Goal: Information Seeking & Learning: Learn about a topic

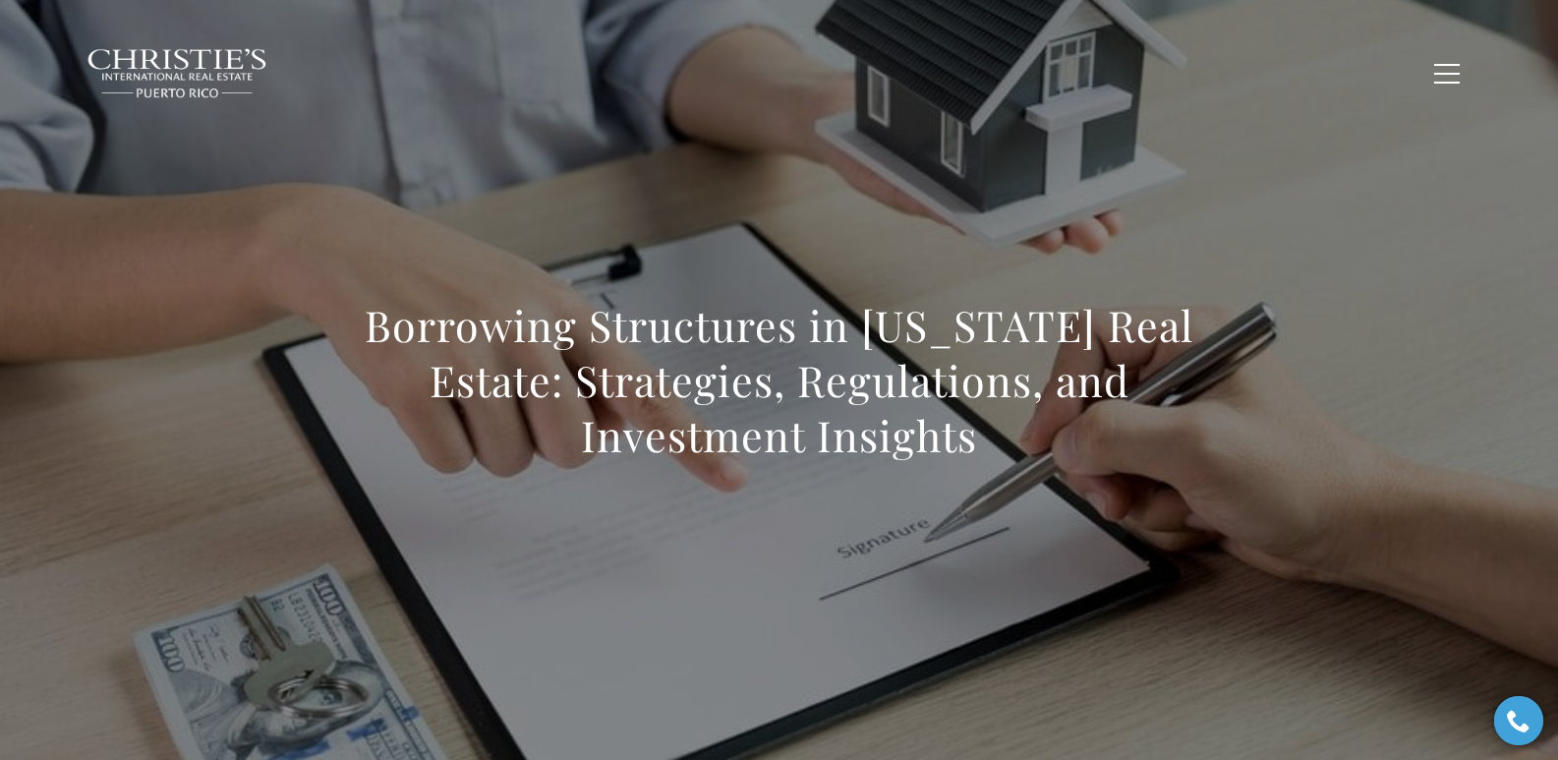
drag, startPoint x: 369, startPoint y: 337, endPoint x: 984, endPoint y: 434, distance: 623.0
click at [984, 434] on h1 "Borrowing Structures in Puerto Rico Real Estate: Strategies, Regulations, and I…" at bounding box center [779, 380] width 867 height 165
copy h1 "Borrowing Structures in Puerto Rico Real Estate: Strategies, Regulations, and I…"
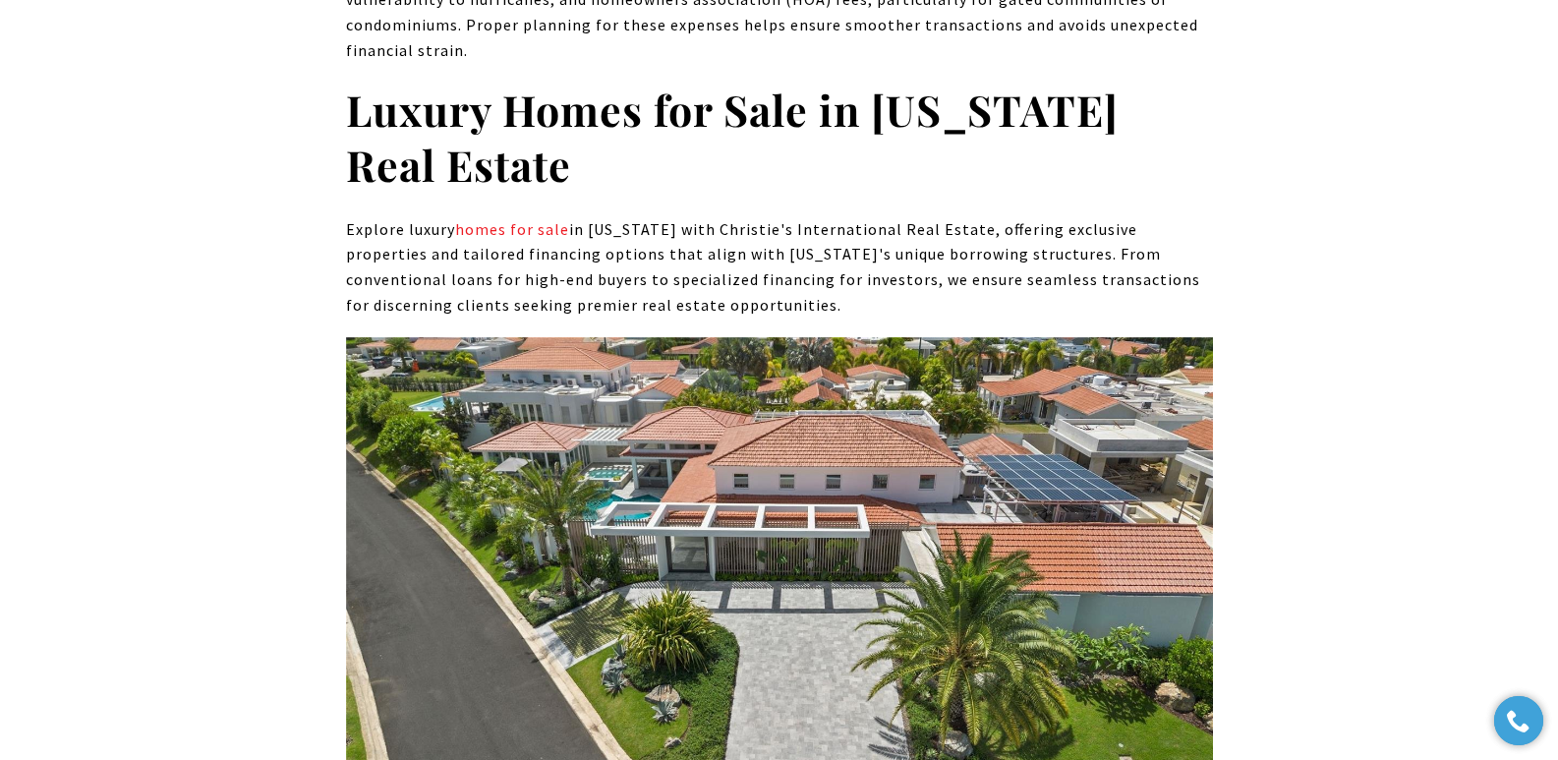
scroll to position [11302, 0]
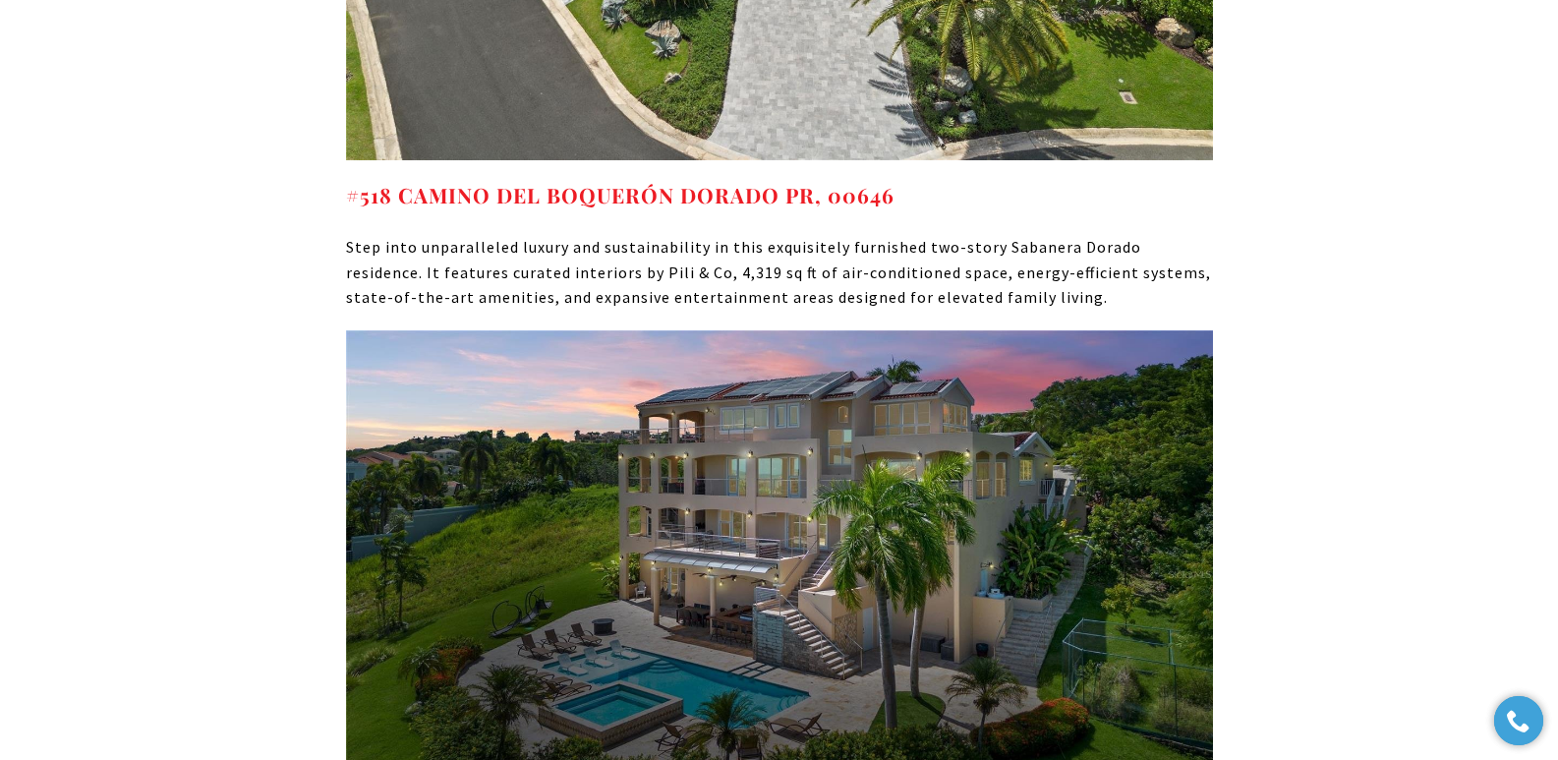
drag, startPoint x: 771, startPoint y: 600, endPoint x: 344, endPoint y: 605, distance: 426.6
copy strong "22 PORT ROAD HUMACAO PR, 00791"
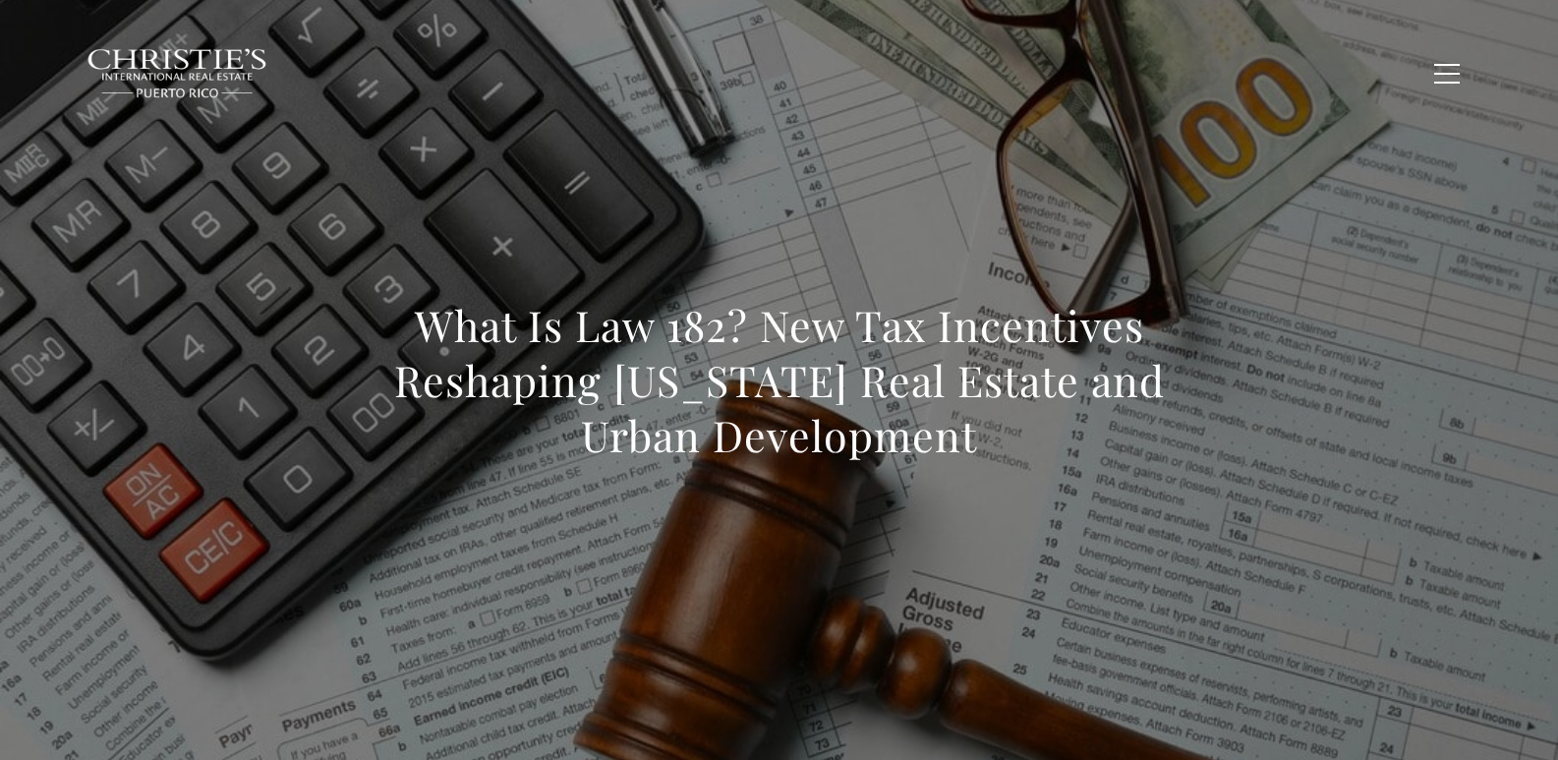
scroll to position [4748, 0]
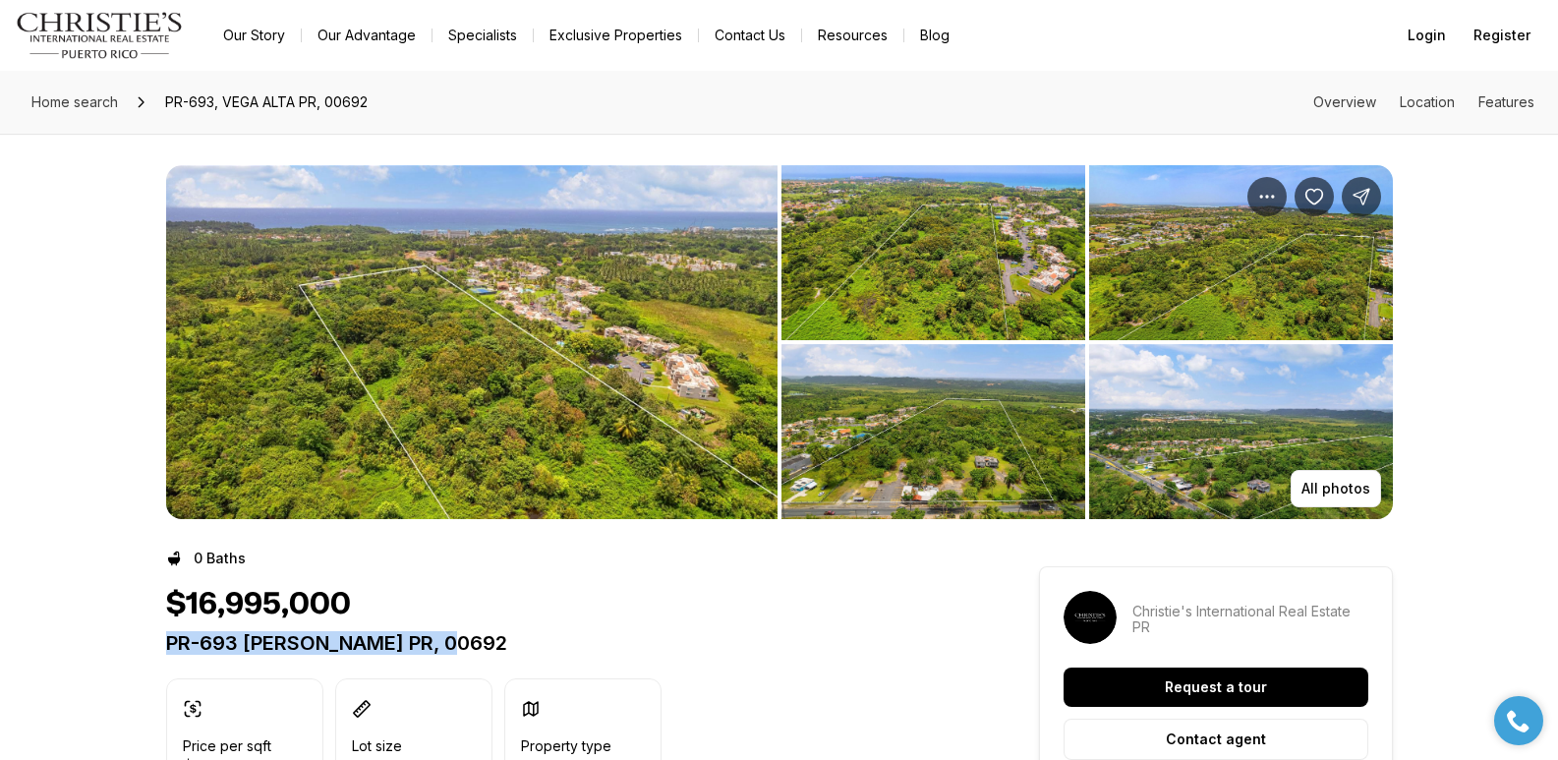
drag, startPoint x: 171, startPoint y: 644, endPoint x: 480, endPoint y: 641, distance: 308.7
click at [480, 641] on p "PR-693 VEGA ALTA PR, 00692" at bounding box center [567, 643] width 802 height 24
copy p "PR-693 VEGA ALTA PR, 00692"
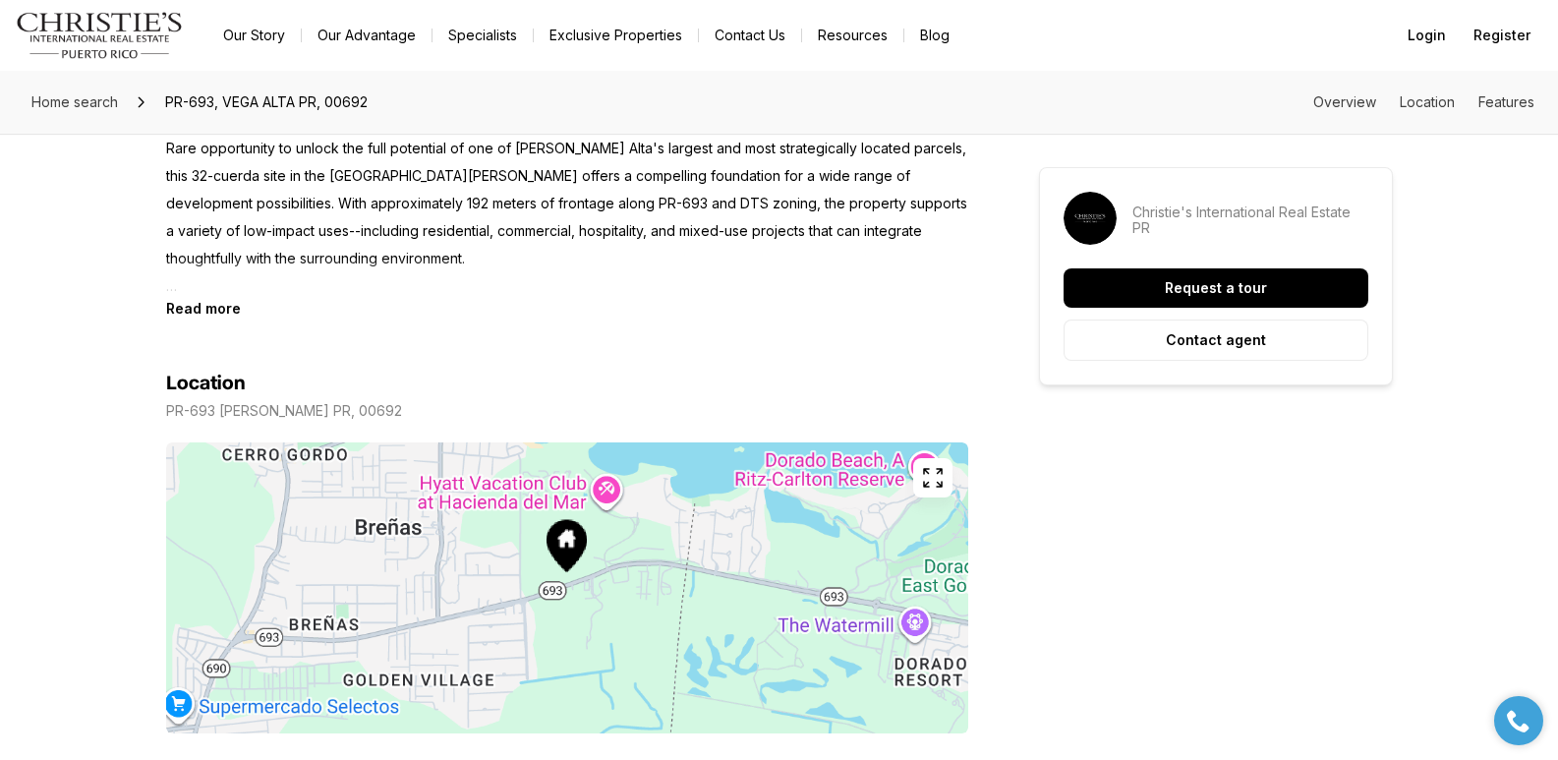
scroll to position [664, 0]
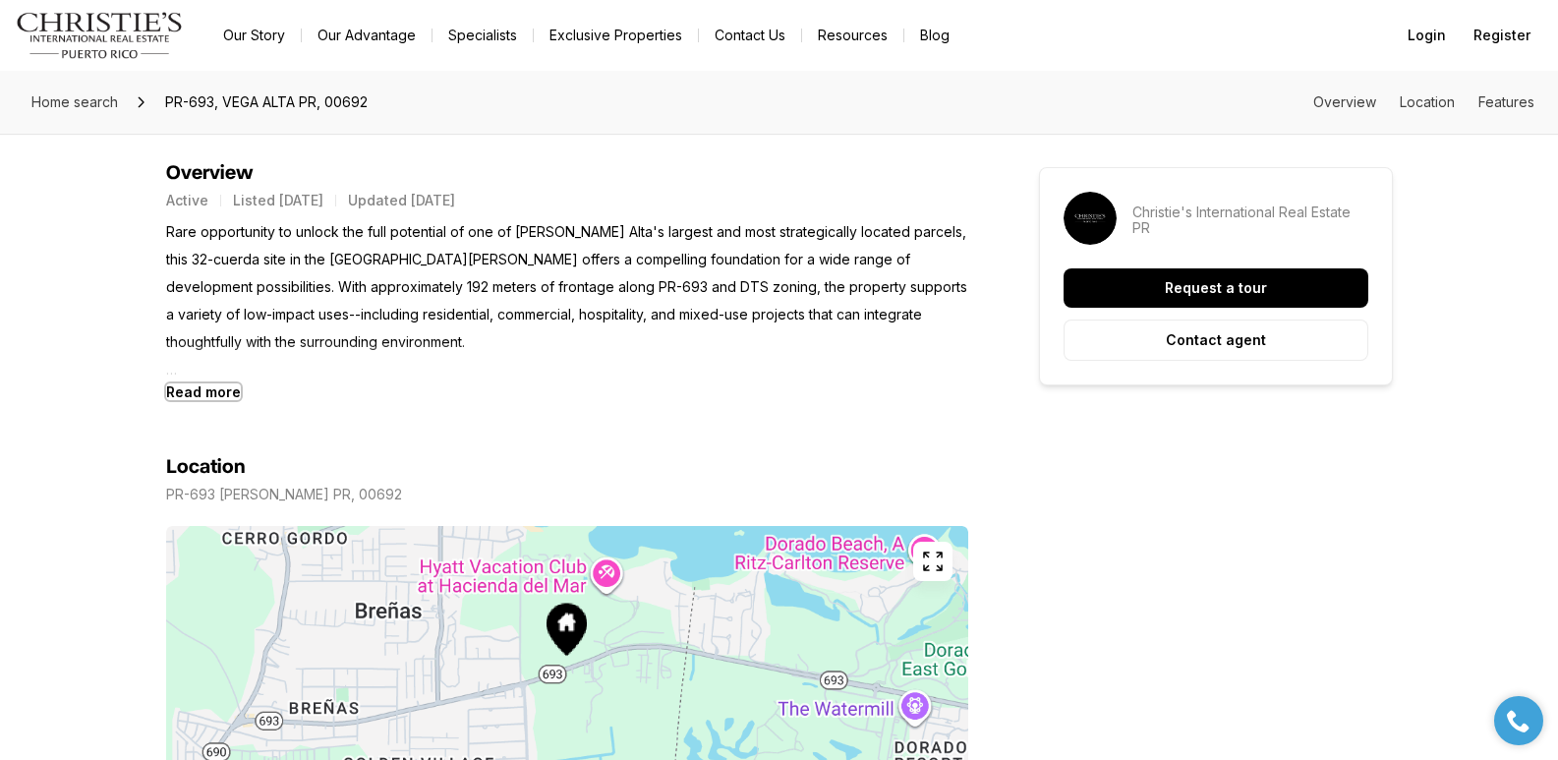
click at [207, 393] on b "Read more" at bounding box center [203, 391] width 75 height 17
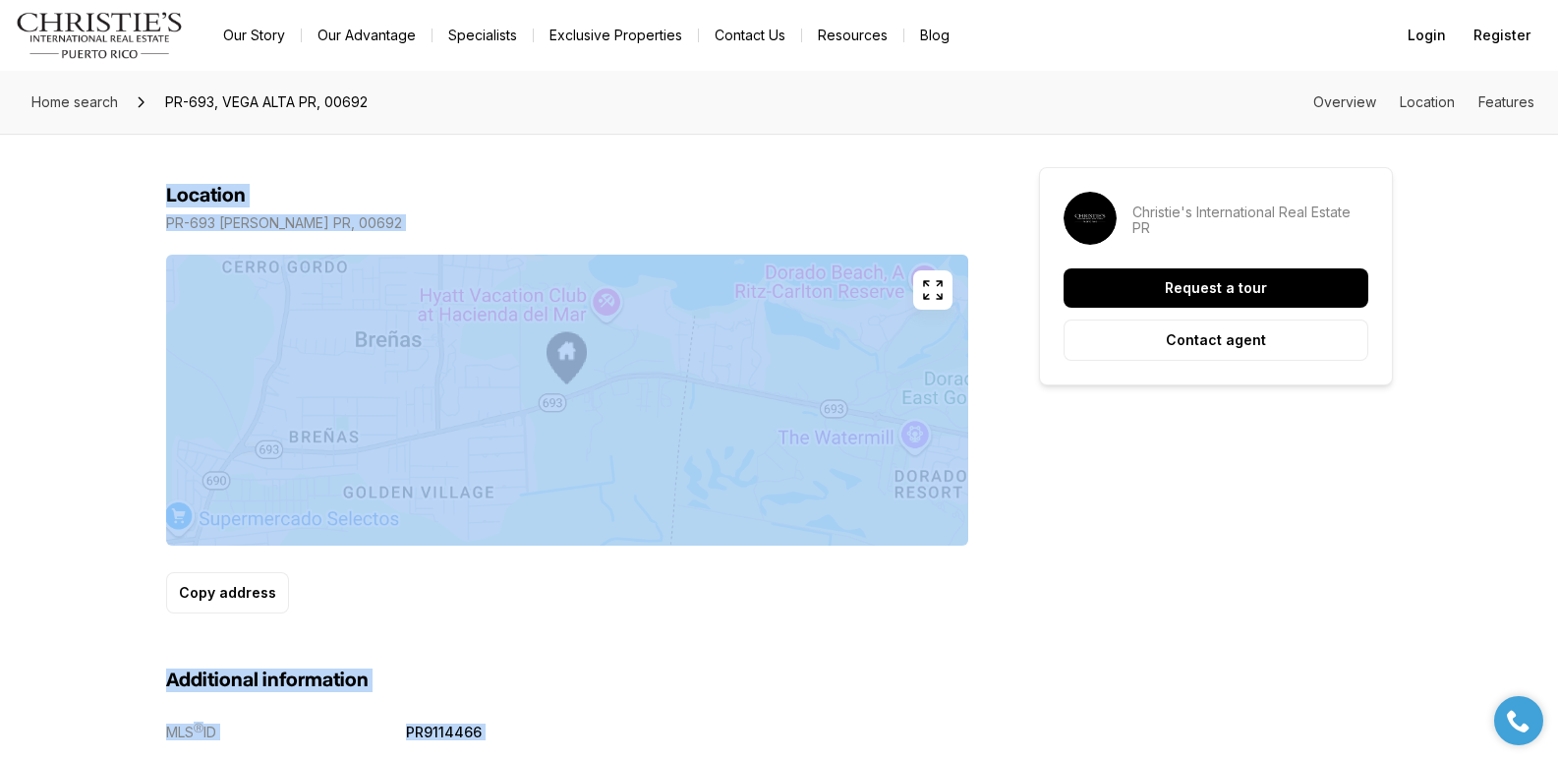
scroll to position [1929, 0]
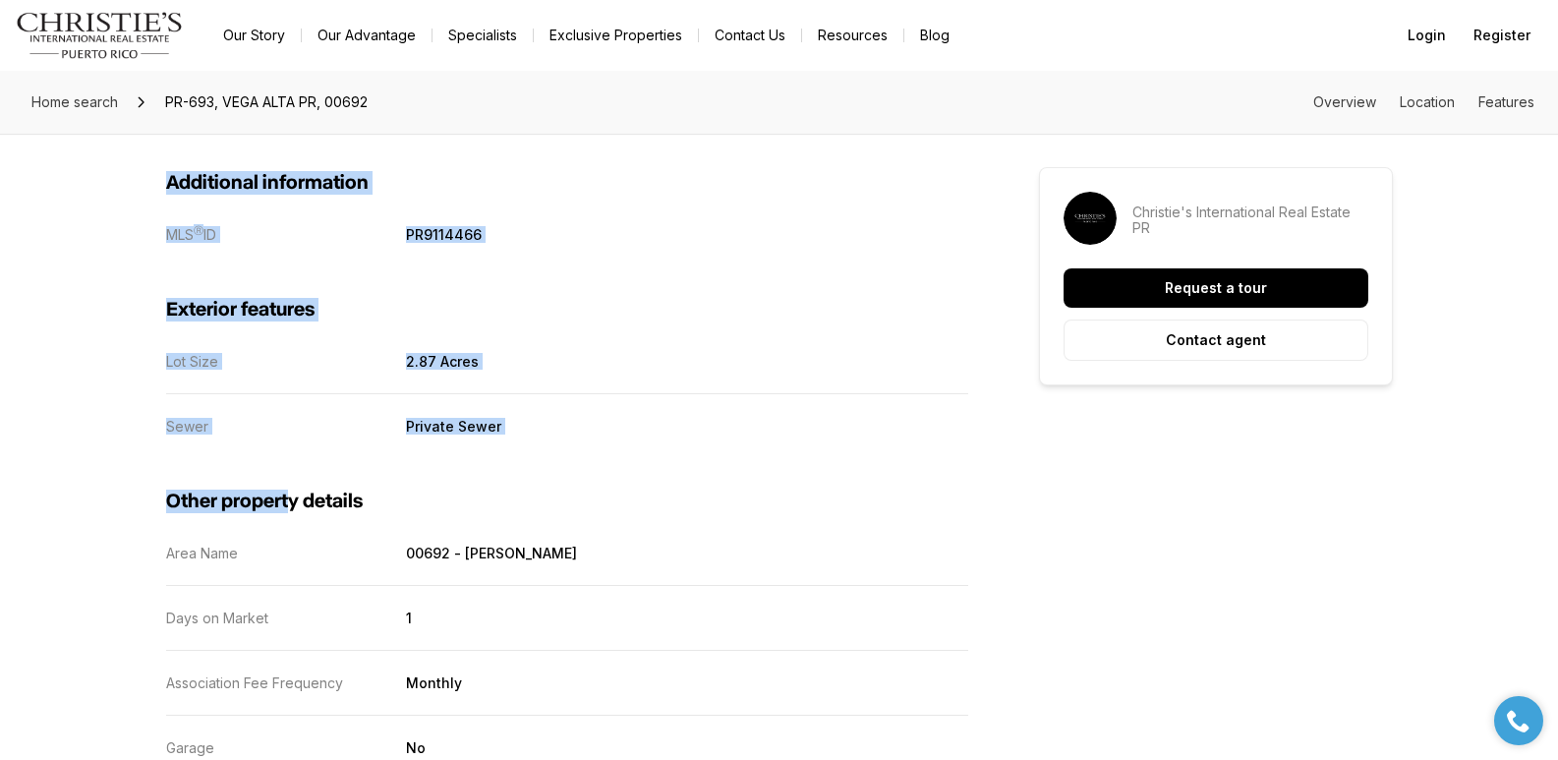
drag, startPoint x: 168, startPoint y: 232, endPoint x: 288, endPoint y: 447, distance: 246.4
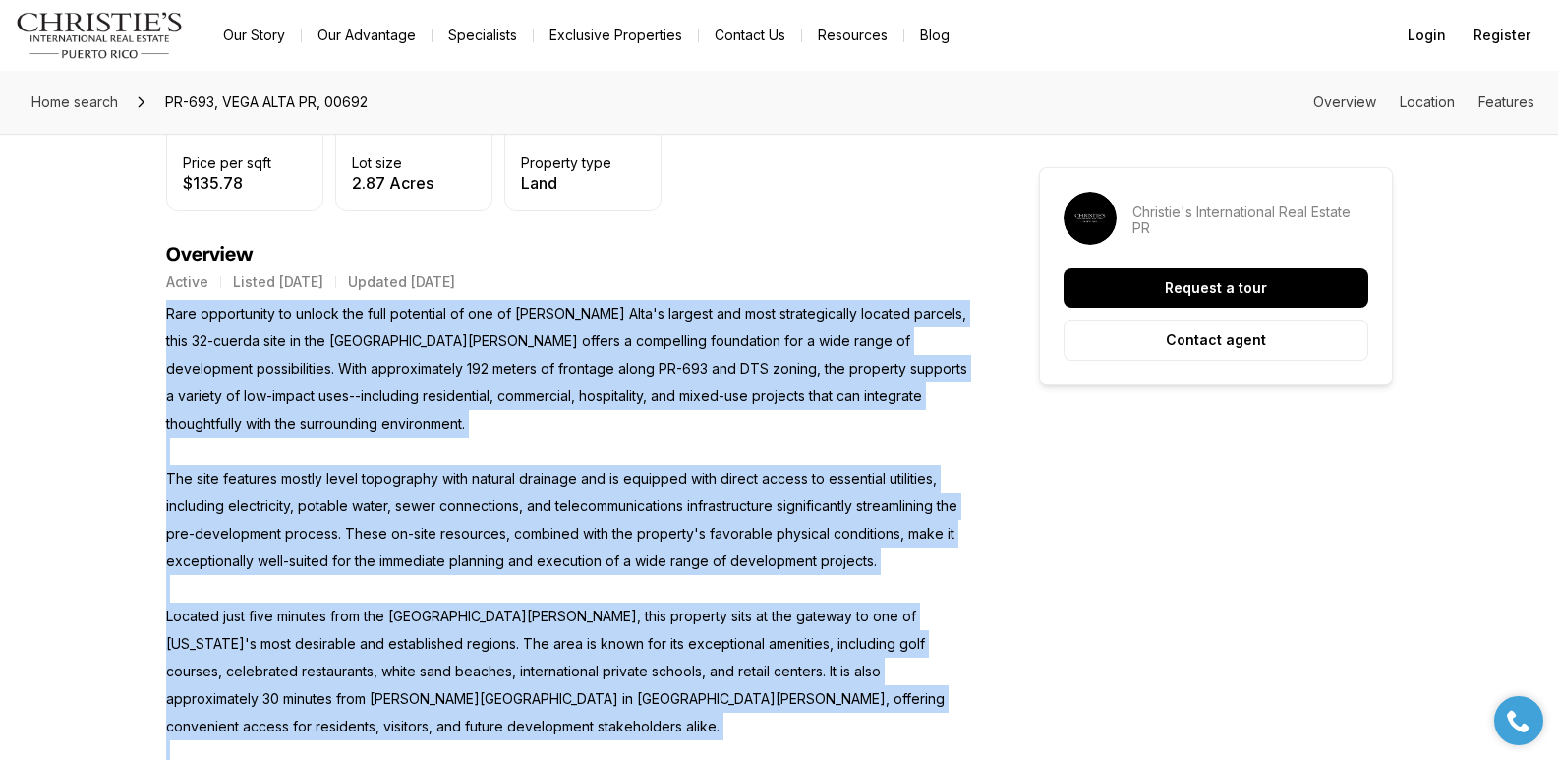
scroll to position [558, 0]
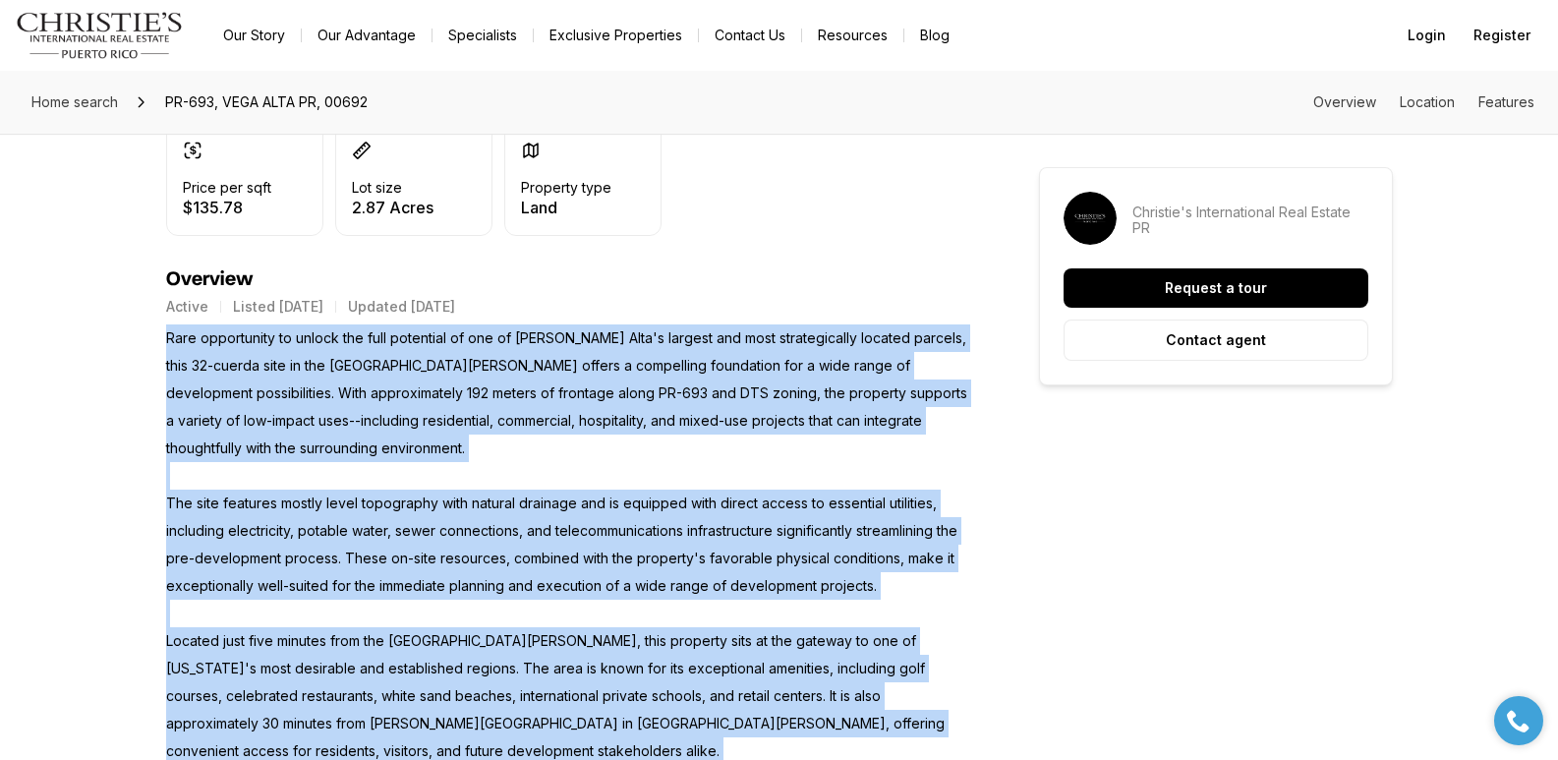
click at [274, 338] on p "Rare opportunity to unlock the full potential of one of Vega Alta's largest and…" at bounding box center [567, 654] width 802 height 661
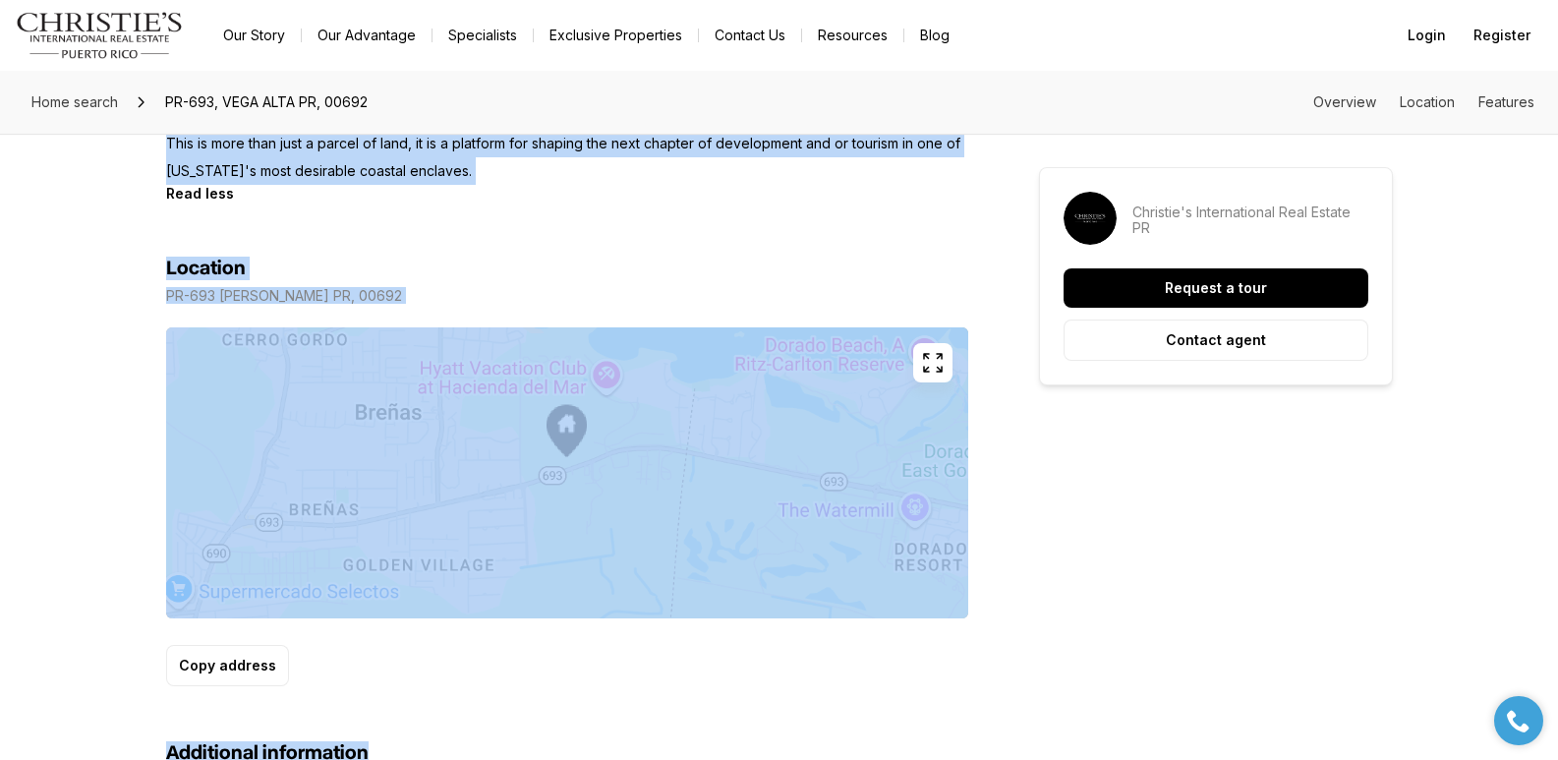
scroll to position [1362, 0]
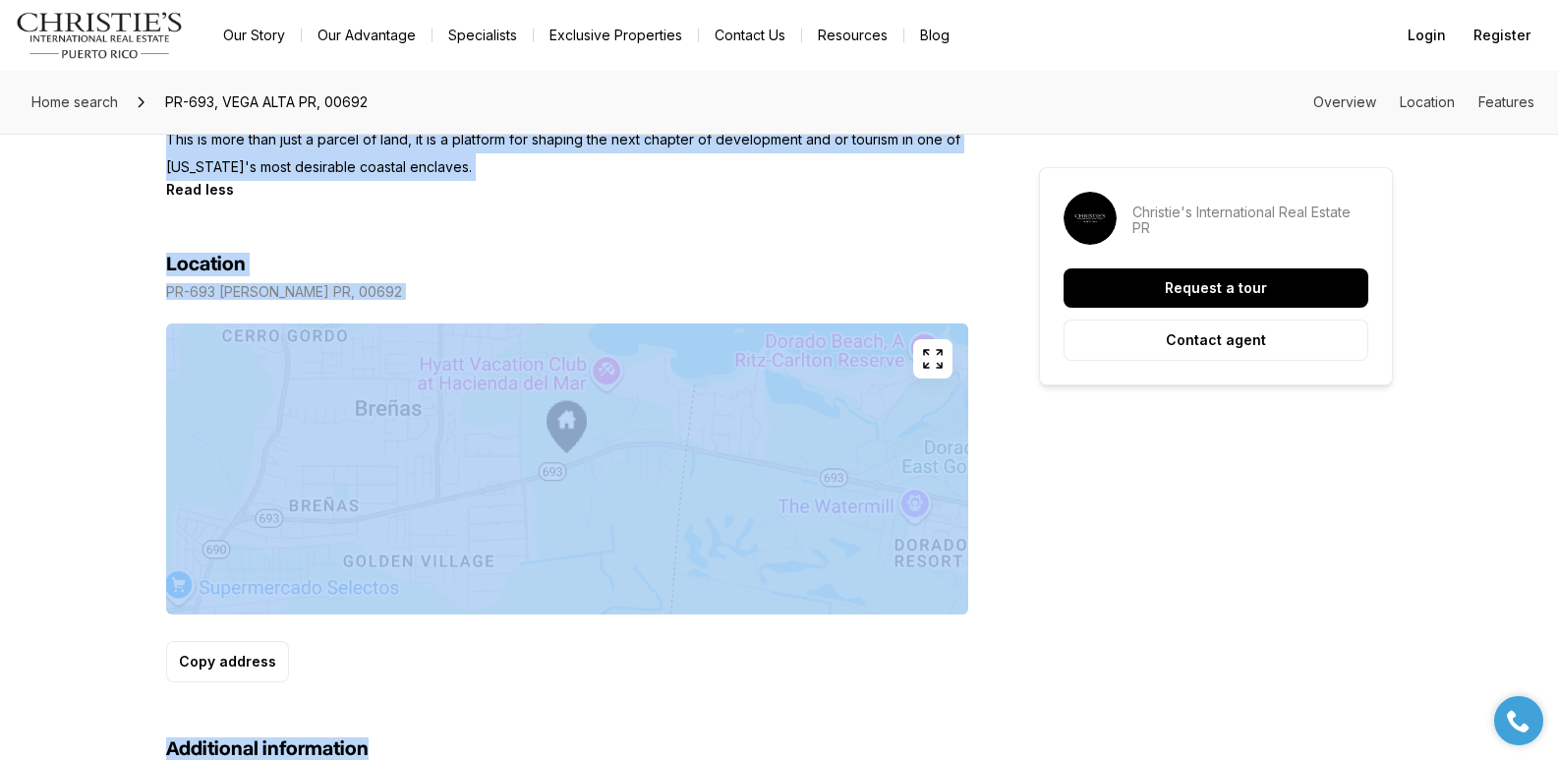
drag, startPoint x: 166, startPoint y: 339, endPoint x: 480, endPoint y: 170, distance: 356.2
copy p "Rare opportunity to unlock the full potential of one of Vega Alta's largest and…"
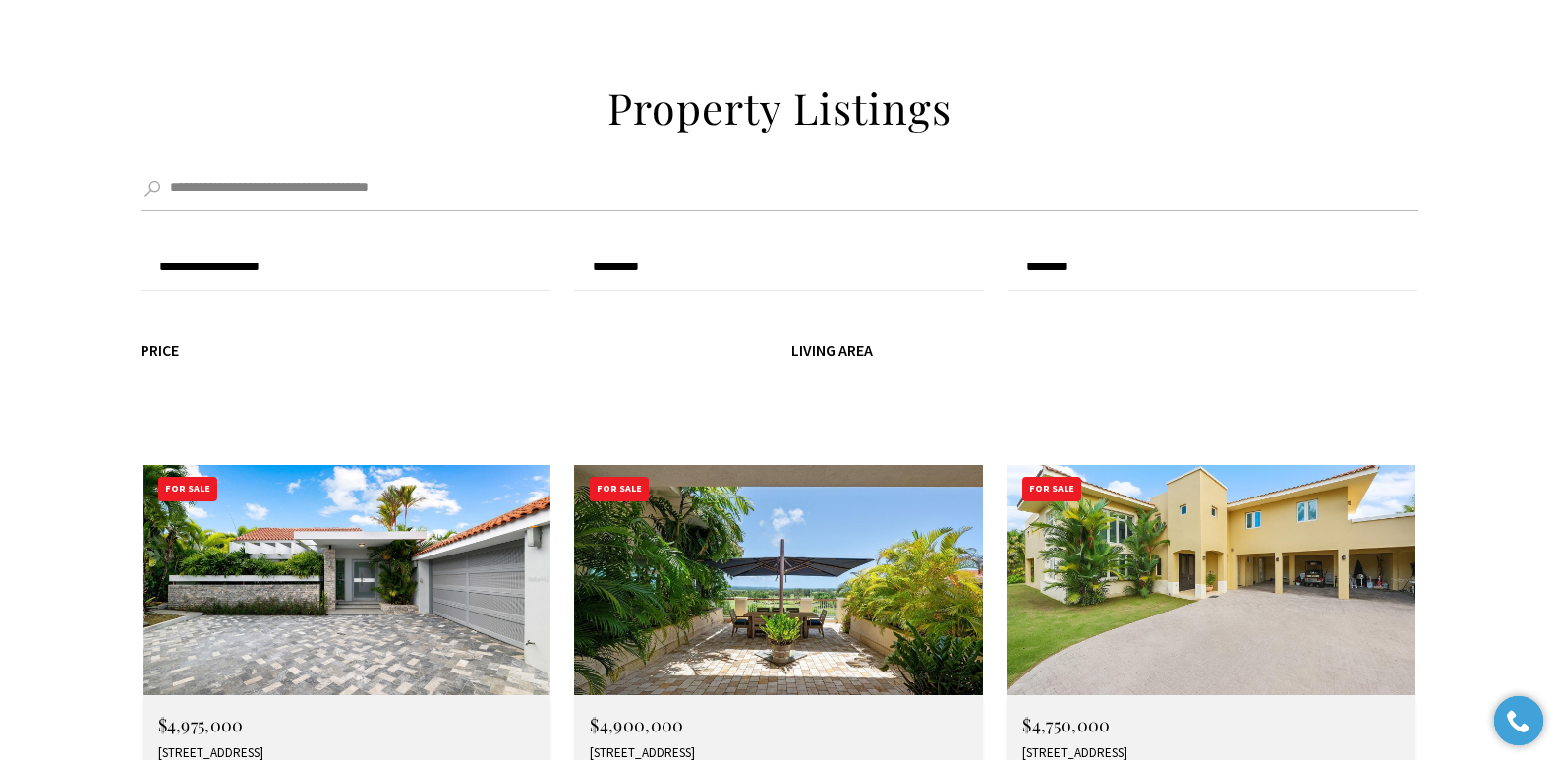
scroll to position [6786, 0]
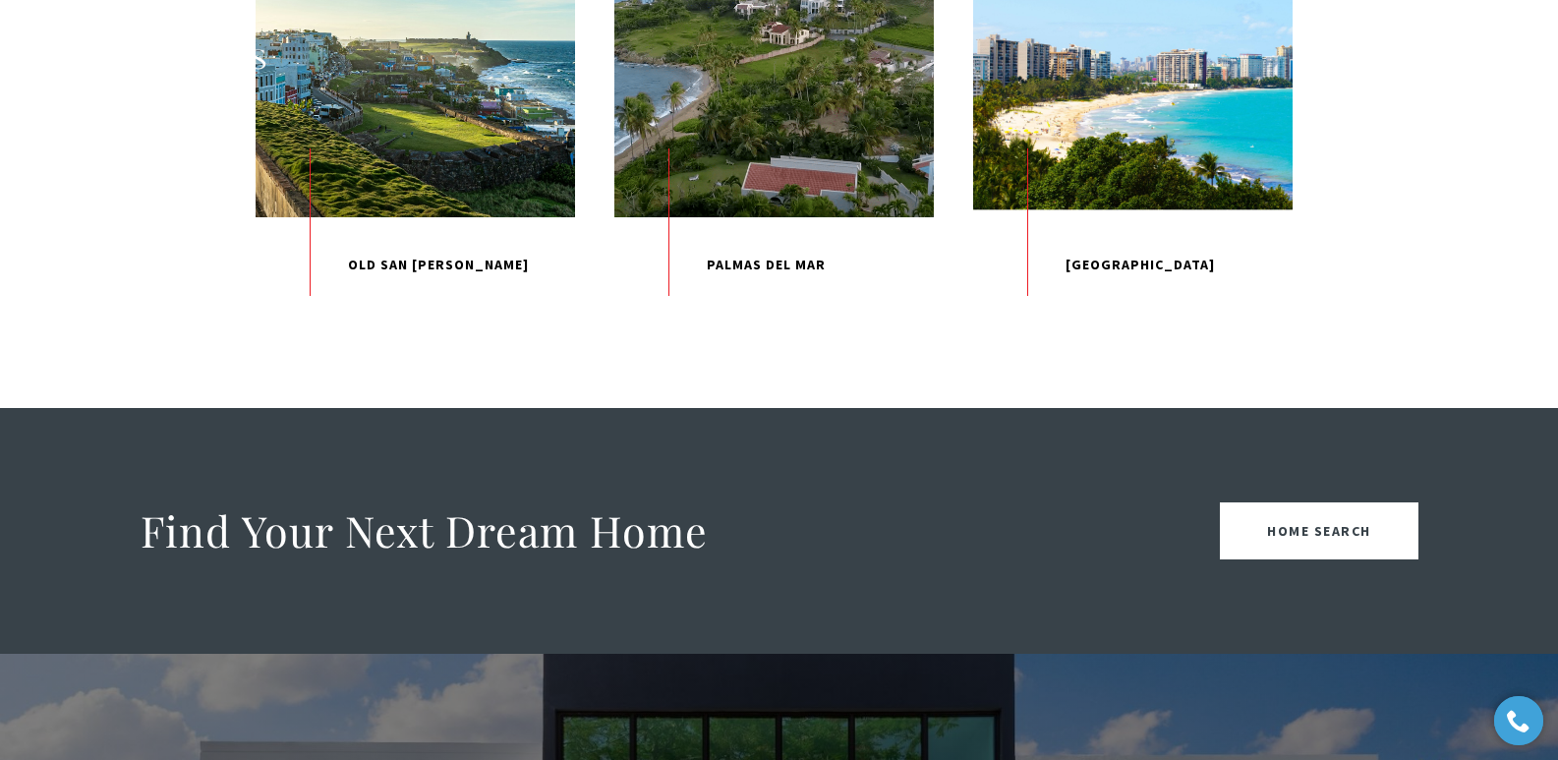
scroll to position [2254, 0]
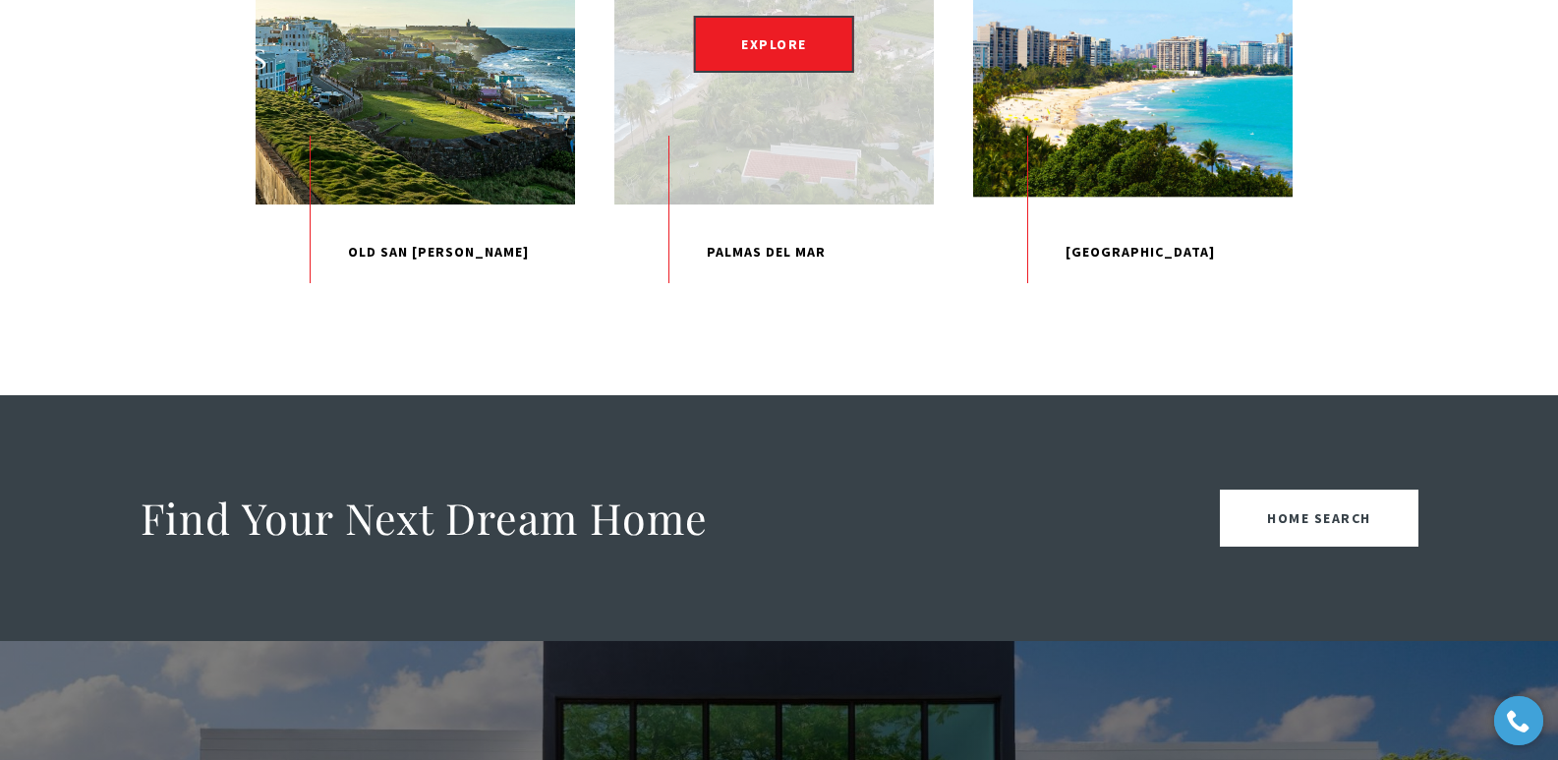
click at [780, 190] on div "EXPLORE" at bounding box center [773, 43] width 319 height 319
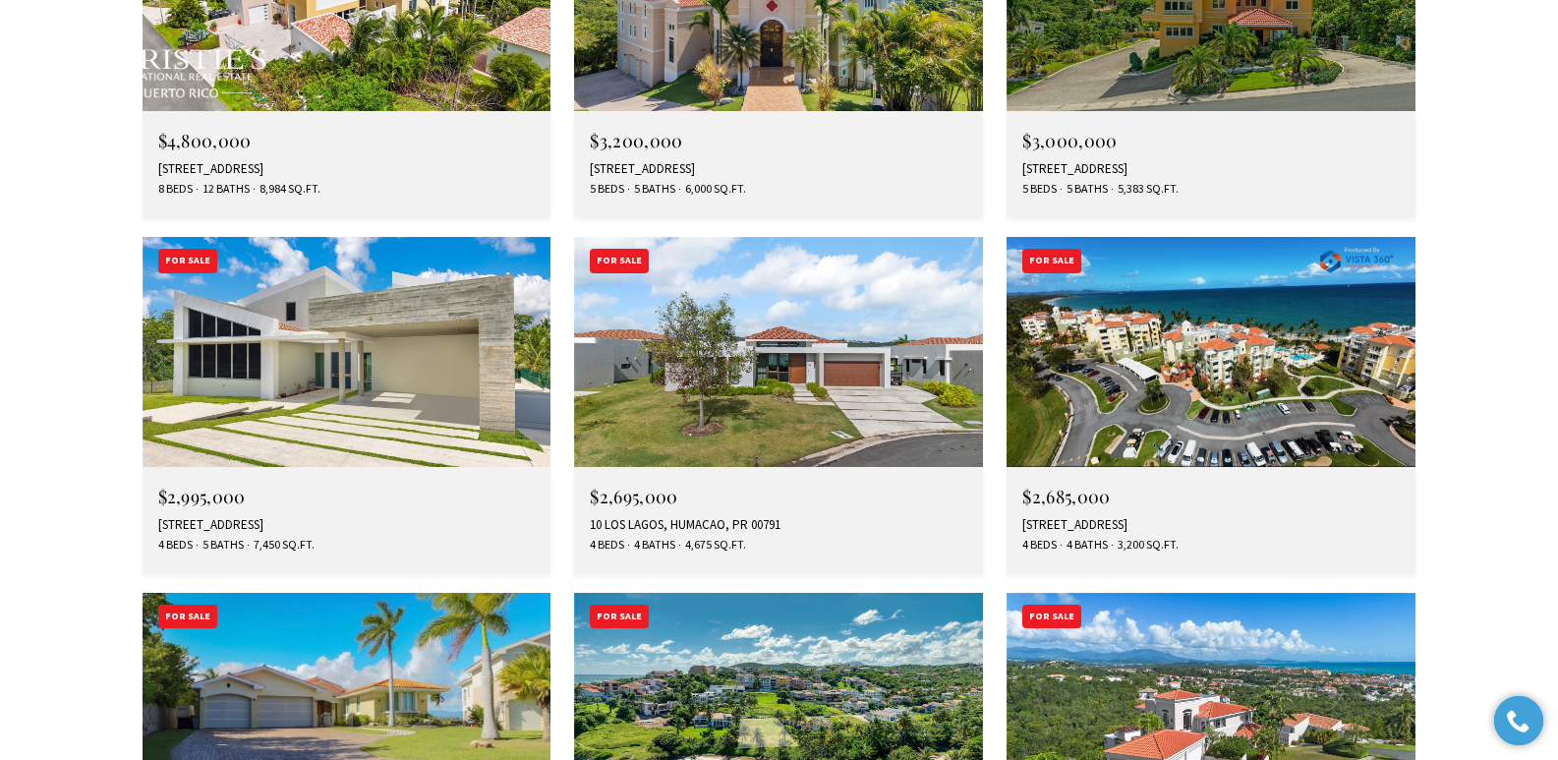
scroll to position [5982, 0]
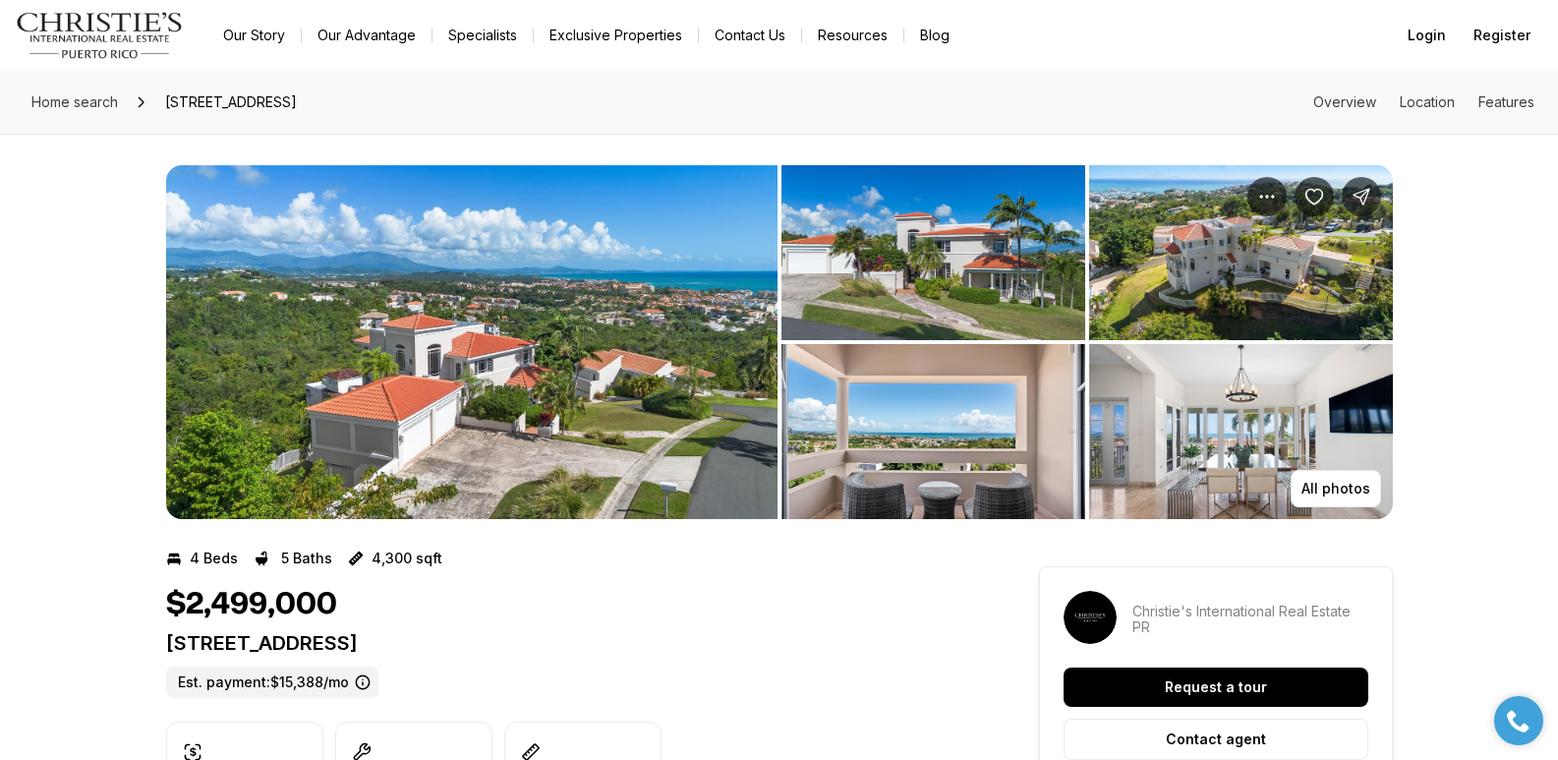
drag, startPoint x: 169, startPoint y: 640, endPoint x: 515, endPoint y: 654, distance: 346.3
click at [515, 654] on p "7 PORT ROAD HUMACAO PR, 00791" at bounding box center [567, 643] width 802 height 24
copy p "7 PORT ROAD HUMACAO PR, 00791"
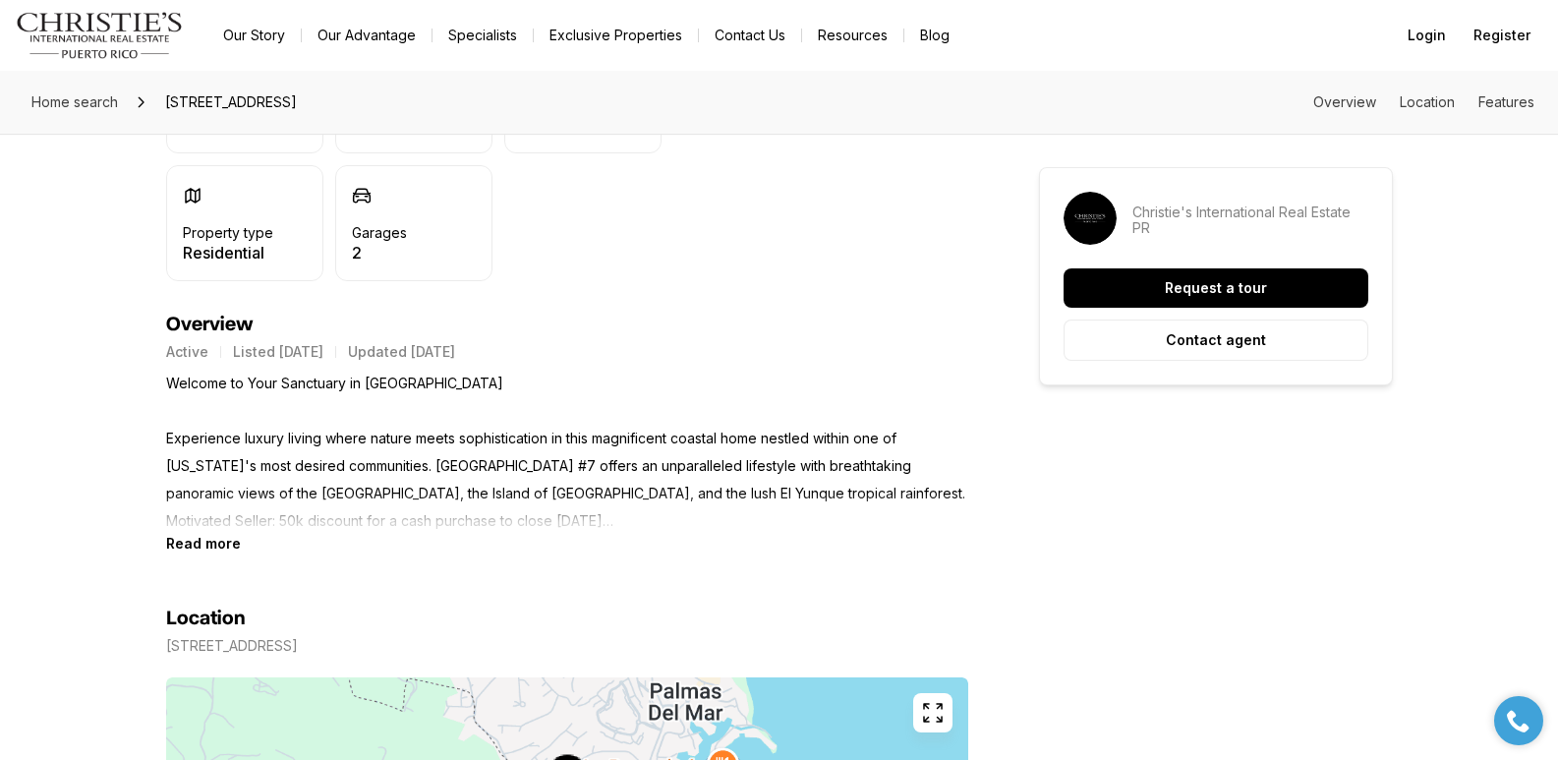
scroll to position [810, 0]
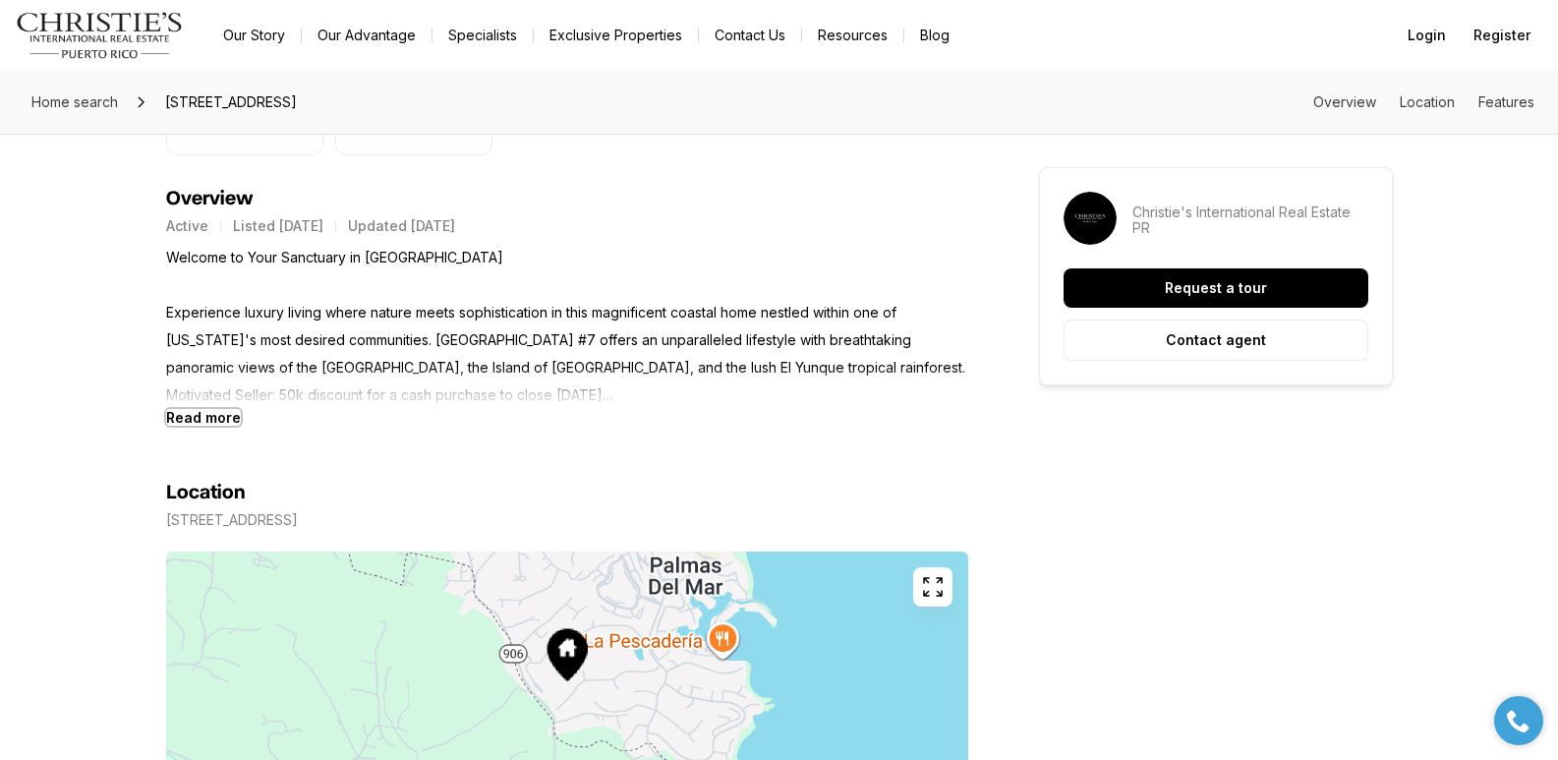
click at [224, 421] on b "Read more" at bounding box center [203, 417] width 75 height 17
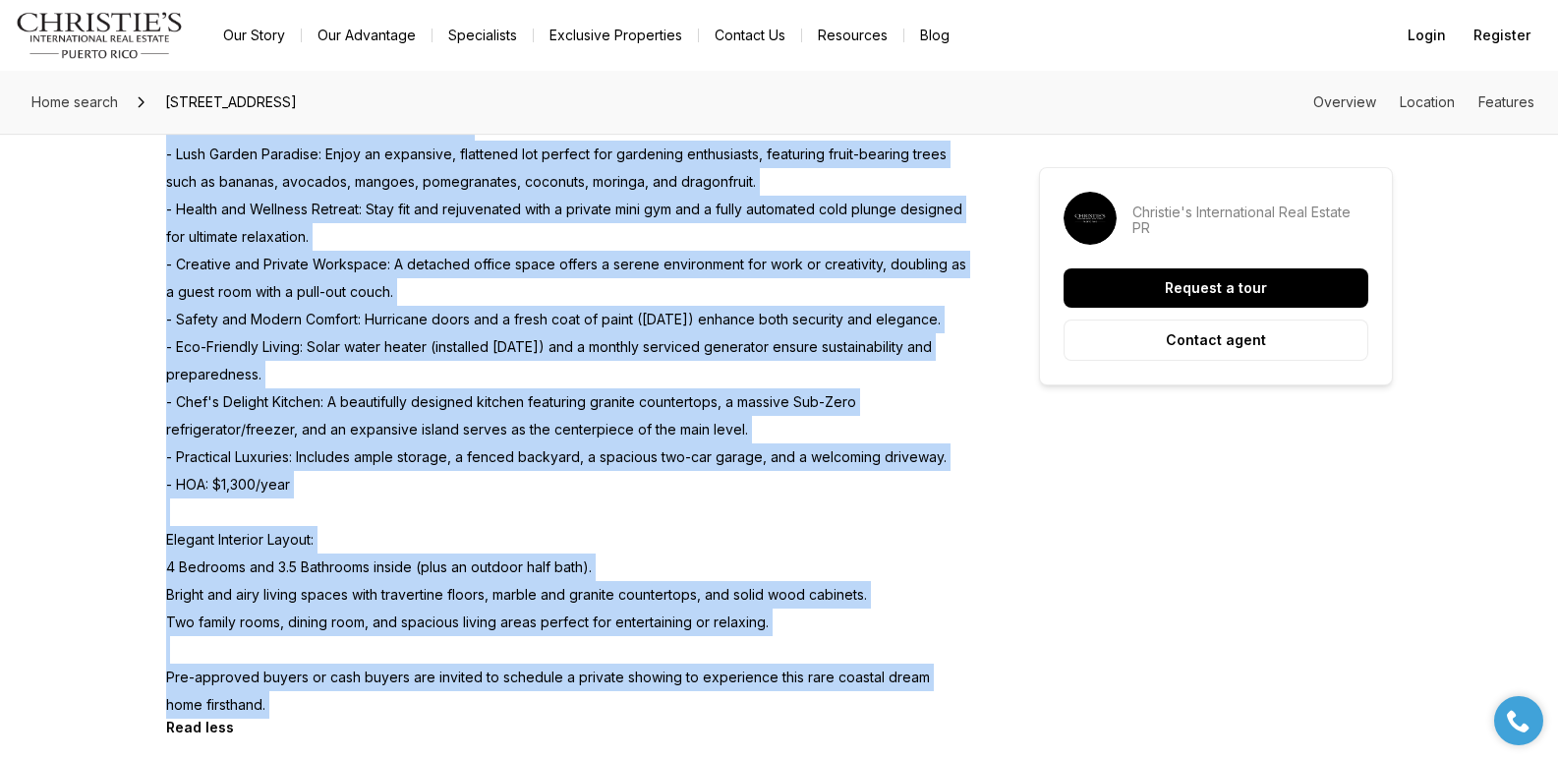
scroll to position [1526, 0]
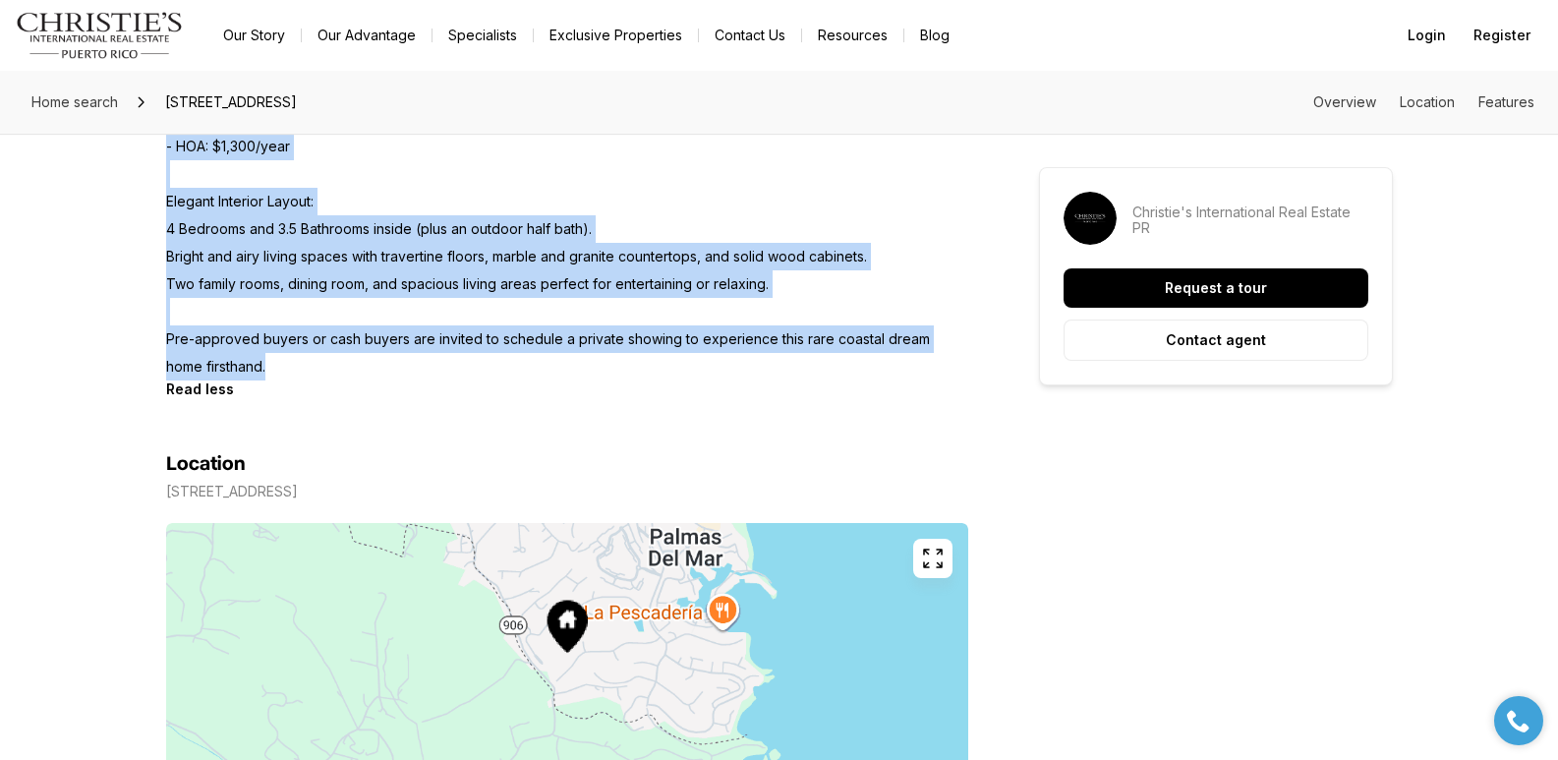
drag, startPoint x: 167, startPoint y: 312, endPoint x: 259, endPoint y: 360, distance: 103.3
copy p "Experience luxury living where nature meets sophistication in this magnificent …"
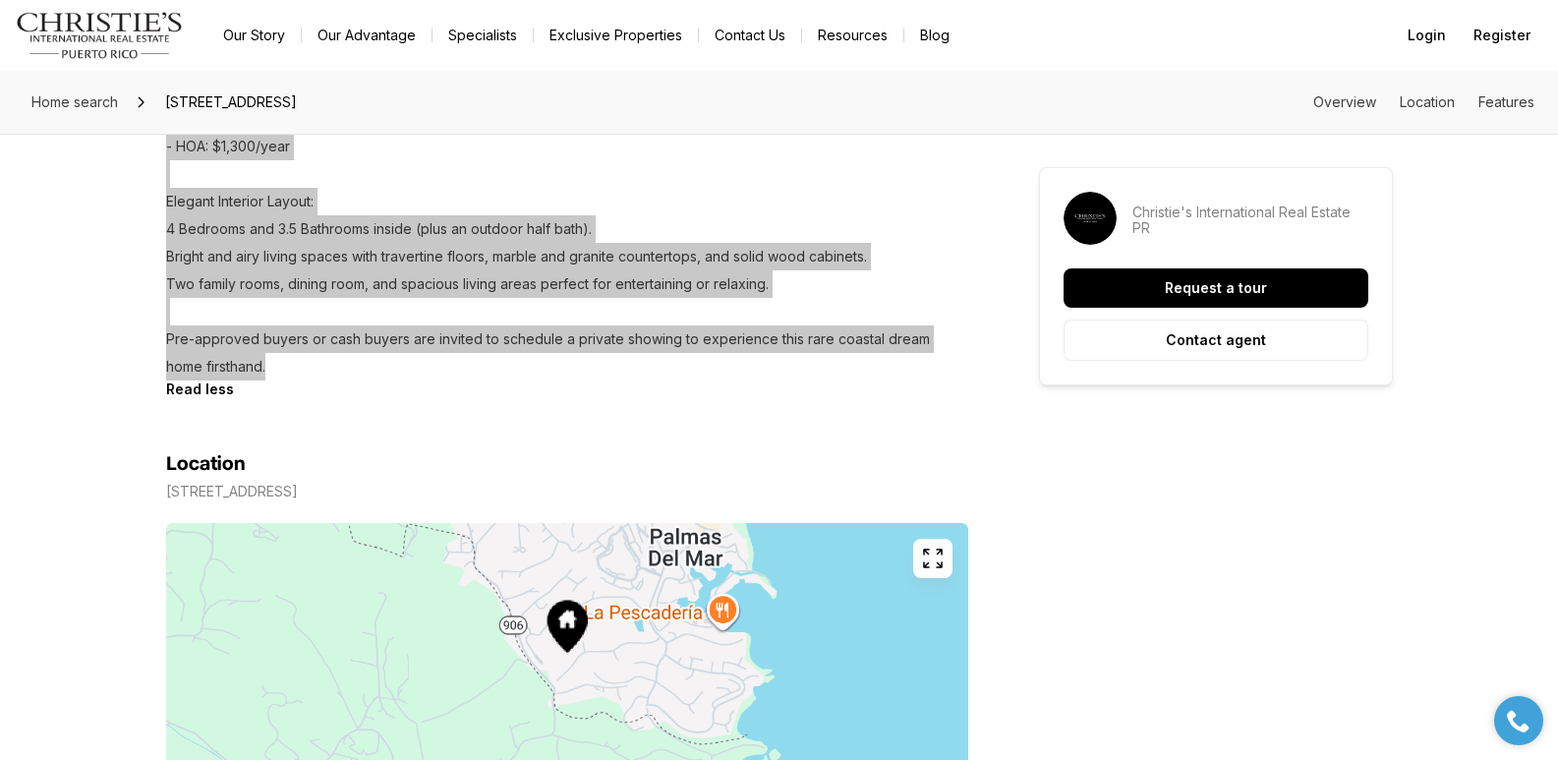
scroll to position [862, 0]
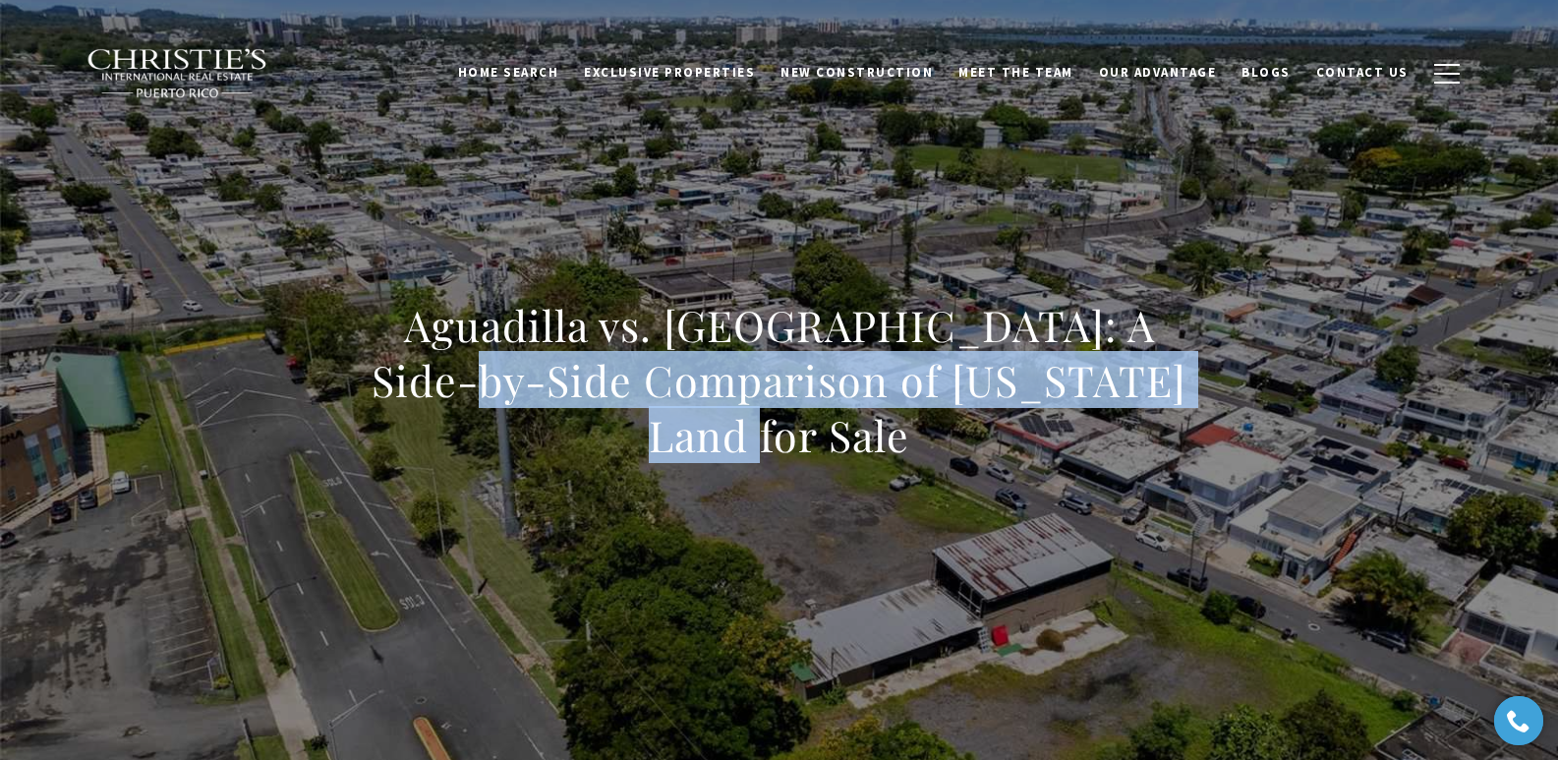
click at [1218, 401] on div "Aguadilla vs. [GEOGRAPHIC_DATA]: A Side-by-Side Comparison of [US_STATE] Land f…" at bounding box center [779, 393] width 1376 height 590
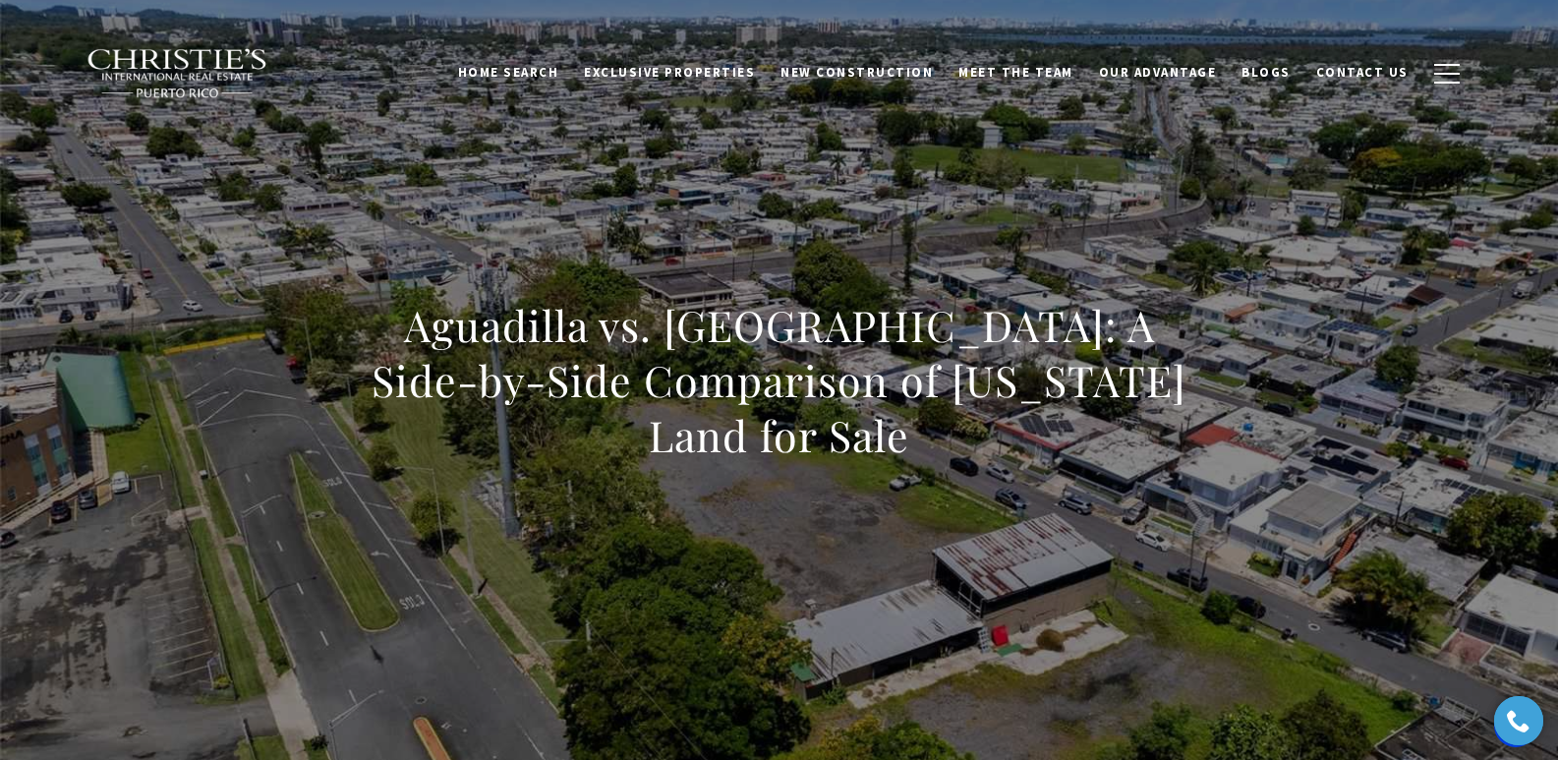
click at [407, 372] on h1 "Aguadilla vs. Carolina: A Side-by-Side Comparison of Puerto Rico Land for Sale" at bounding box center [779, 380] width 867 height 165
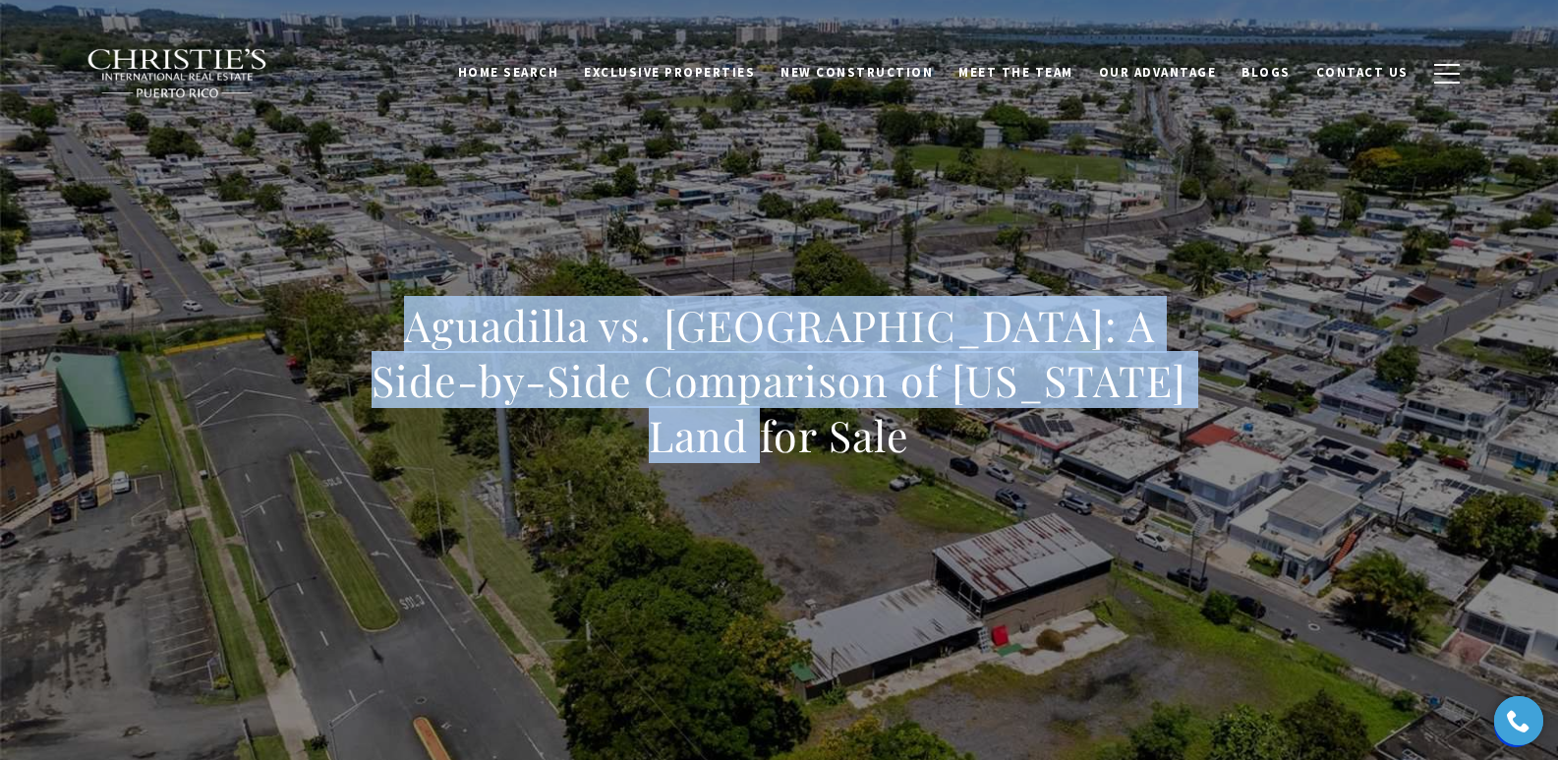
drag, startPoint x: 408, startPoint y: 356, endPoint x: 1257, endPoint y: 397, distance: 850.3
click at [1257, 397] on div "Aguadilla vs. Carolina: A Side-by-Side Comparison of Puerto Rico Land for Sale" at bounding box center [779, 393] width 1376 height 590
copy h1 "Aguadilla vs. Carolina: A Side-by-Side Comparison of Puerto Rico Land for Sale"
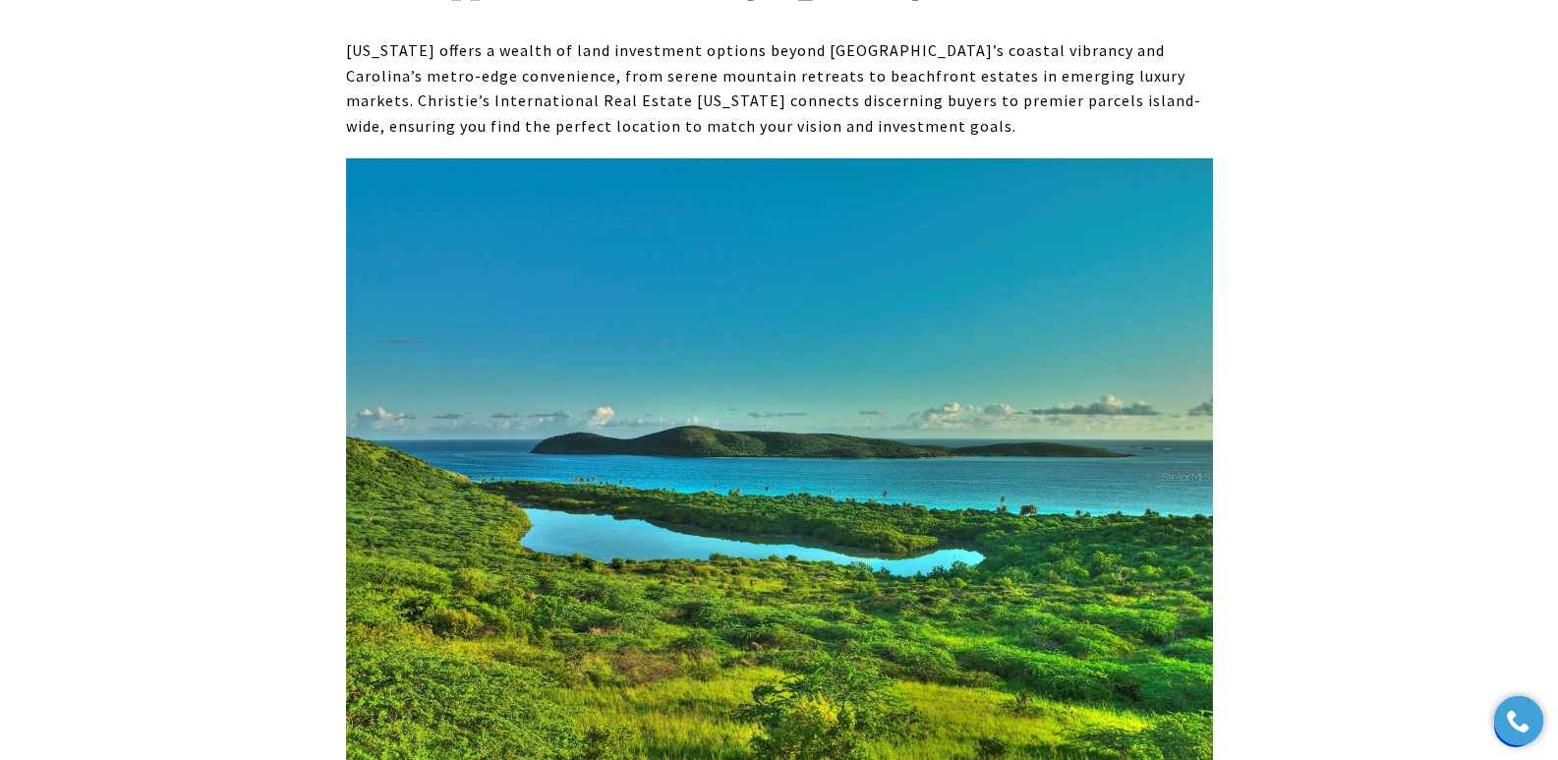
scroll to position [14540, 0]
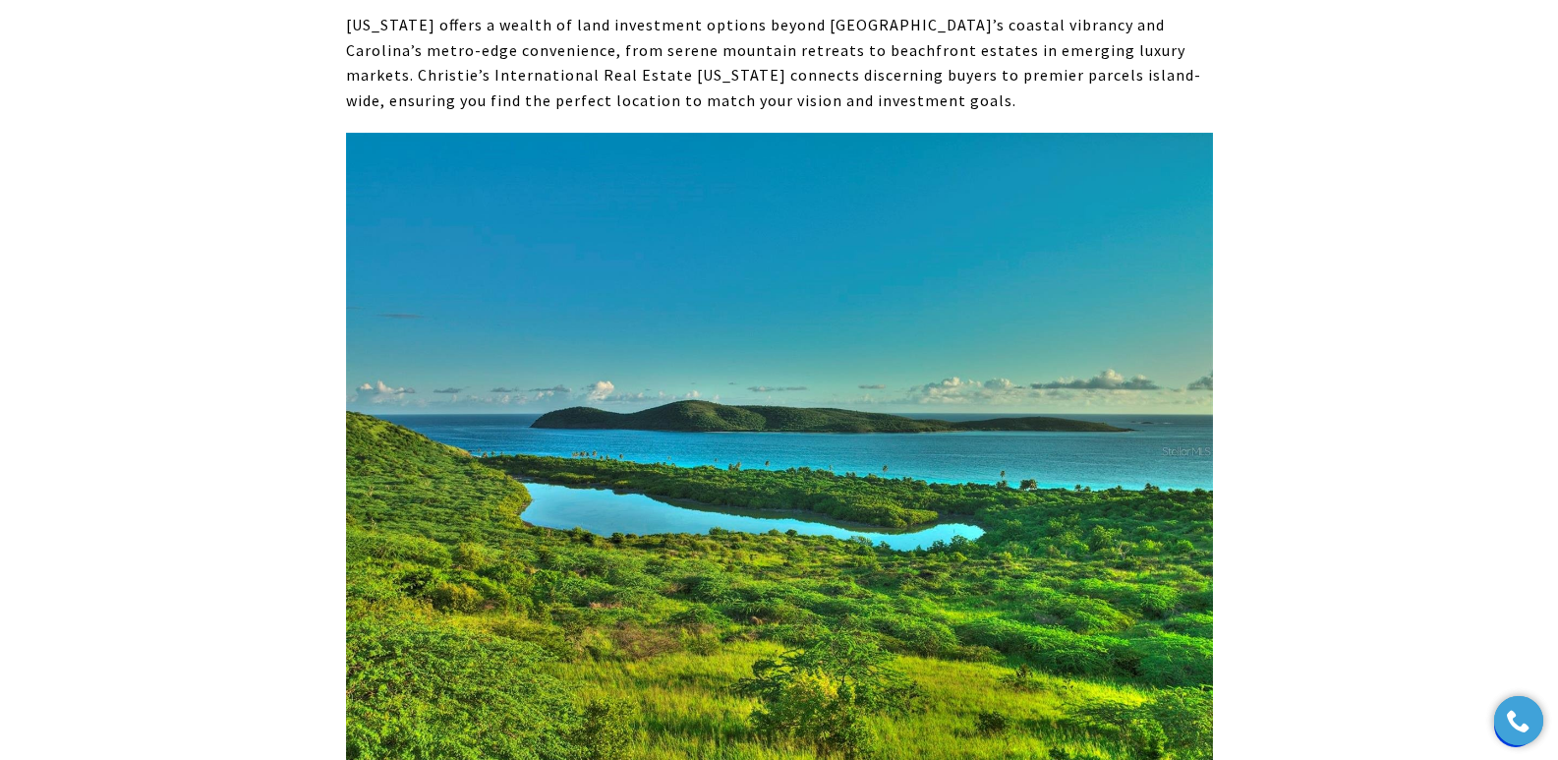
drag, startPoint x: 1029, startPoint y: 526, endPoint x: 1021, endPoint y: 536, distance: 12.6
drag, startPoint x: 1001, startPoint y: 547, endPoint x: 340, endPoint y: 534, distance: 660.7
copy strong "#1 ZONI BEACH ESTATES HIGHWAY 250 CULEBRA PR, 00775"
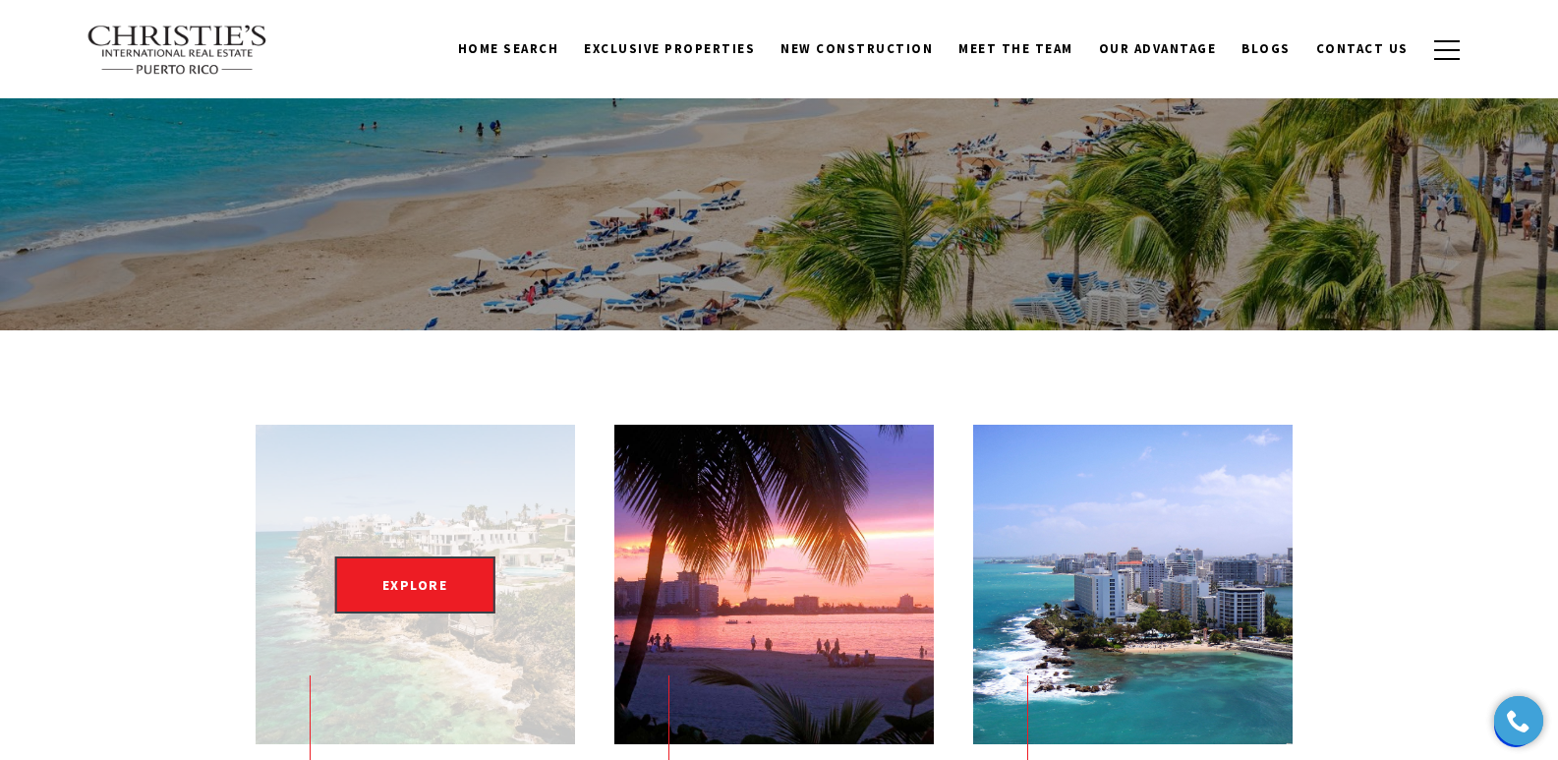
scroll to position [924, 0]
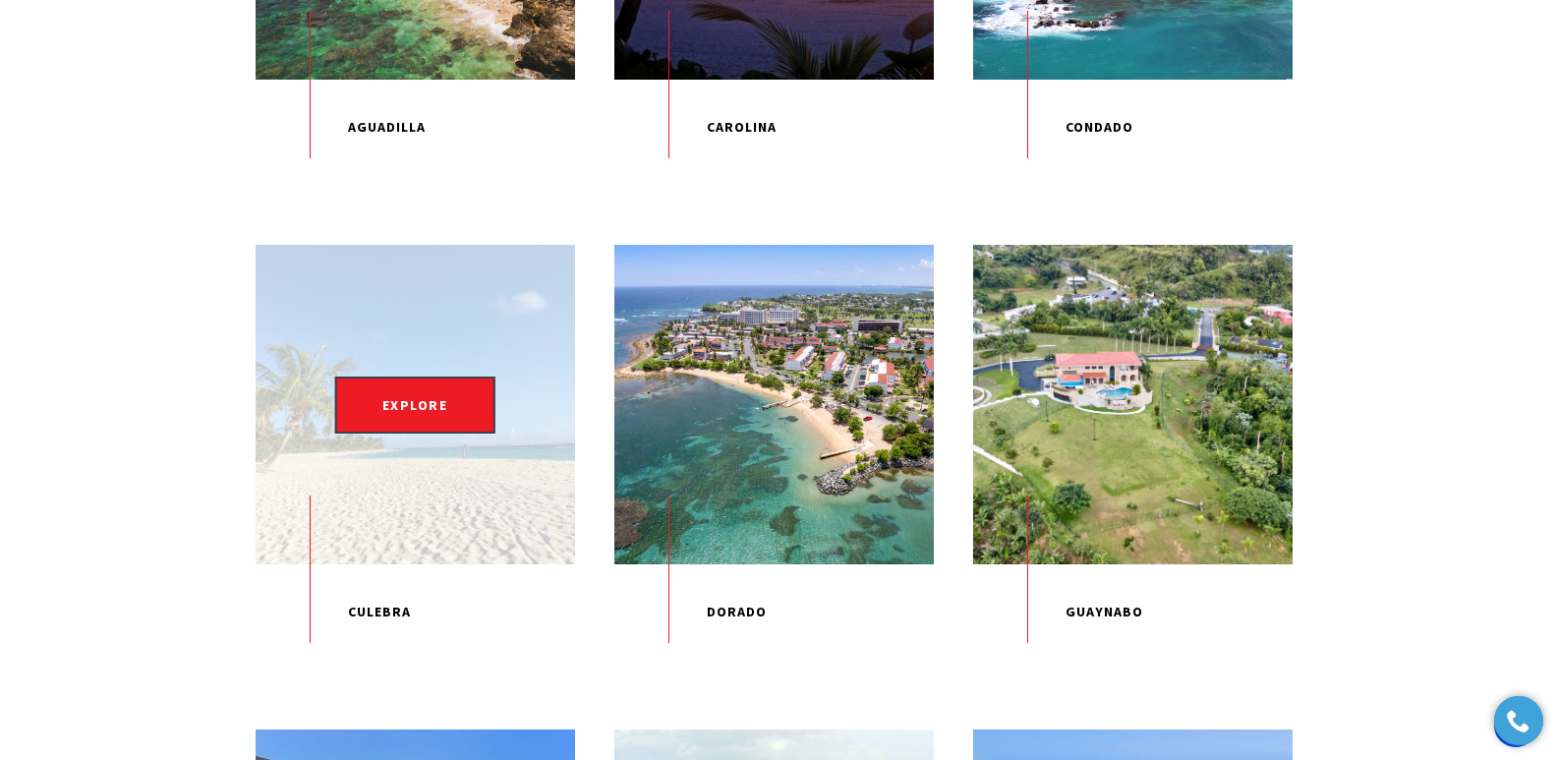
click at [401, 481] on div "EXPLORE" at bounding box center [415, 404] width 319 height 319
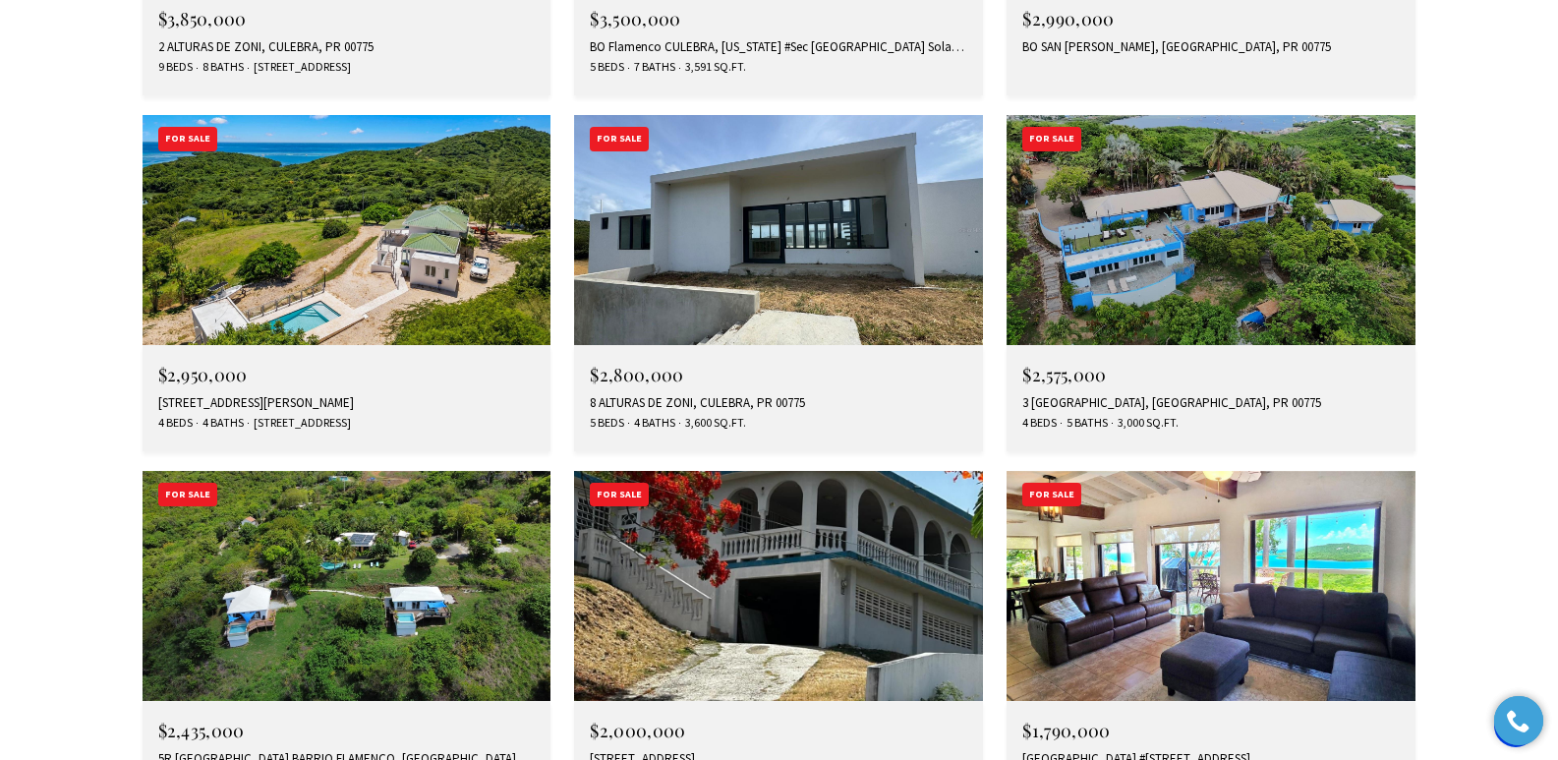
scroll to position [7156, 0]
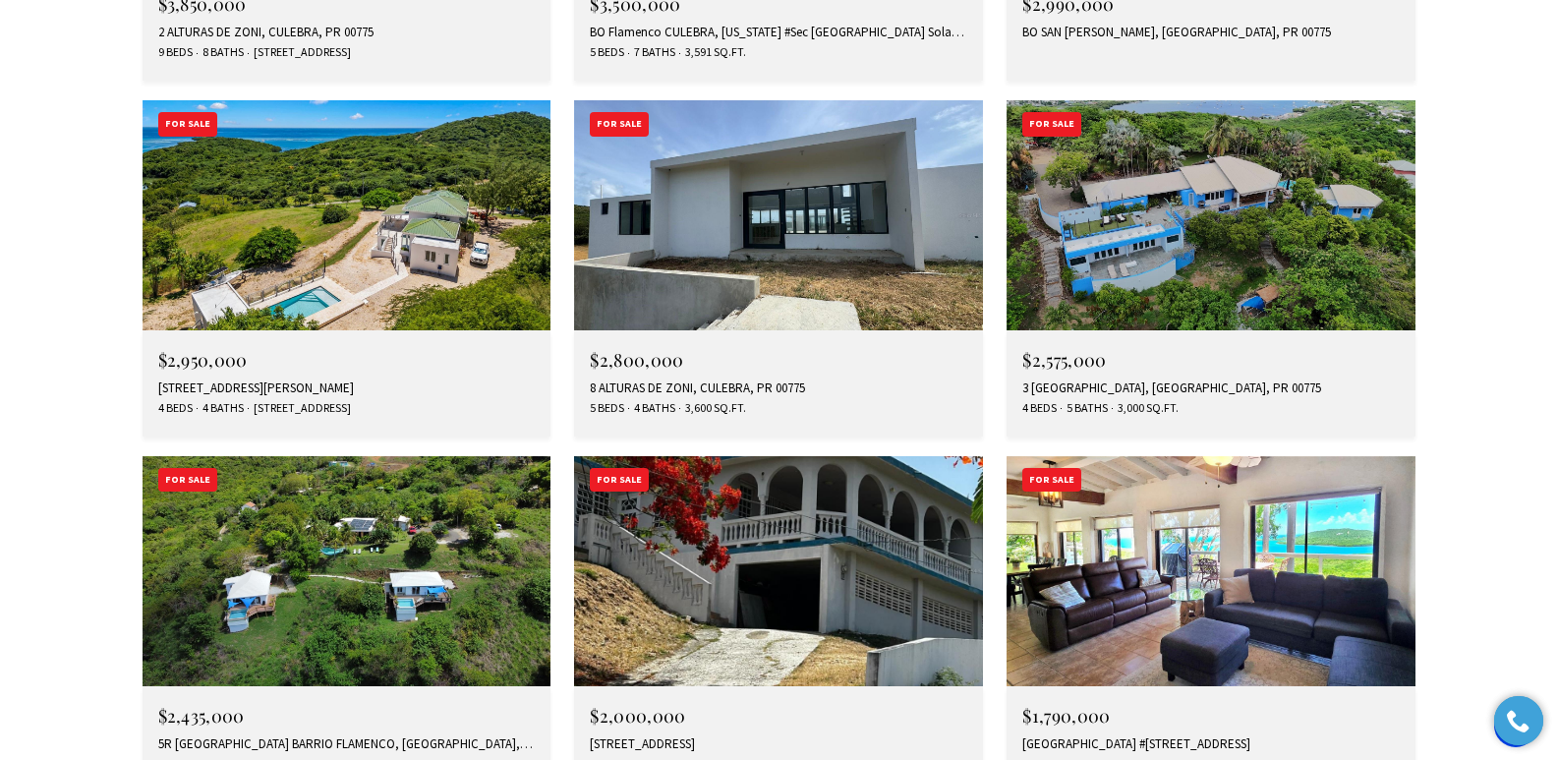
drag, startPoint x: 1565, startPoint y: 49, endPoint x: 1536, endPoint y: 524, distance: 475.6
click at [718, 736] on div "372 RESACA STREET, CULEBRA, PR 00775" at bounding box center [778, 744] width 377 height 16
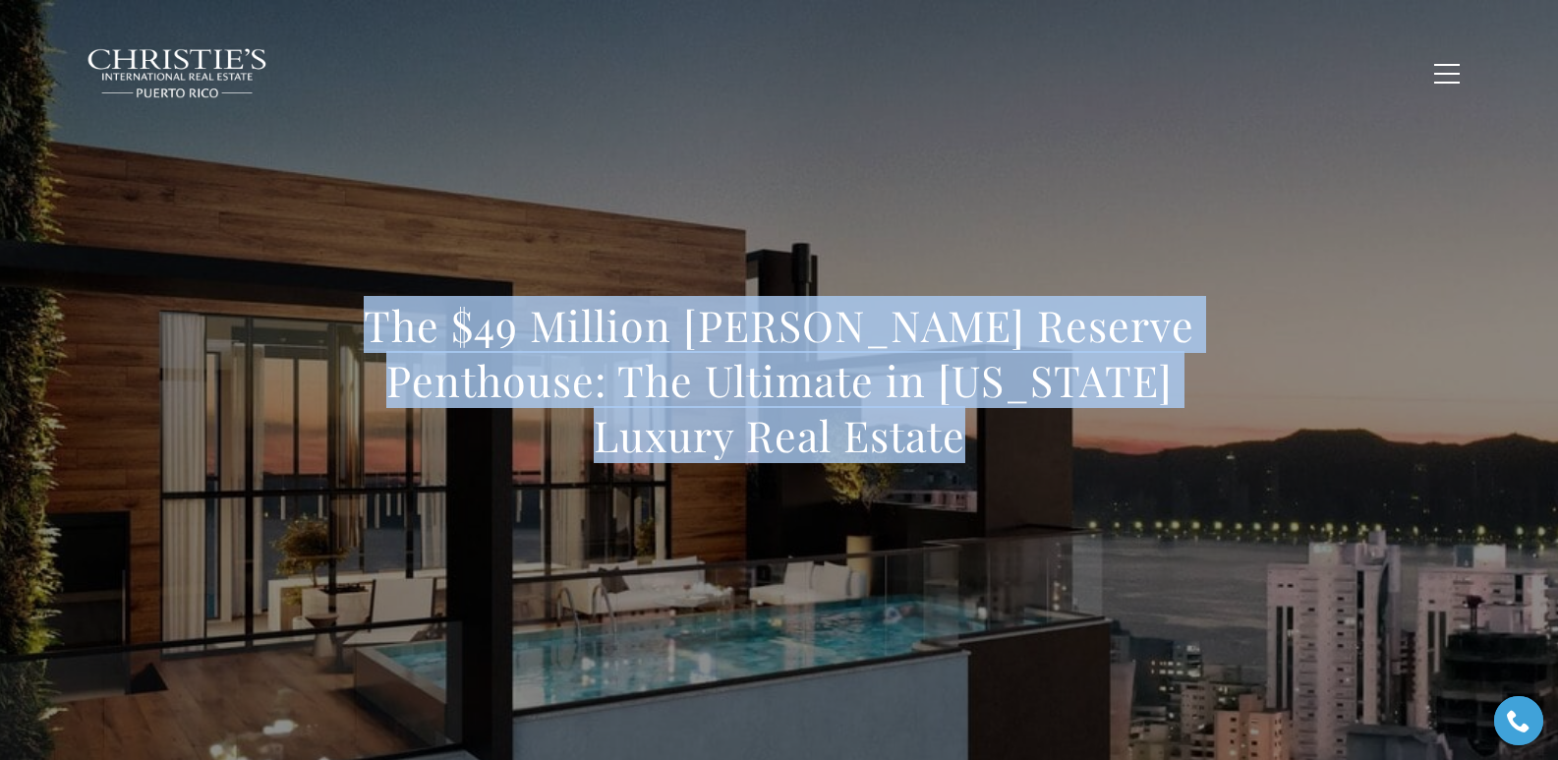
drag, startPoint x: 373, startPoint y: 308, endPoint x: 1015, endPoint y: 448, distance: 658.0
click at [1015, 448] on h1 "The $49 Million Ritz-Carlton Reserve Penthouse: The Ultimate in Puerto Rico Lux…" at bounding box center [779, 380] width 867 height 165
copy h1 "The $49 Million Ritz-Carlton Reserve Penthouse: The Ultimate in Puerto Rico Lux…"
click at [421, 300] on h1 "The $49 Million [PERSON_NAME] Reserve Penthouse: The Ultimate in [US_STATE] Lux…" at bounding box center [779, 380] width 867 height 165
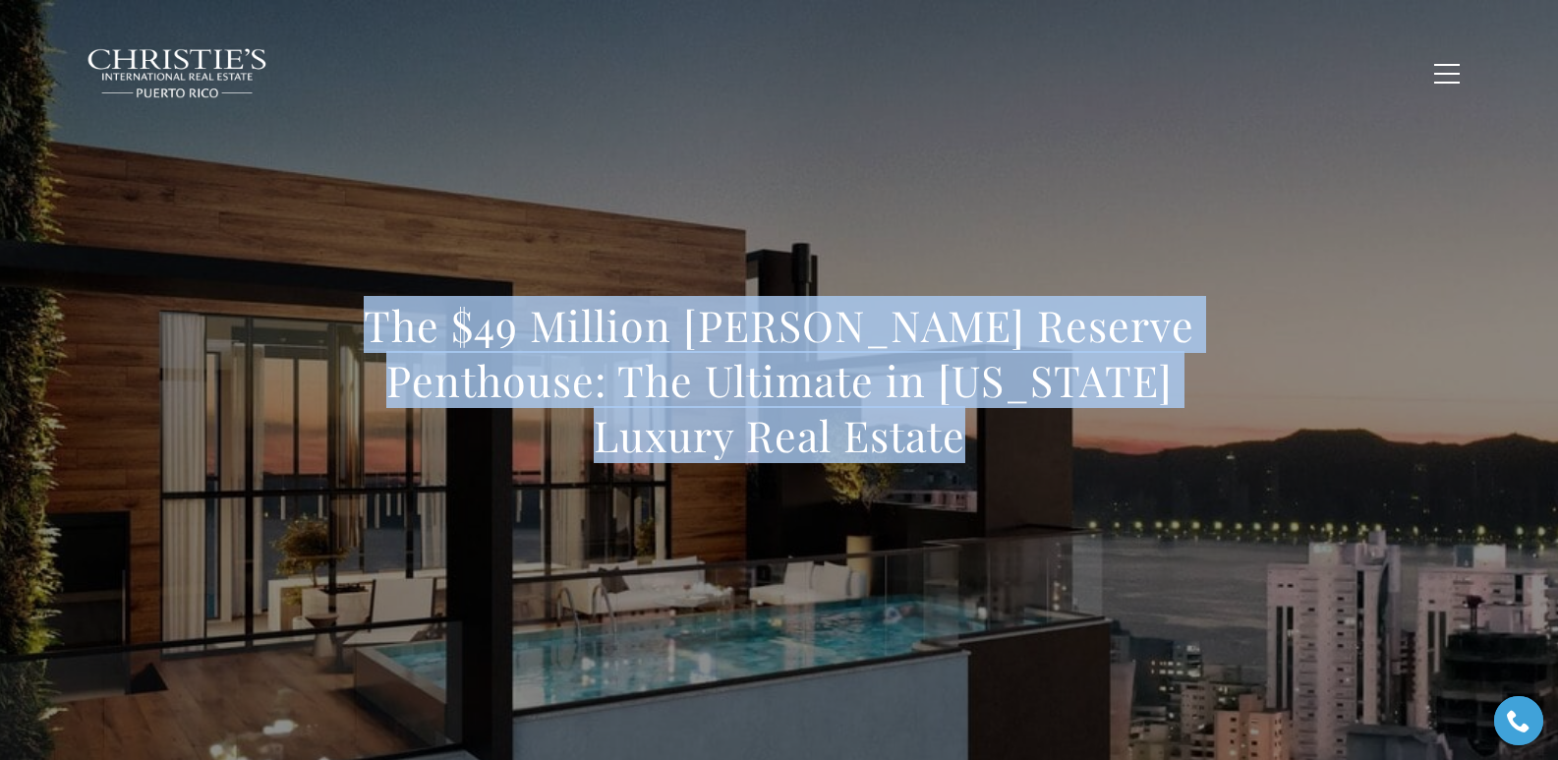
drag, startPoint x: 415, startPoint y: 324, endPoint x: 1043, endPoint y: 422, distance: 635.6
click at [1043, 422] on h1 "The $49 Million Ritz-Carlton Reserve Penthouse: The Ultimate in Puerto Rico Lux…" at bounding box center [779, 380] width 867 height 165
copy h1 "The $49 Million Ritz-Carlton Reserve Penthouse: The Ultimate in Puerto Rico Lux…"
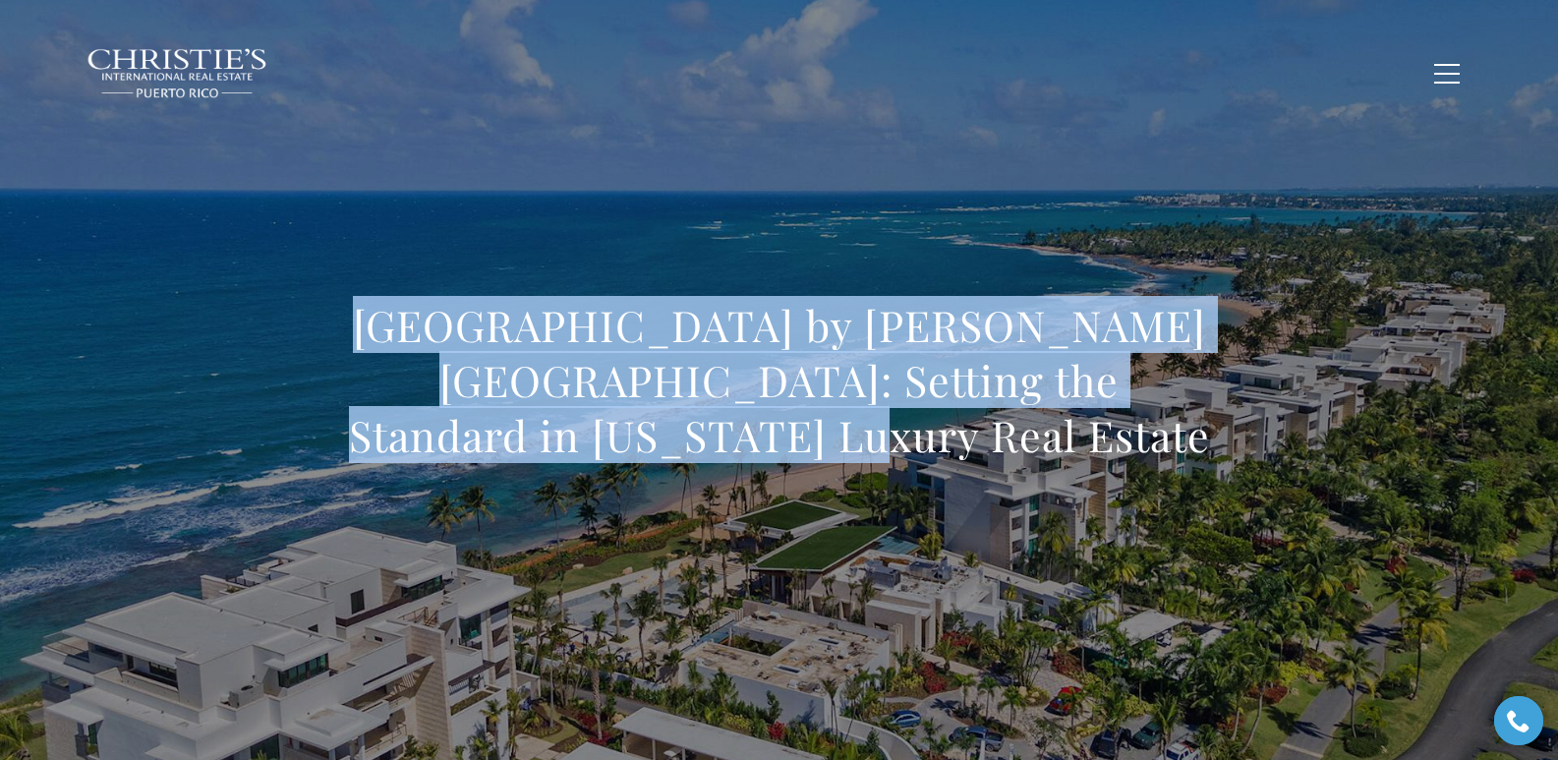
drag, startPoint x: 439, startPoint y: 342, endPoint x: 858, endPoint y: 435, distance: 429.0
click at [858, 435] on div "[GEOGRAPHIC_DATA] by [PERSON_NAME][GEOGRAPHIC_DATA]: Setting the Standard in [U…" at bounding box center [779, 393] width 1376 height 590
copy h1 "West Point by Ritz-Carlton Reserve: Setting the Standard in Puerto Rico Luxury …"
click at [352, 329] on h1 "West Point by Ritz-Carlton Reserve: Setting the Standard in Puerto Rico Luxury …" at bounding box center [779, 380] width 867 height 165
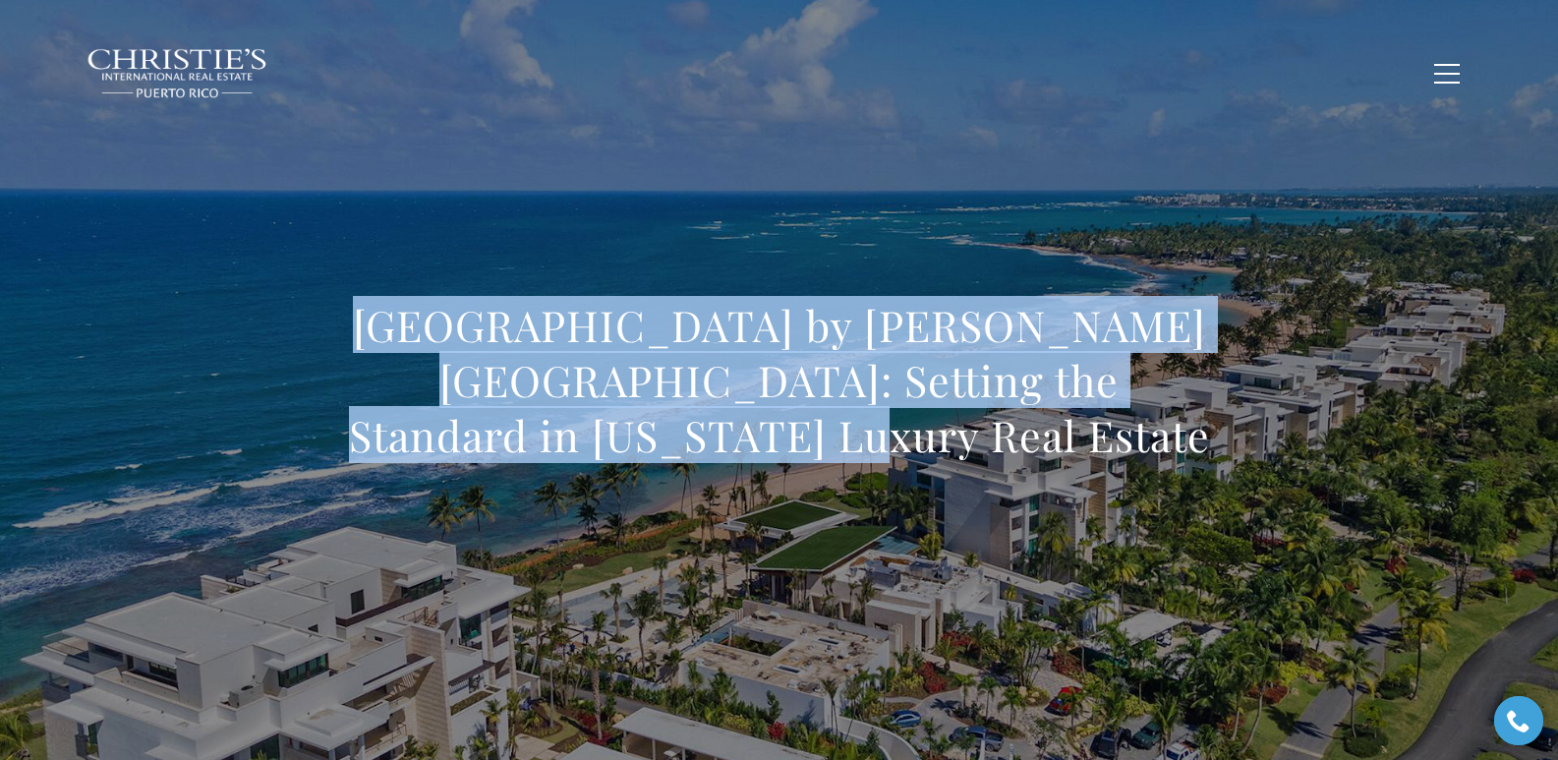
drag, startPoint x: 352, startPoint y: 329, endPoint x: 901, endPoint y: 435, distance: 559.6
click at [901, 435] on h1 "West Point by Ritz-Carlton Reserve: Setting the Standard in Puerto Rico Luxury …" at bounding box center [779, 380] width 867 height 165
copy h1 "West Point by Ritz-Carlton Reserve: Setting the Standard in Puerto Rico Luxury …"
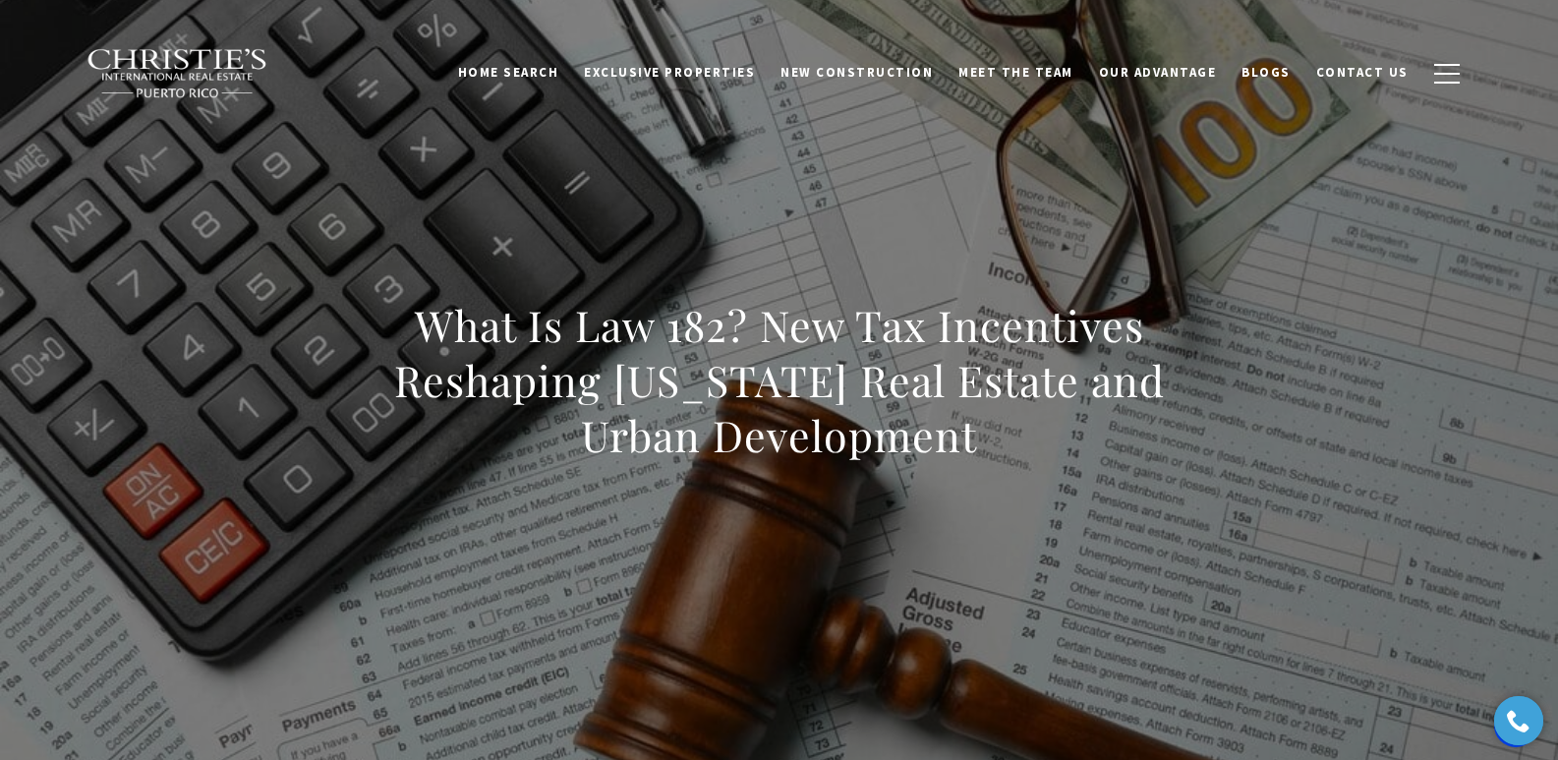
drag, startPoint x: 413, startPoint y: 317, endPoint x: 992, endPoint y: 449, distance: 594.0
click at [992, 449] on h1 "What Is Law 182? New Tax Incentives Reshaping [US_STATE] Real Estate and Urban …" at bounding box center [779, 380] width 867 height 165
copy h1 "What Is Law 182? New Tax Incentives Reshaping [US_STATE] Real Estate and Urban …"
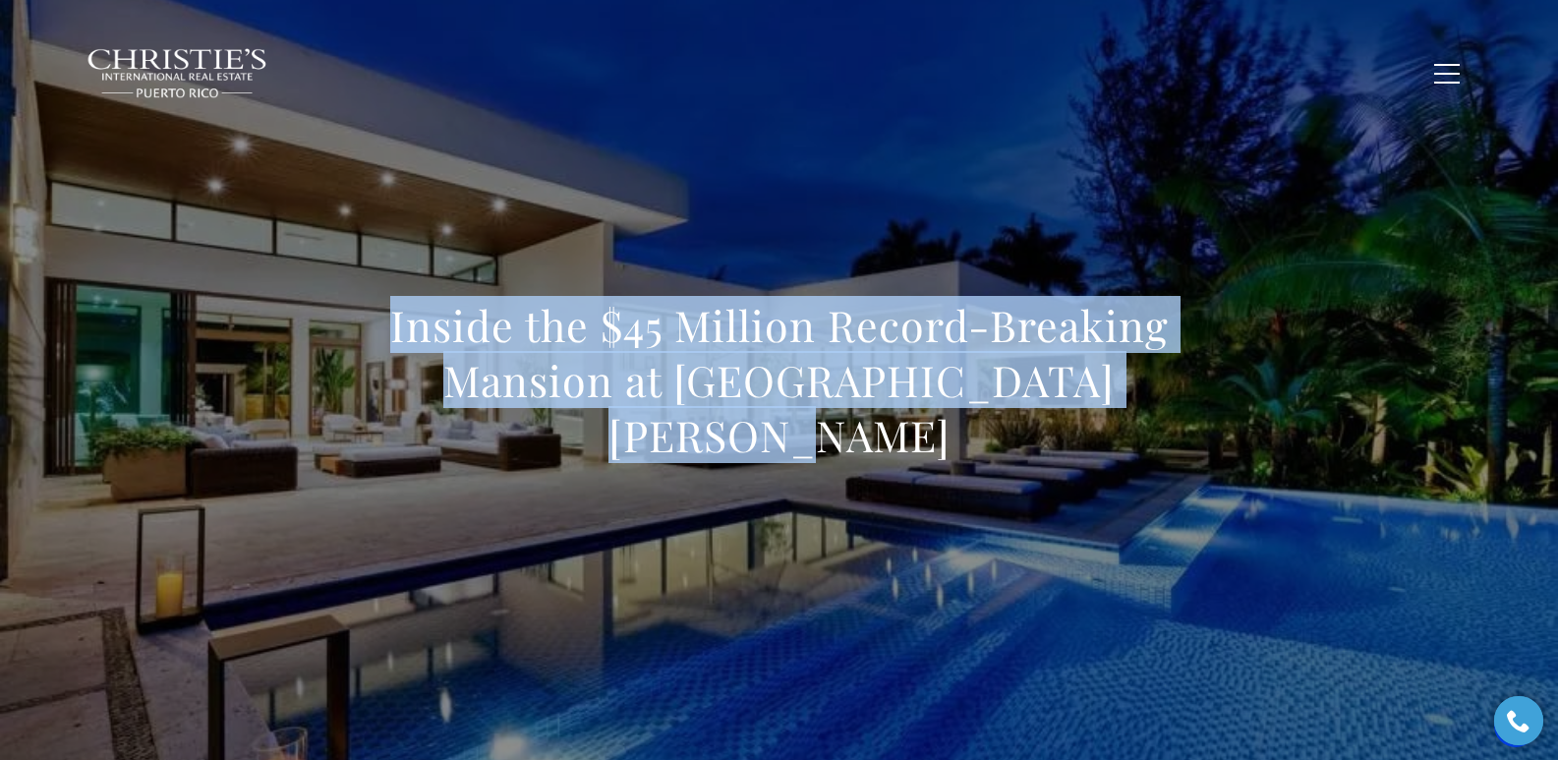
drag, startPoint x: 349, startPoint y: 353, endPoint x: 1217, endPoint y: 431, distance: 871.4
click at [1217, 431] on div "Inside the $45 Million Record-Breaking Mansion at [GEOGRAPHIC_DATA][PERSON_NAME]" at bounding box center [779, 393] width 1376 height 590
copy h1 "Inside the $45 Million Record-Breaking Mansion at [GEOGRAPHIC_DATA][PERSON_NAME]"
click at [346, 397] on h1 "Inside the $45 Million Record-Breaking Mansion at [GEOGRAPHIC_DATA][PERSON_NAME]" at bounding box center [779, 380] width 867 height 165
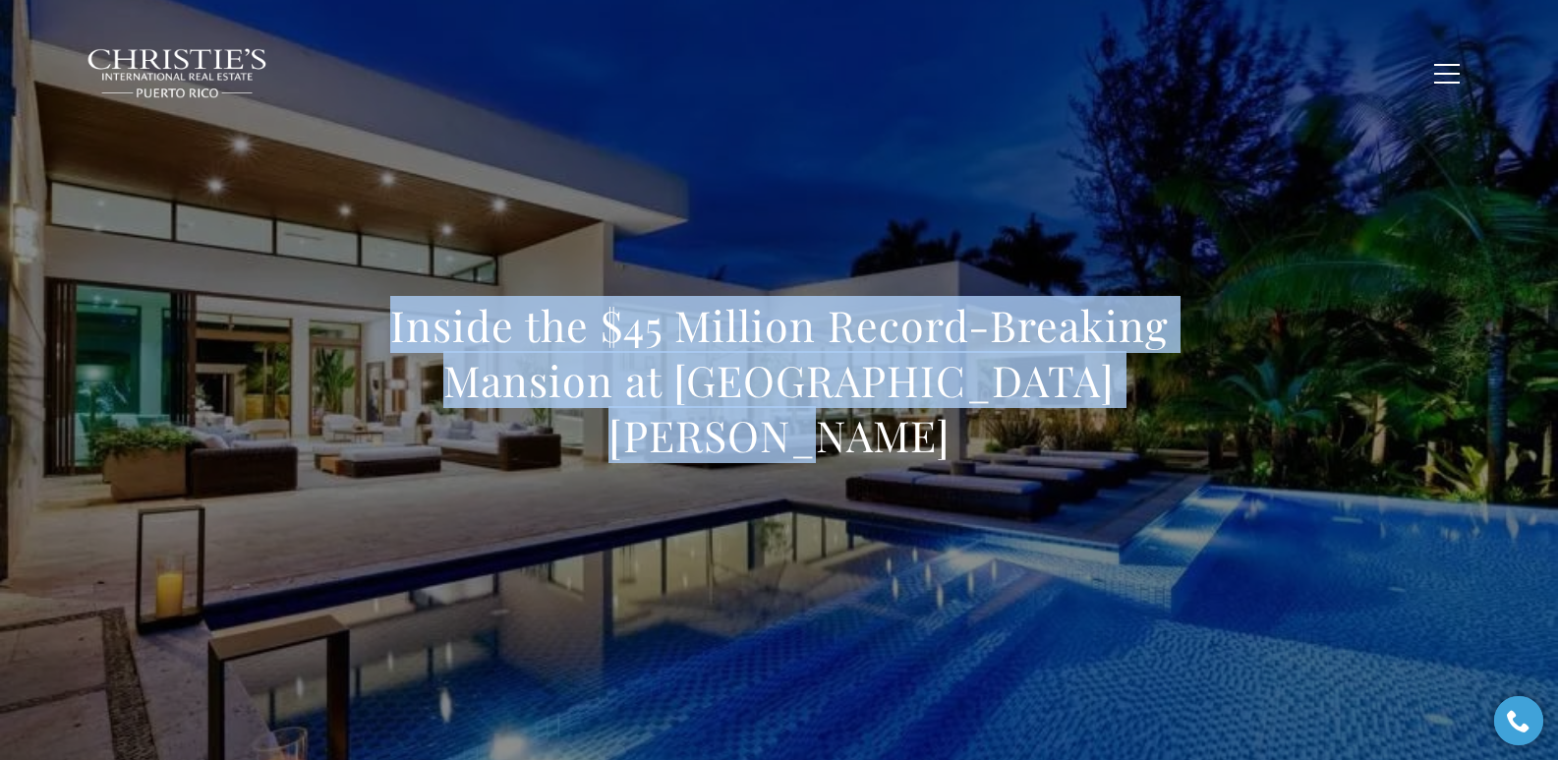
drag, startPoint x: 355, startPoint y: 379, endPoint x: 1189, endPoint y: 443, distance: 837.0
click at [1189, 443] on div "Inside the $45 Million Record-Breaking Mansion at [GEOGRAPHIC_DATA][PERSON_NAME]" at bounding box center [779, 393] width 867 height 191
copy h1 "Inside the $45 Million Record-Breaking Mansion at [GEOGRAPHIC_DATA][PERSON_NAME]"
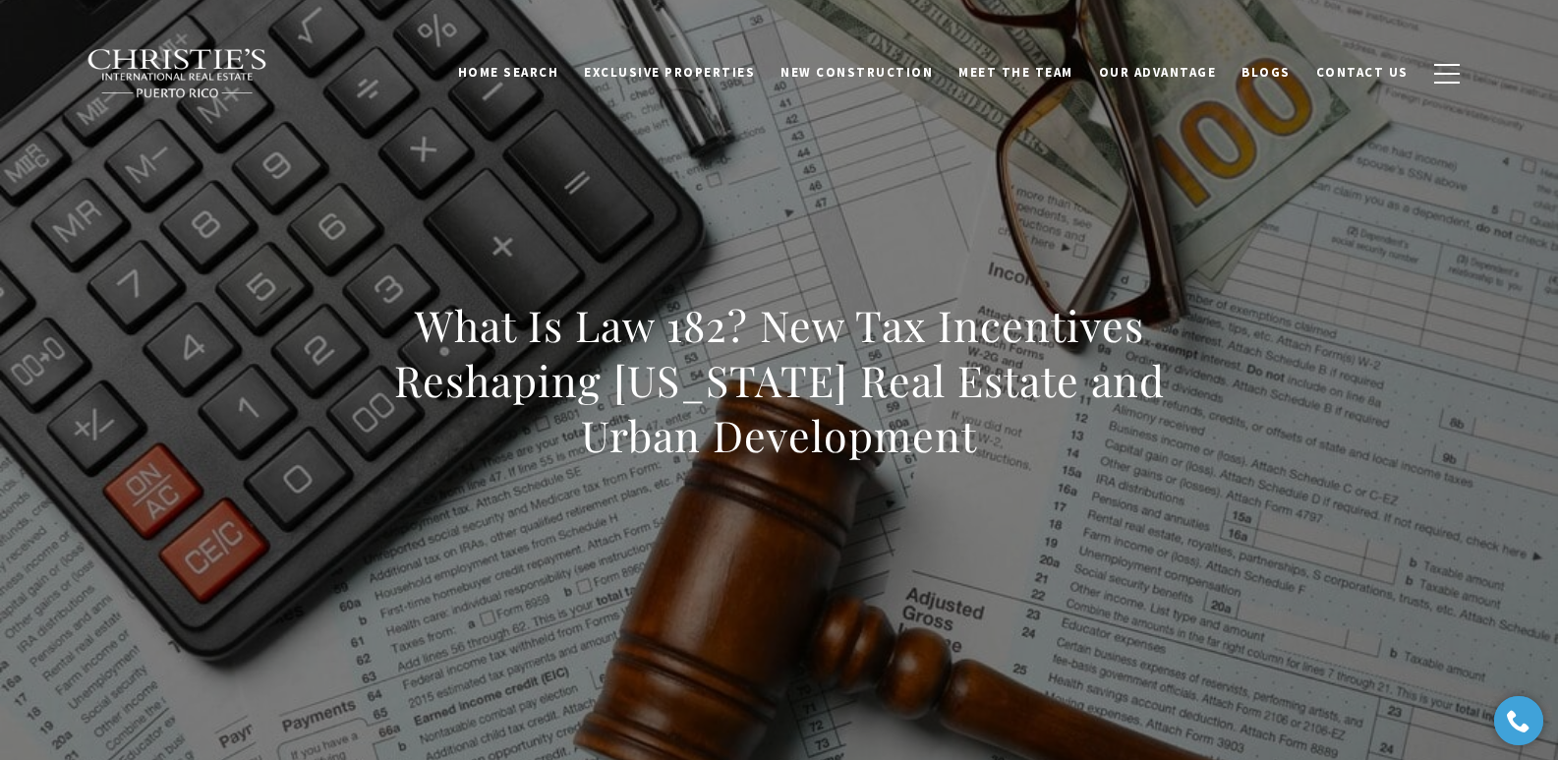
drag, startPoint x: 405, startPoint y: 317, endPoint x: 1042, endPoint y: 426, distance: 646.1
click at [1042, 426] on h1 "What Is Law 182? New Tax Incentives Reshaping Puerto Rico Real Estate and Urban…" at bounding box center [779, 380] width 867 height 165
copy h1 "What Is Law 182? New Tax Incentives Reshaping Puerto Rico Real Estate and Urban…"
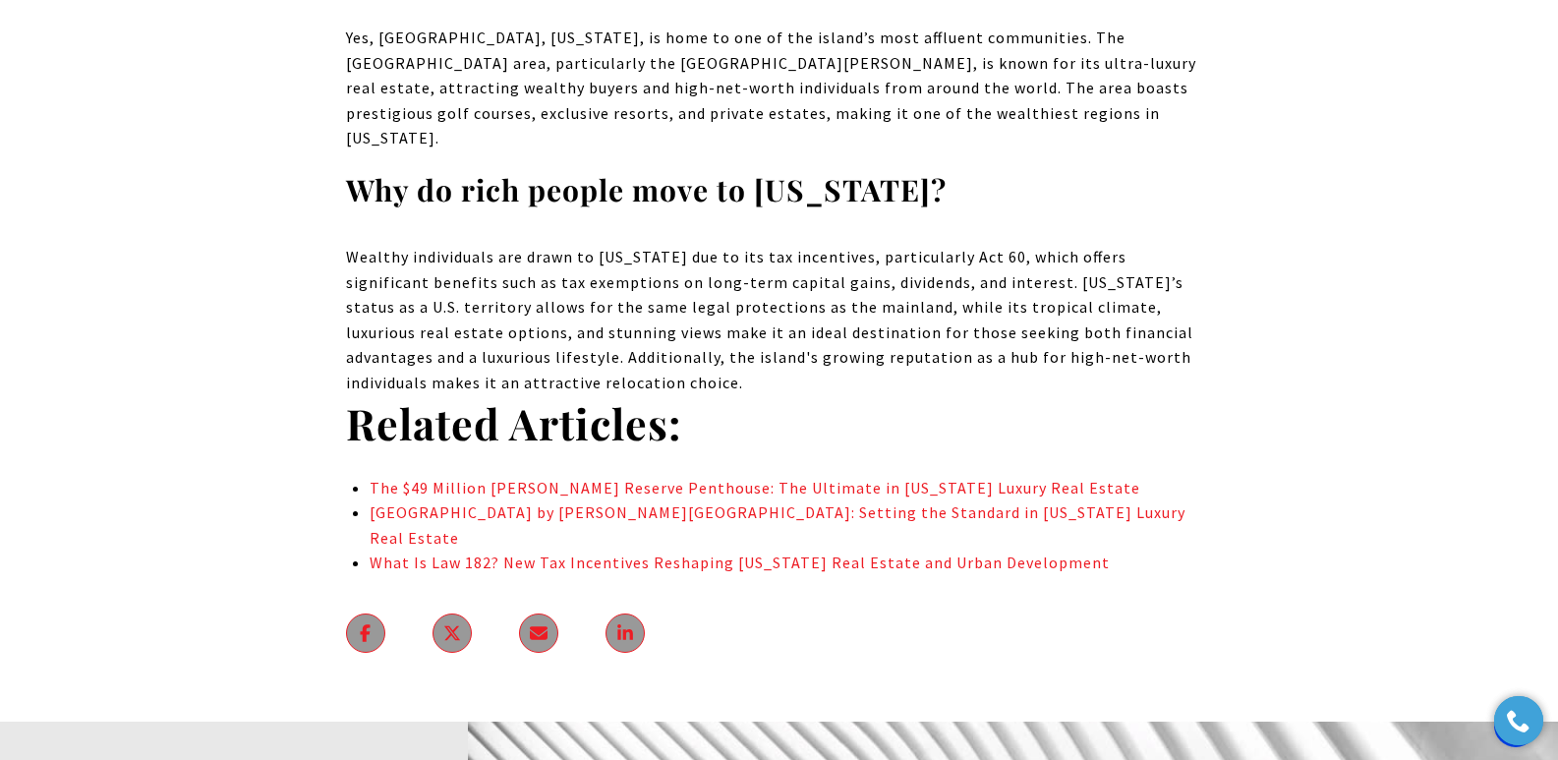
scroll to position [11474, 0]
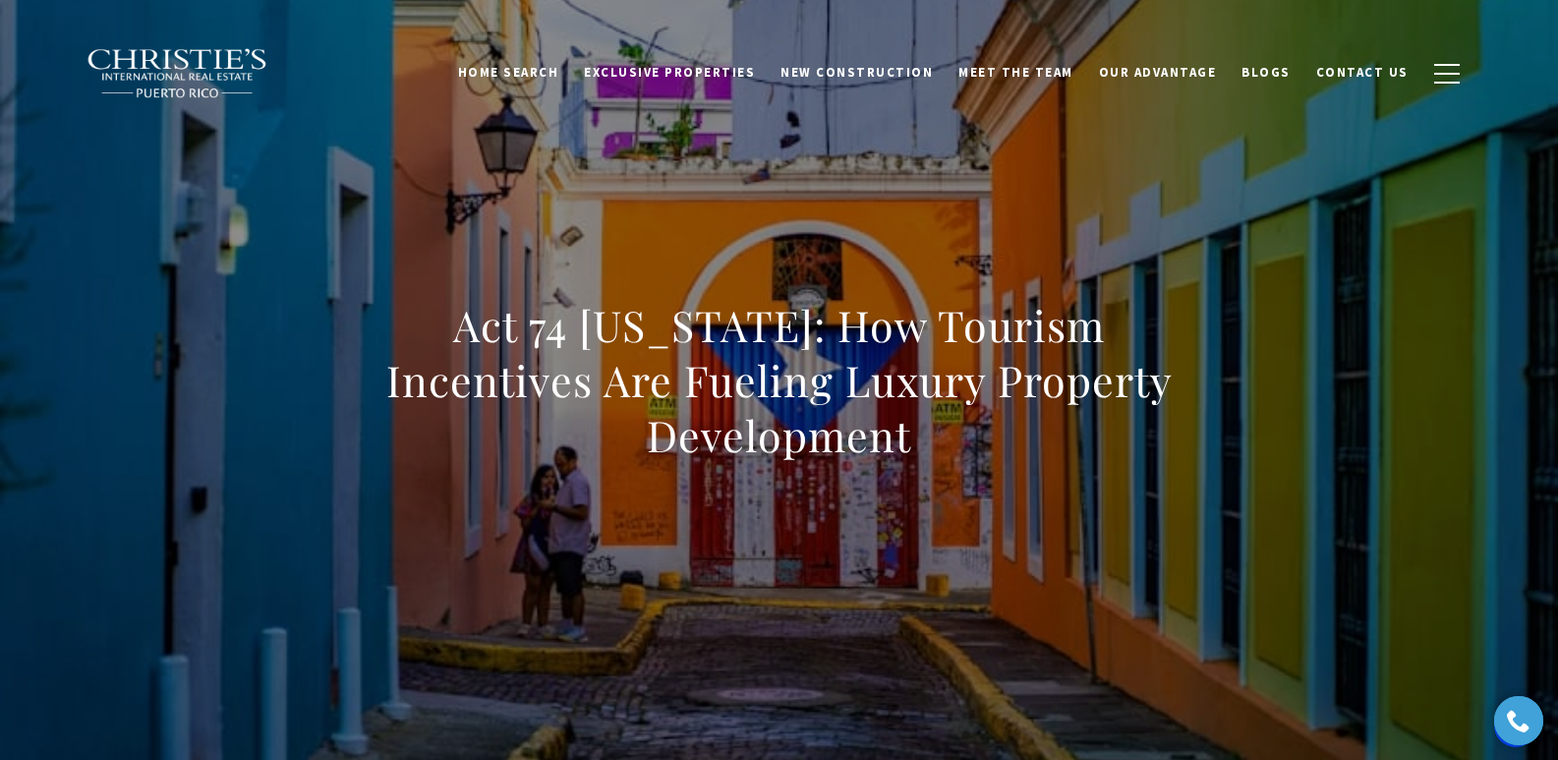
drag, startPoint x: 353, startPoint y: 352, endPoint x: 1203, endPoint y: 405, distance: 851.9
click at [1203, 405] on h1 "Act 74 [US_STATE]: How Tourism Incentives Are Fueling Luxury Property Developme…" at bounding box center [779, 380] width 867 height 165
copy h1 "Act 74 [US_STATE]: How Tourism Incentives Are Fueling Luxury Property Developme…"
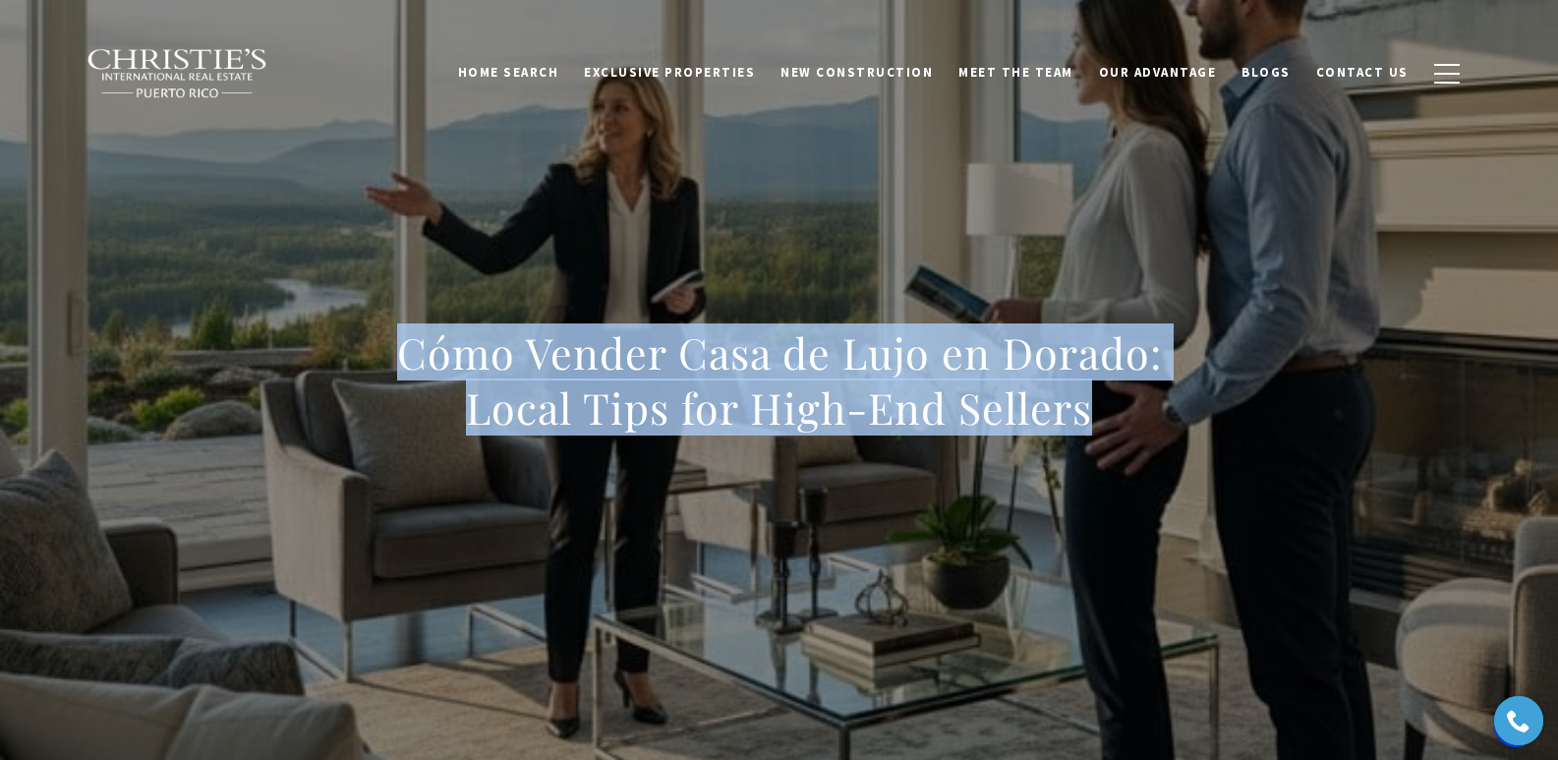
drag, startPoint x: 375, startPoint y: 345, endPoint x: 1121, endPoint y: 405, distance: 747.5
click at [1121, 405] on h1 "Cómo Vender Casa de Lujo en Dorado: Local Tips for High-End Sellers" at bounding box center [779, 380] width 867 height 110
copy h1 "Cómo Vender Casa de Lujo en Dorado: Local Tips for High-End Sellers"
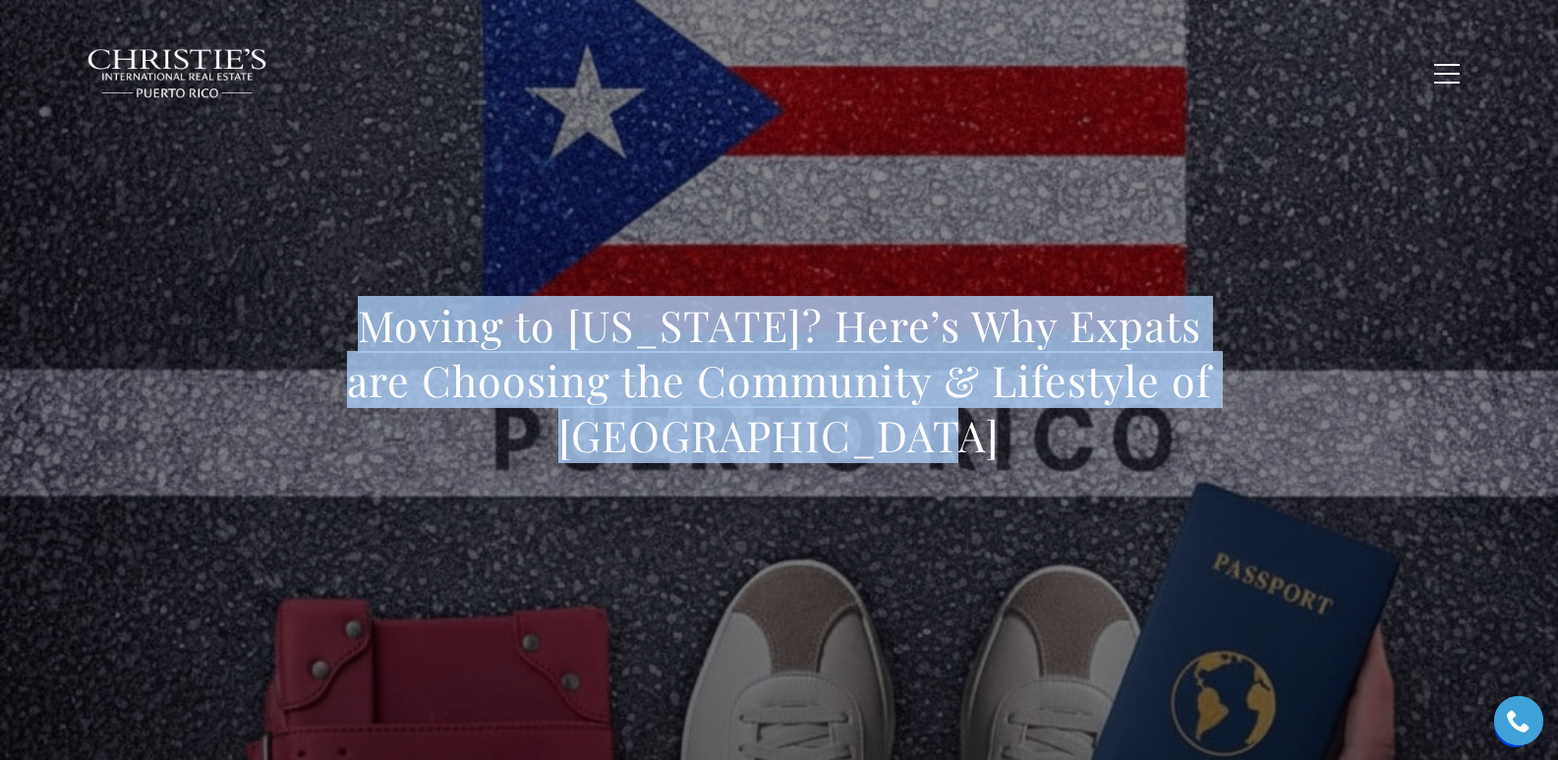
drag, startPoint x: 357, startPoint y: 329, endPoint x: 1066, endPoint y: 428, distance: 715.5
click at [1066, 428] on h1 "Moving to [US_STATE]? Here’s Why Expats are Choosing the Community & Lifestyle …" at bounding box center [779, 380] width 867 height 165
copy h1 "Moving to [US_STATE]? Here’s Why Expats are Choosing the Community & Lifestyle …"
click at [1300, 264] on div "Moving to [US_STATE]? Here’s Why Expats are Choosing the Community & Lifestyle …" at bounding box center [779, 393] width 1376 height 590
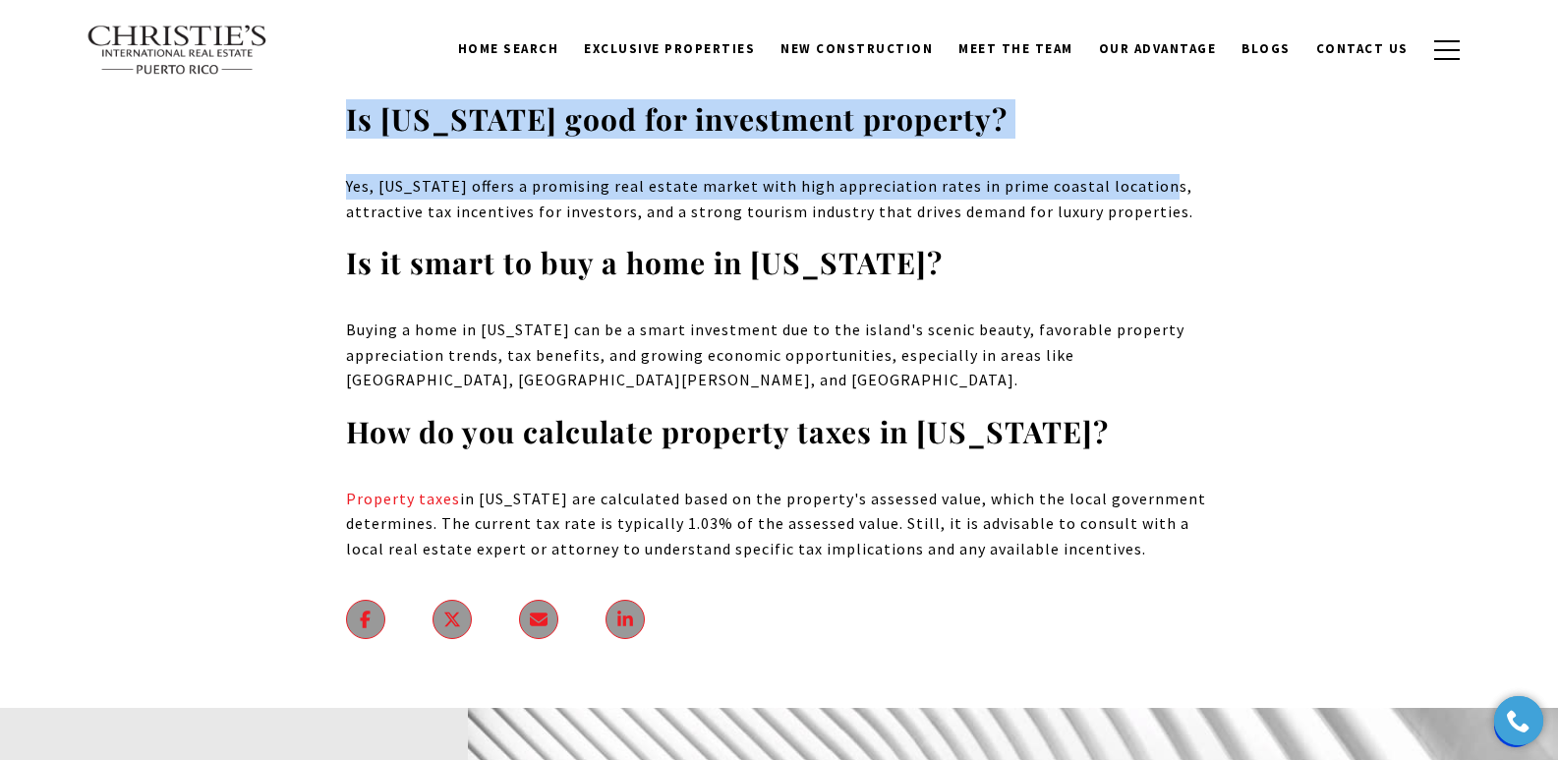
scroll to position [14362, 0]
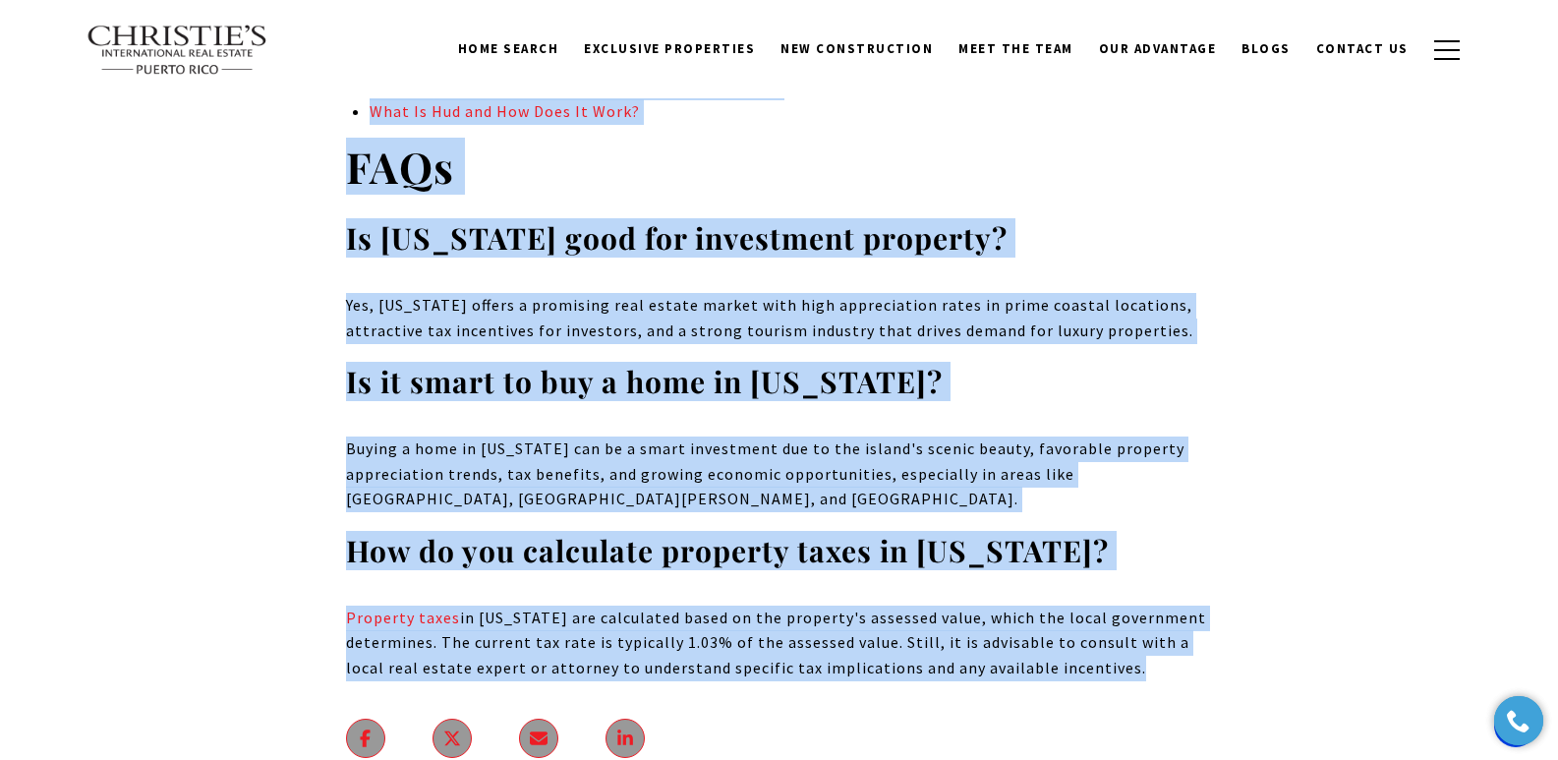
drag, startPoint x: 338, startPoint y: 359, endPoint x: 1222, endPoint y: 514, distance: 897.2
copy body "Lor Ipsumdol Sitam Cons adi Elitse Doei Temp Incidi Utlaboreetd Magnaali en adm…"
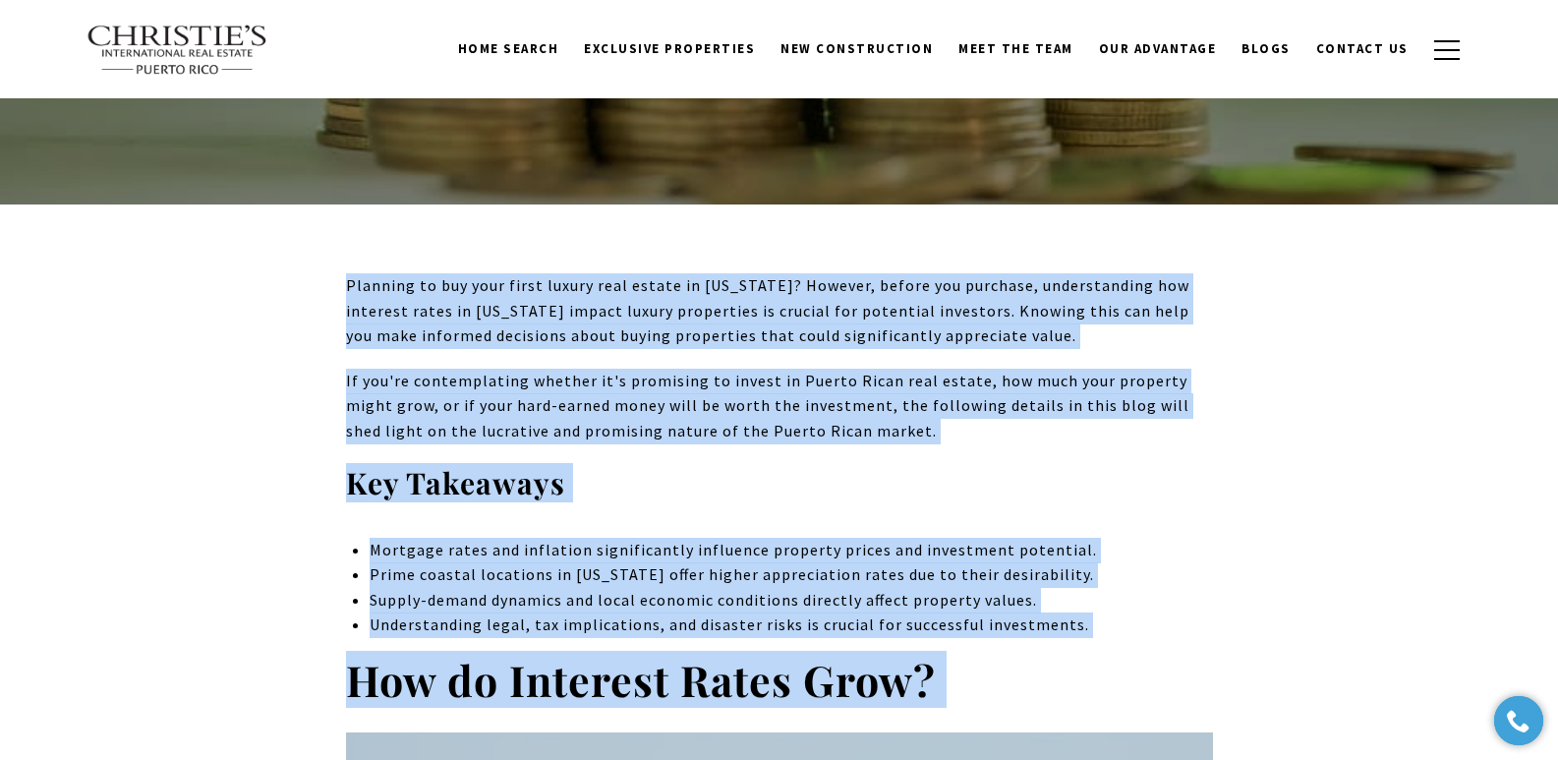
scroll to position [0, 0]
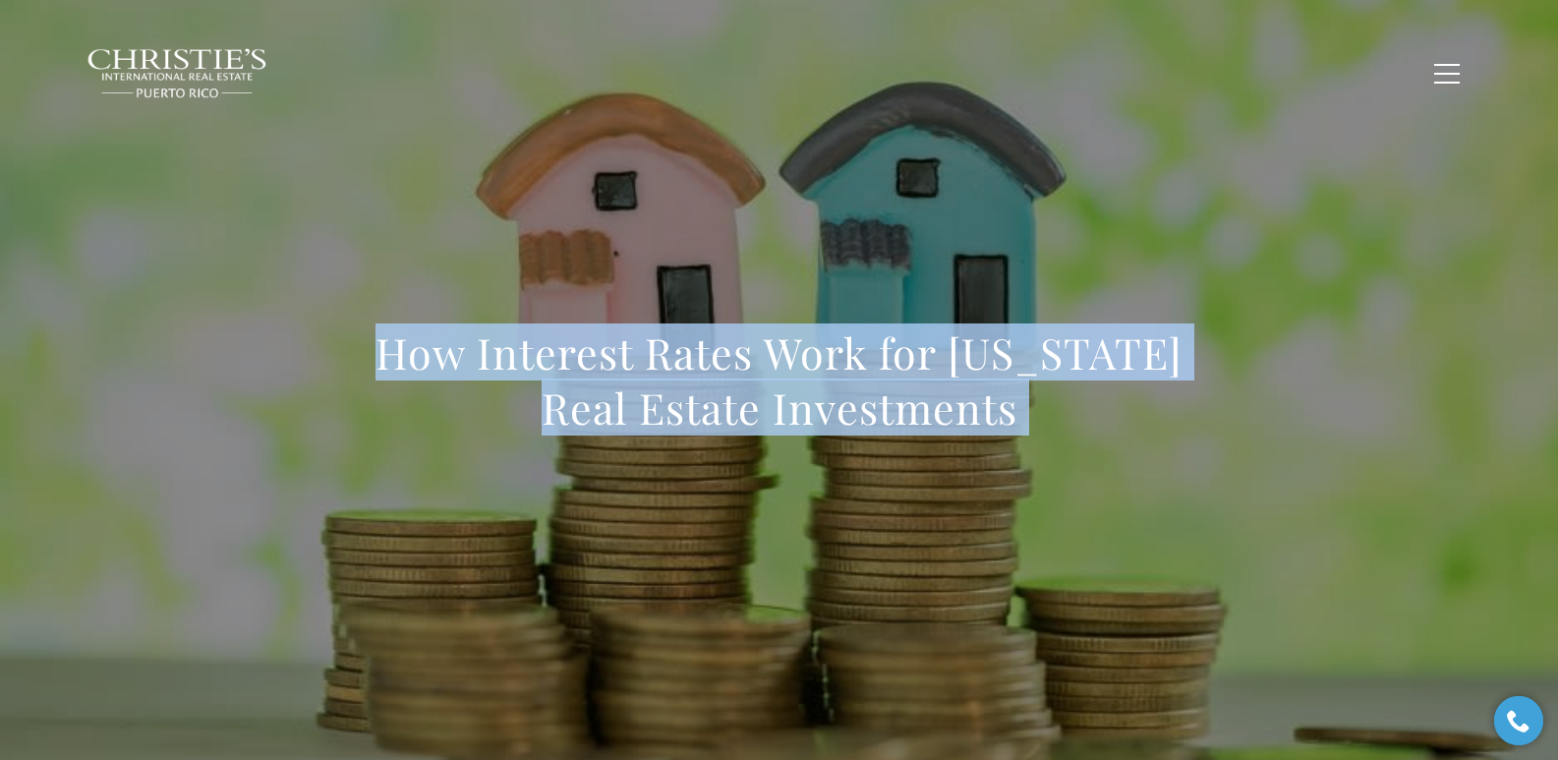
click at [381, 376] on h1 "How Interest Rates Work for Puerto Rico Real Estate Investments" at bounding box center [779, 380] width 867 height 110
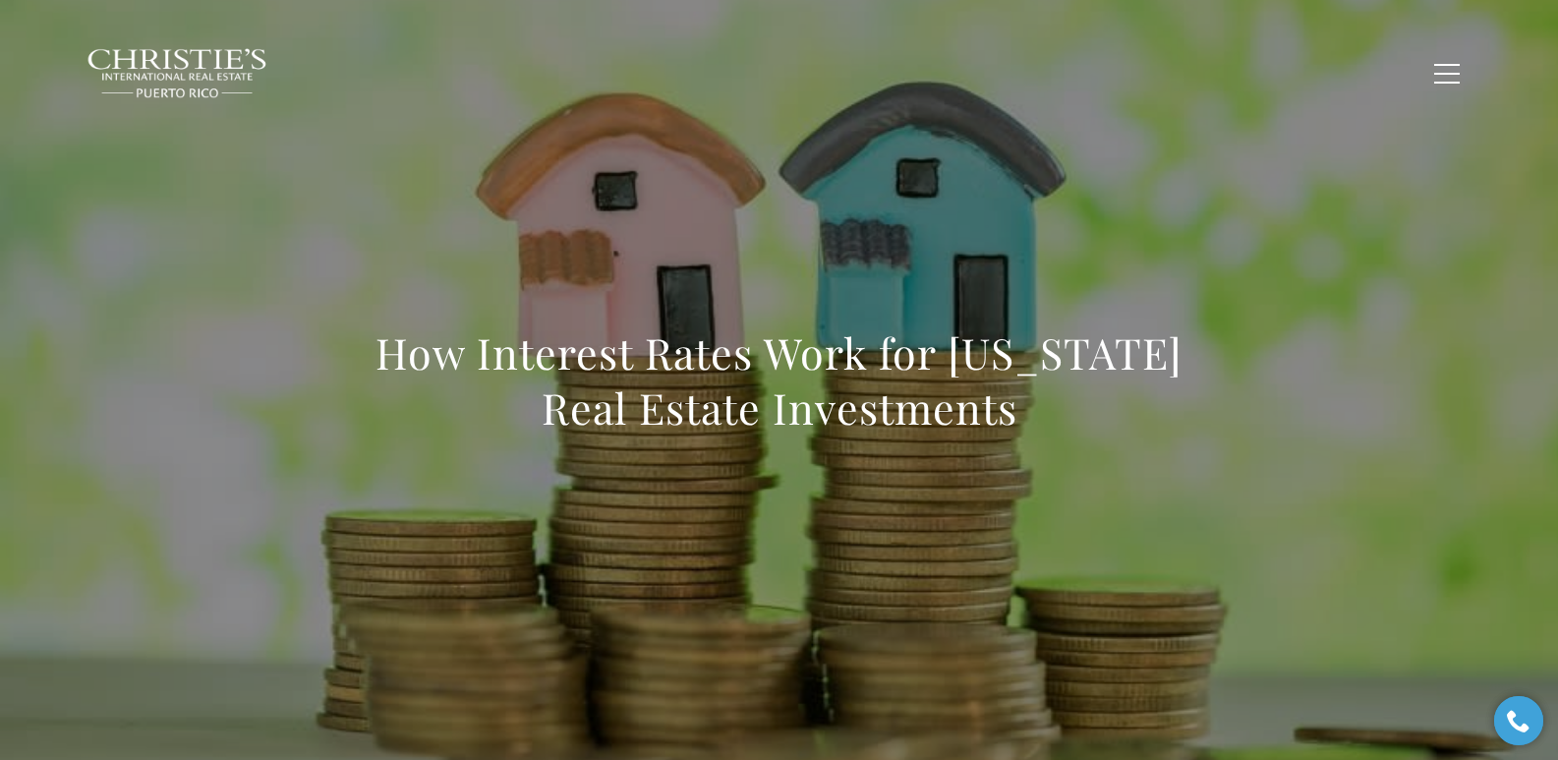
drag, startPoint x: 374, startPoint y: 361, endPoint x: 1135, endPoint y: 457, distance: 766.9
click at [1011, 457] on div "How Interest Rates Work for Puerto Rico Real Estate Investments" at bounding box center [779, 393] width 867 height 136
copy h1 "How Interest Rates Work for Puerto Rico Real Estate Investments"
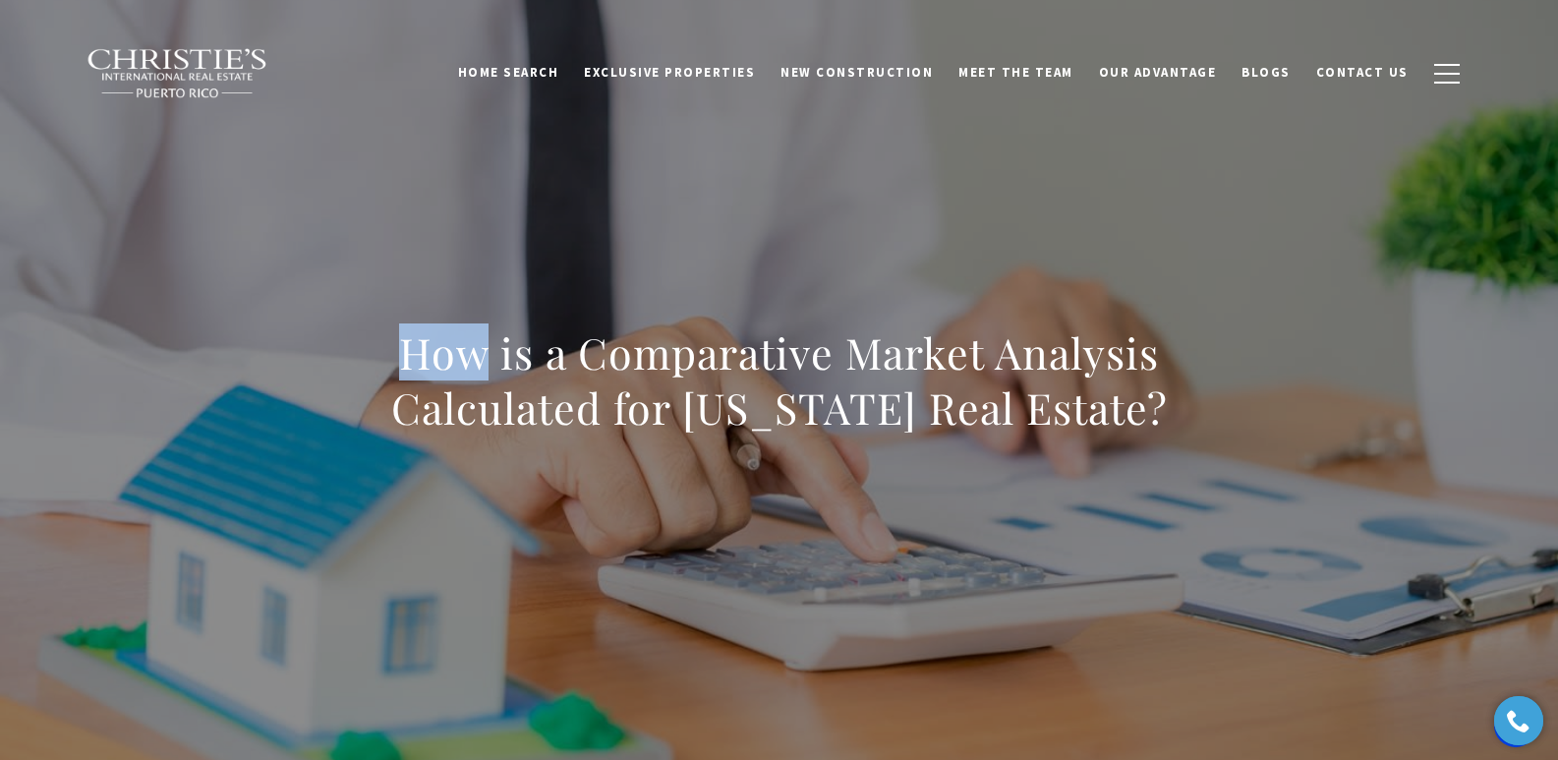
drag, startPoint x: 352, startPoint y: 341, endPoint x: 479, endPoint y: 356, distance: 127.7
click at [479, 356] on h1 "How is a Comparative Market Analysis Calculated for [US_STATE] Real Estate?" at bounding box center [779, 380] width 867 height 110
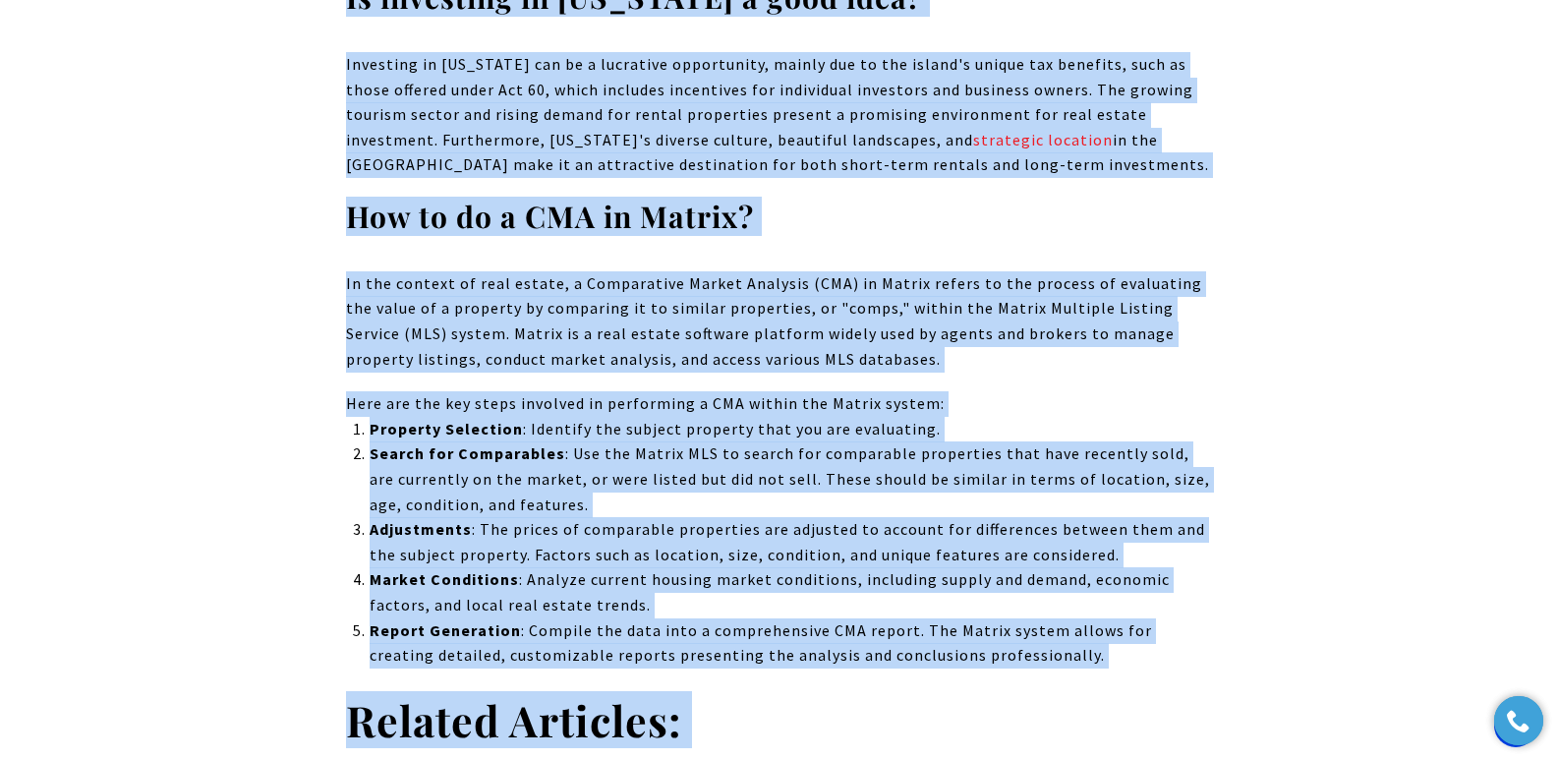
scroll to position [24741, 0]
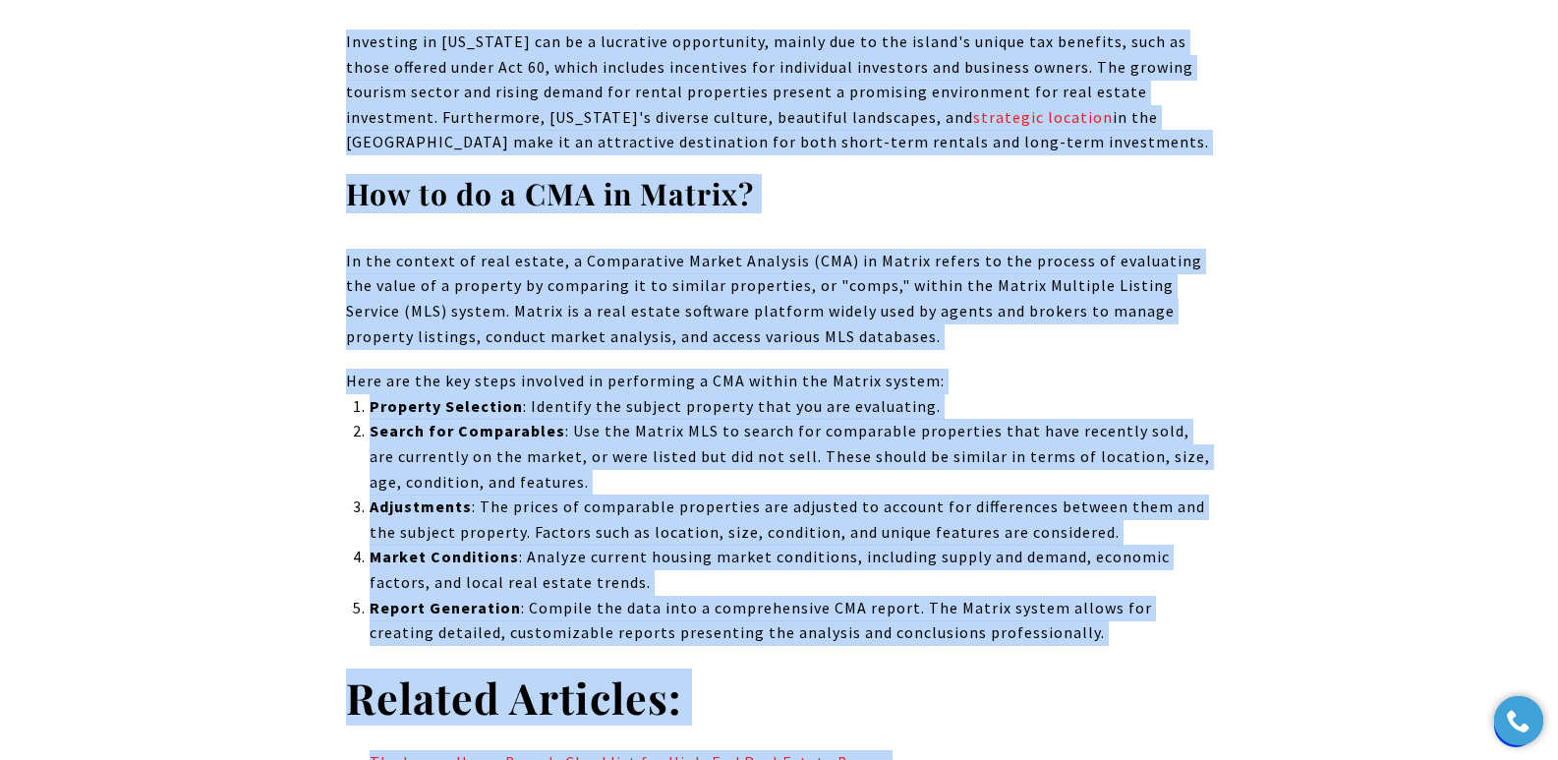
drag, startPoint x: 386, startPoint y: 348, endPoint x: 1000, endPoint y: 585, distance: 657.5
copy body "How is a Comparative Market Analysis Calculated for Puerto Rico Real Estate? A …"
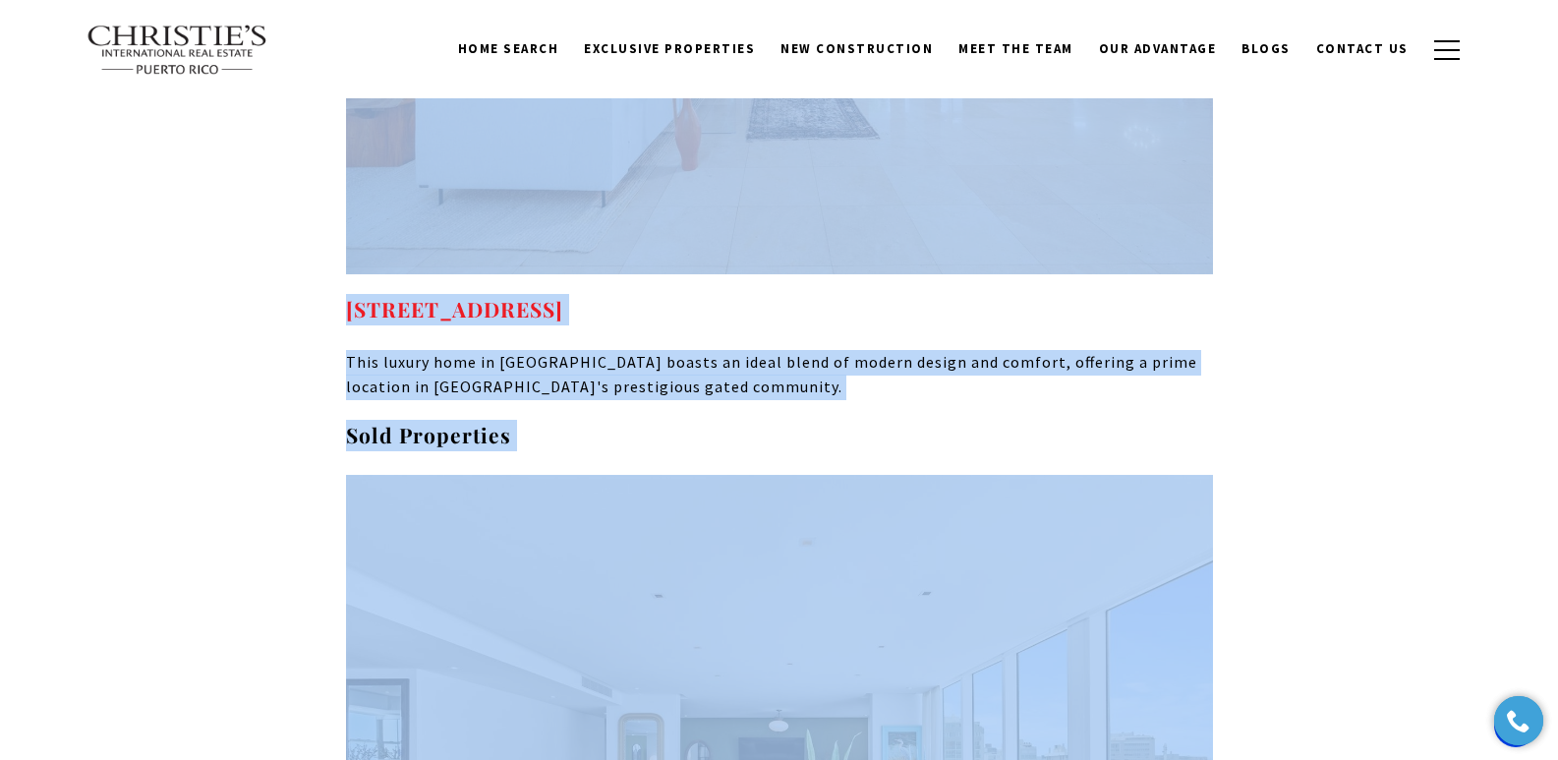
scroll to position [0, 0]
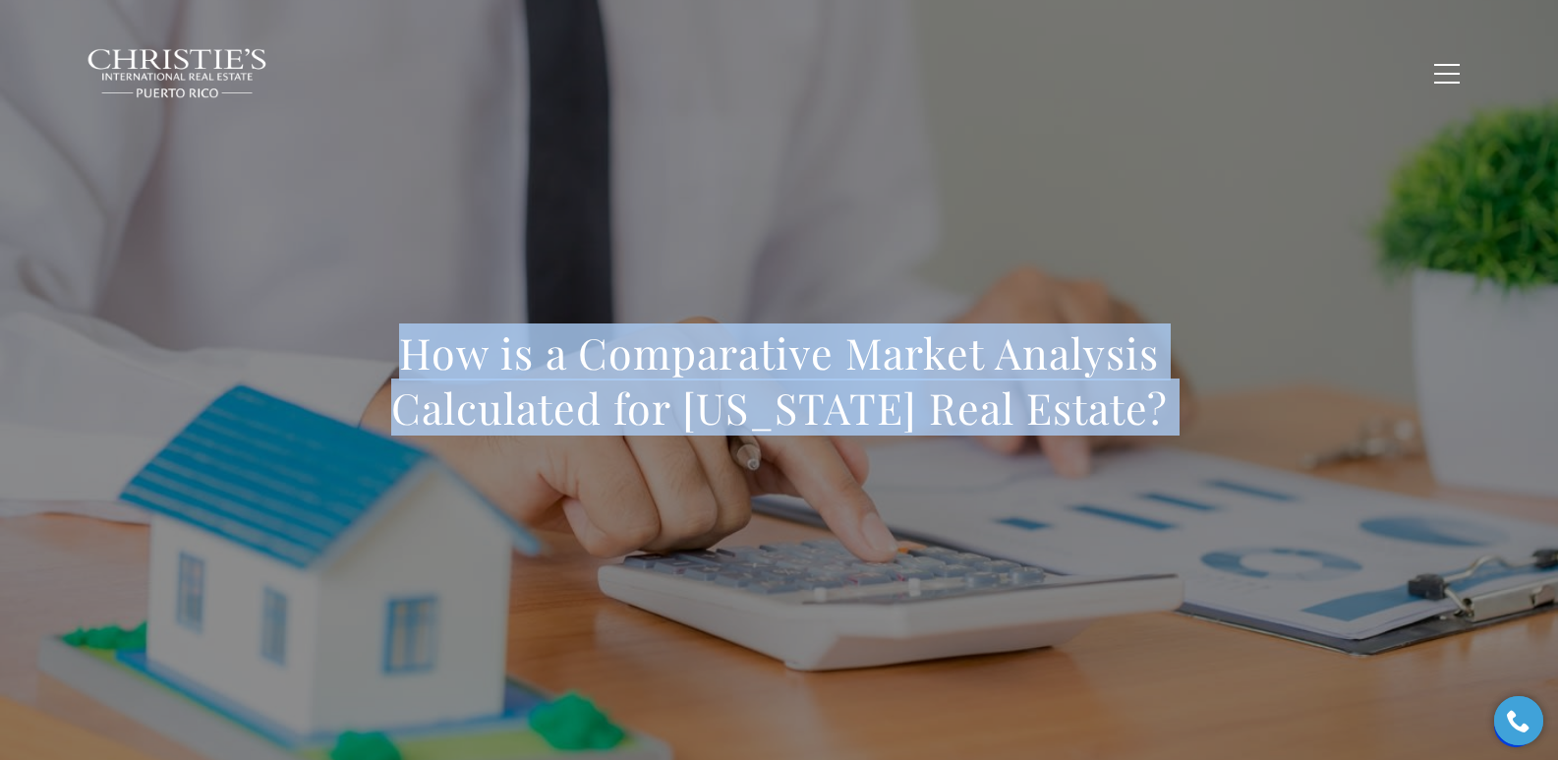
click at [466, 328] on h1 "How is a Comparative Market Analysis Calculated for Puerto Rico Real Estate?" at bounding box center [779, 380] width 867 height 110
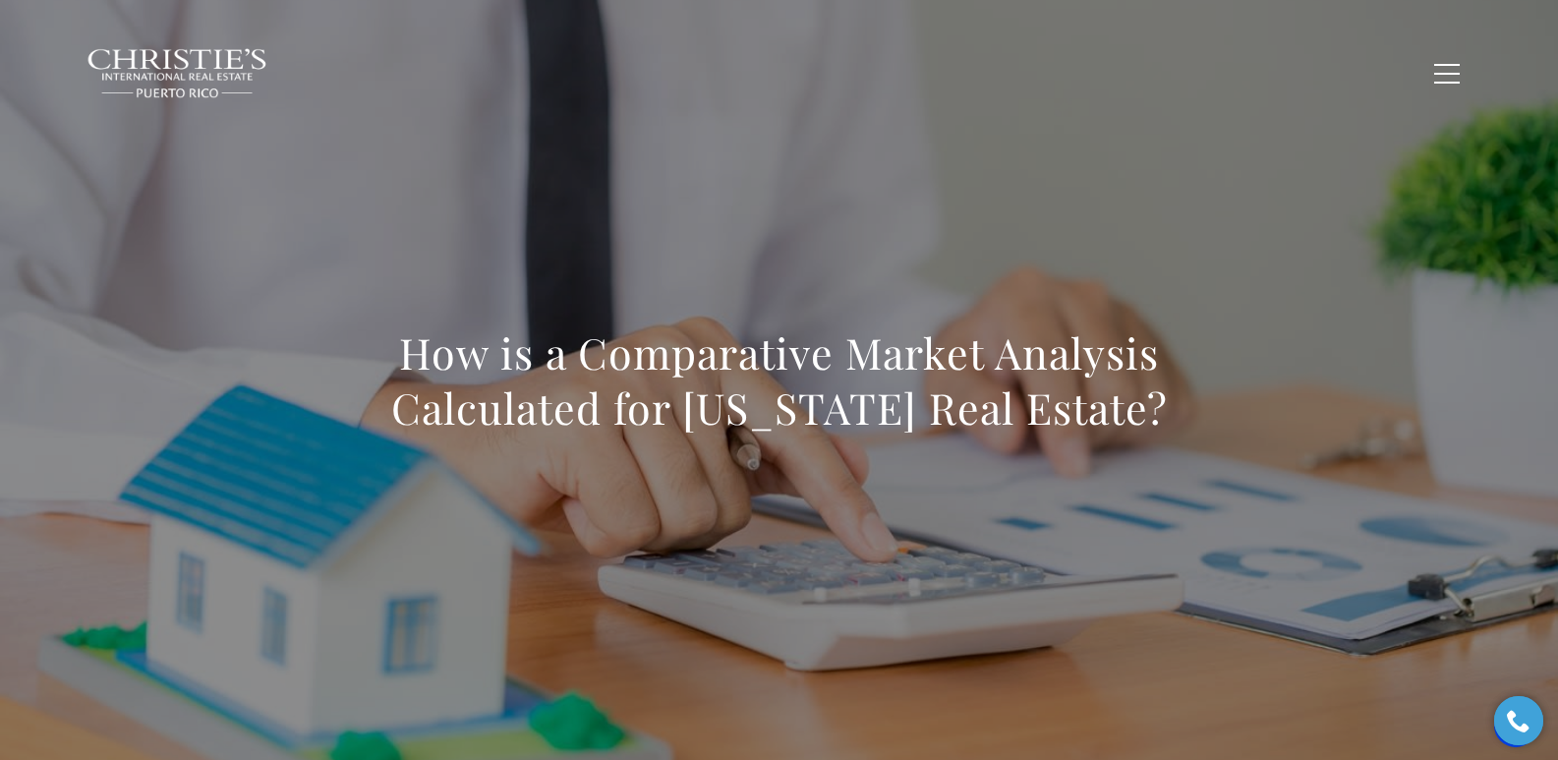
drag, startPoint x: 379, startPoint y: 361, endPoint x: 1302, endPoint y: 460, distance: 928.3
click at [1011, 460] on div "How is a Comparative Market Analysis Calculated for Puerto Rico Real Estate?" at bounding box center [779, 393] width 1376 height 590
copy h1 "How is a Comparative Market Analysis Calculated for Puerto Rico Real Estate?"
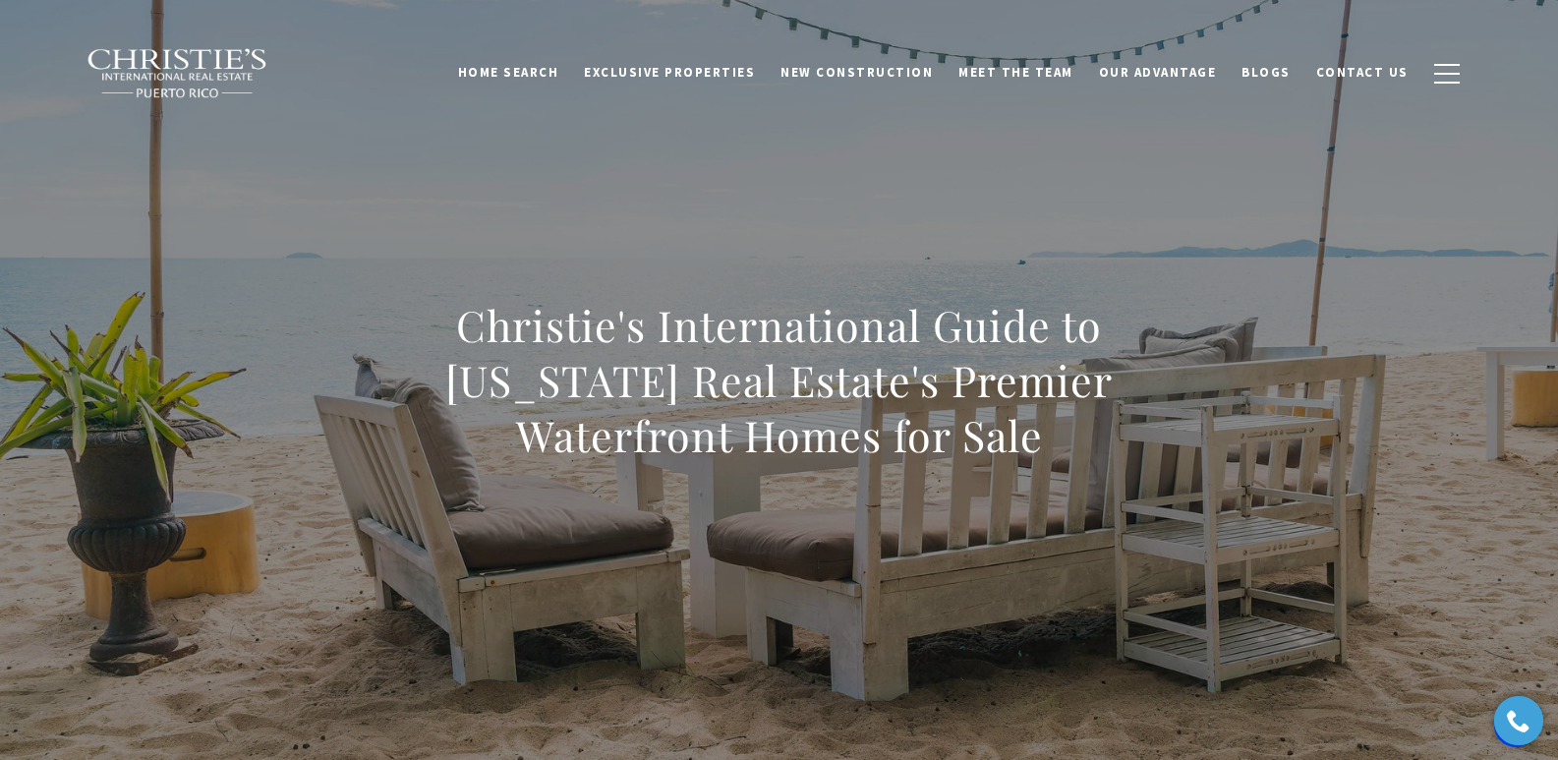
drag, startPoint x: 373, startPoint y: 320, endPoint x: 1144, endPoint y: 488, distance: 789.5
click at [1144, 488] on div "Christie's International Guide to [US_STATE] Real Estate's Premier Waterfront H…" at bounding box center [779, 393] width 867 height 191
copy h1 "Christie's International Guide to [US_STATE] Real Estate's Premier Waterfront H…"
click at [593, 231] on div "Christie's International Guide to [US_STATE] Real Estate's Premier Waterfront H…" at bounding box center [779, 393] width 1376 height 590
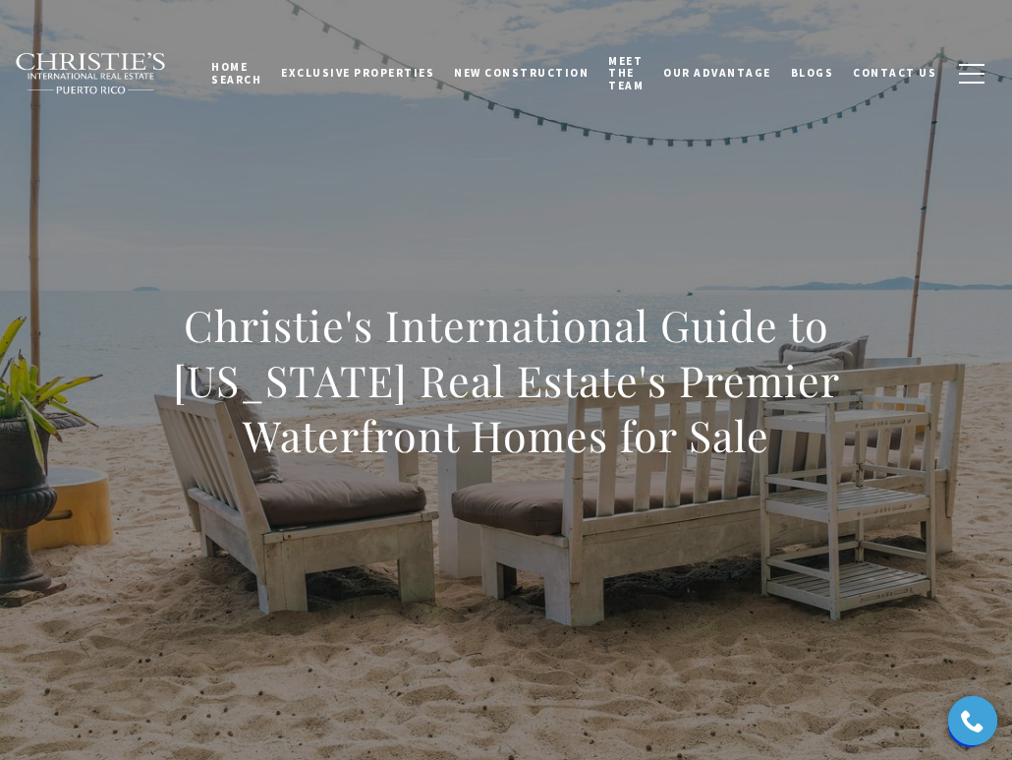
click at [646, 228] on div "Christie's International Guide to Puerto Rico Real Estate's Premier Waterfront …" at bounding box center [506, 393] width 1012 height 590
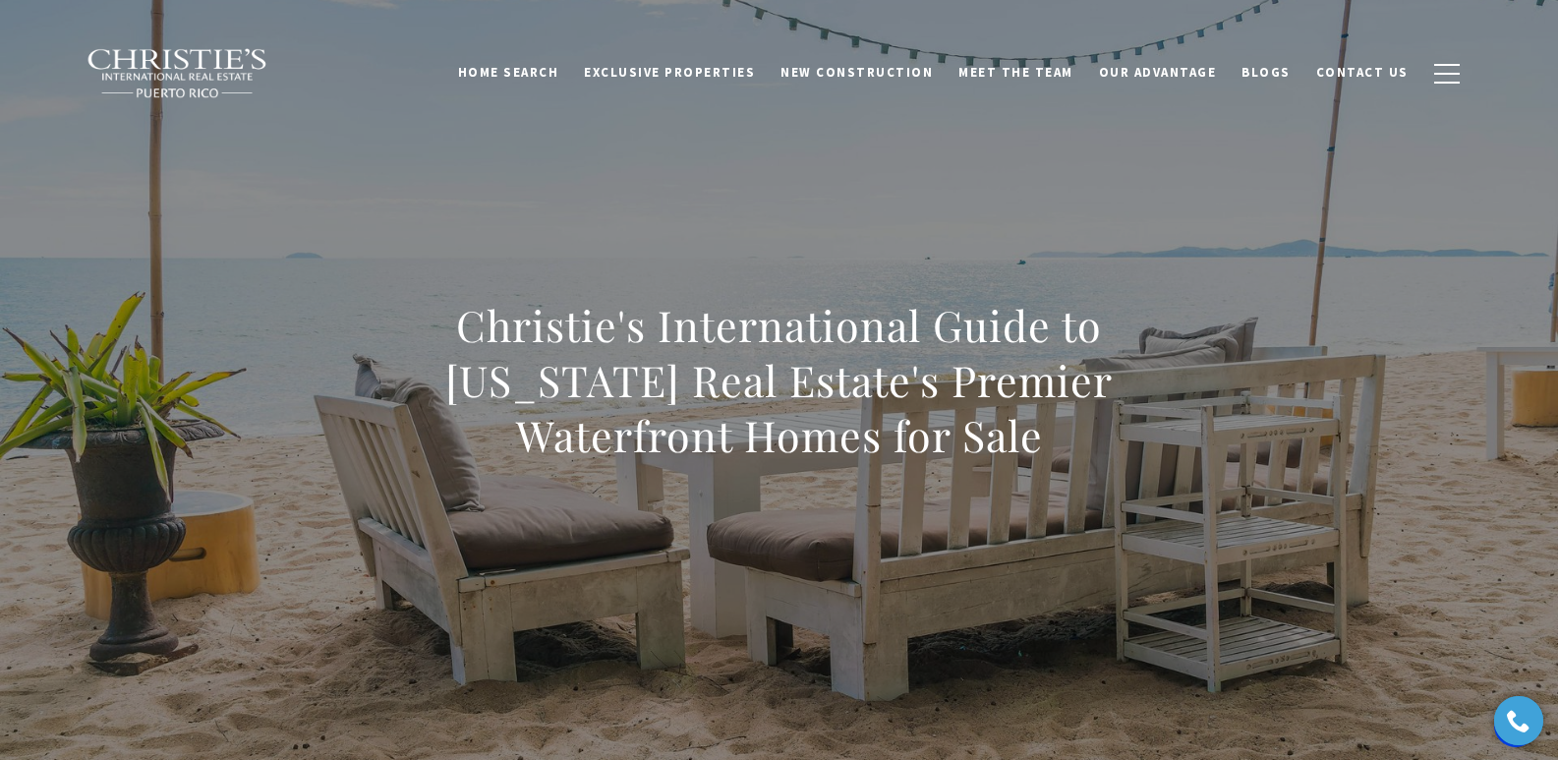
click at [500, 242] on div "Christie's International Guide to Puerto Rico Real Estate's Premier Waterfront …" at bounding box center [779, 393] width 1376 height 590
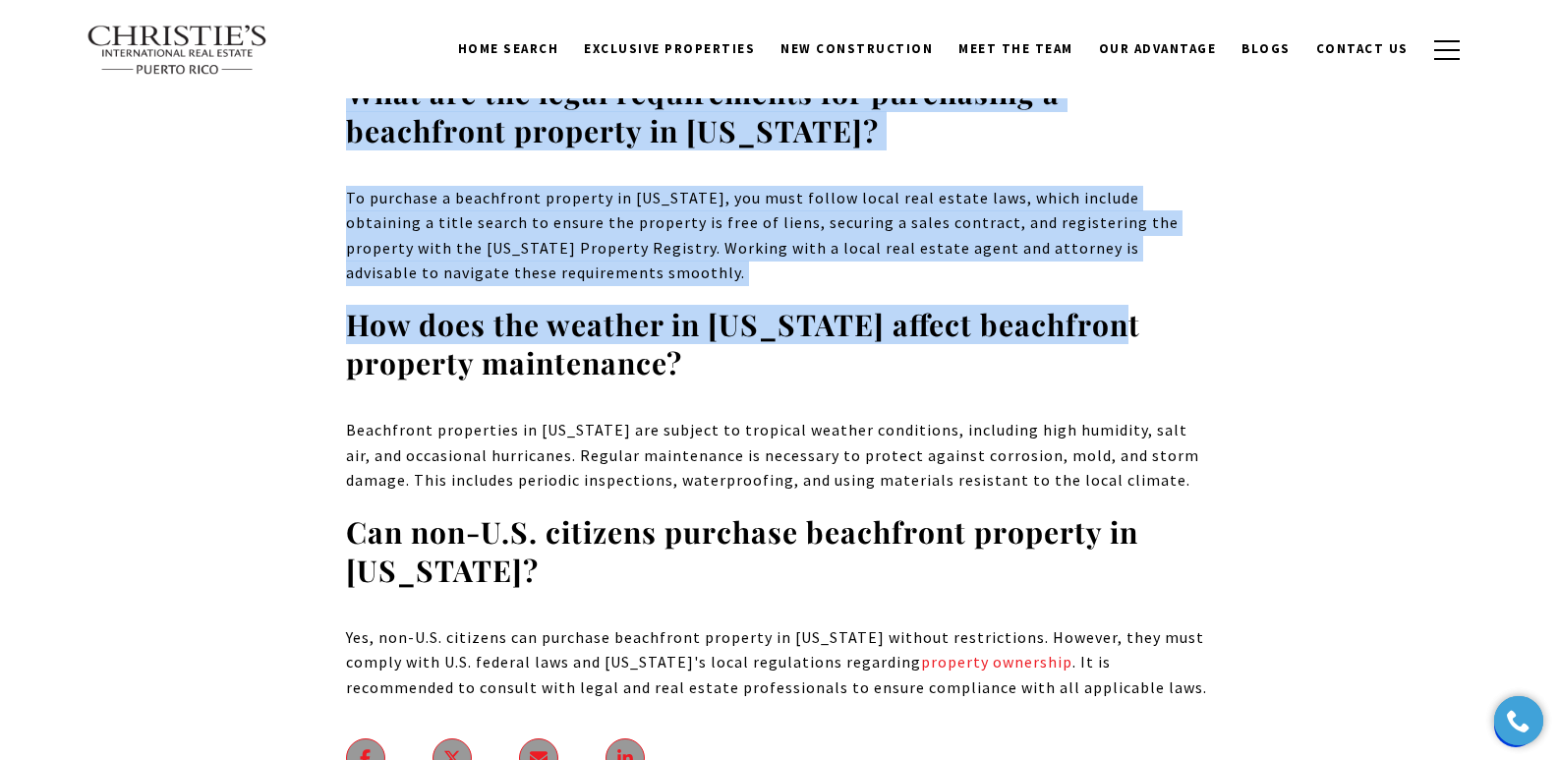
scroll to position [11701, 0]
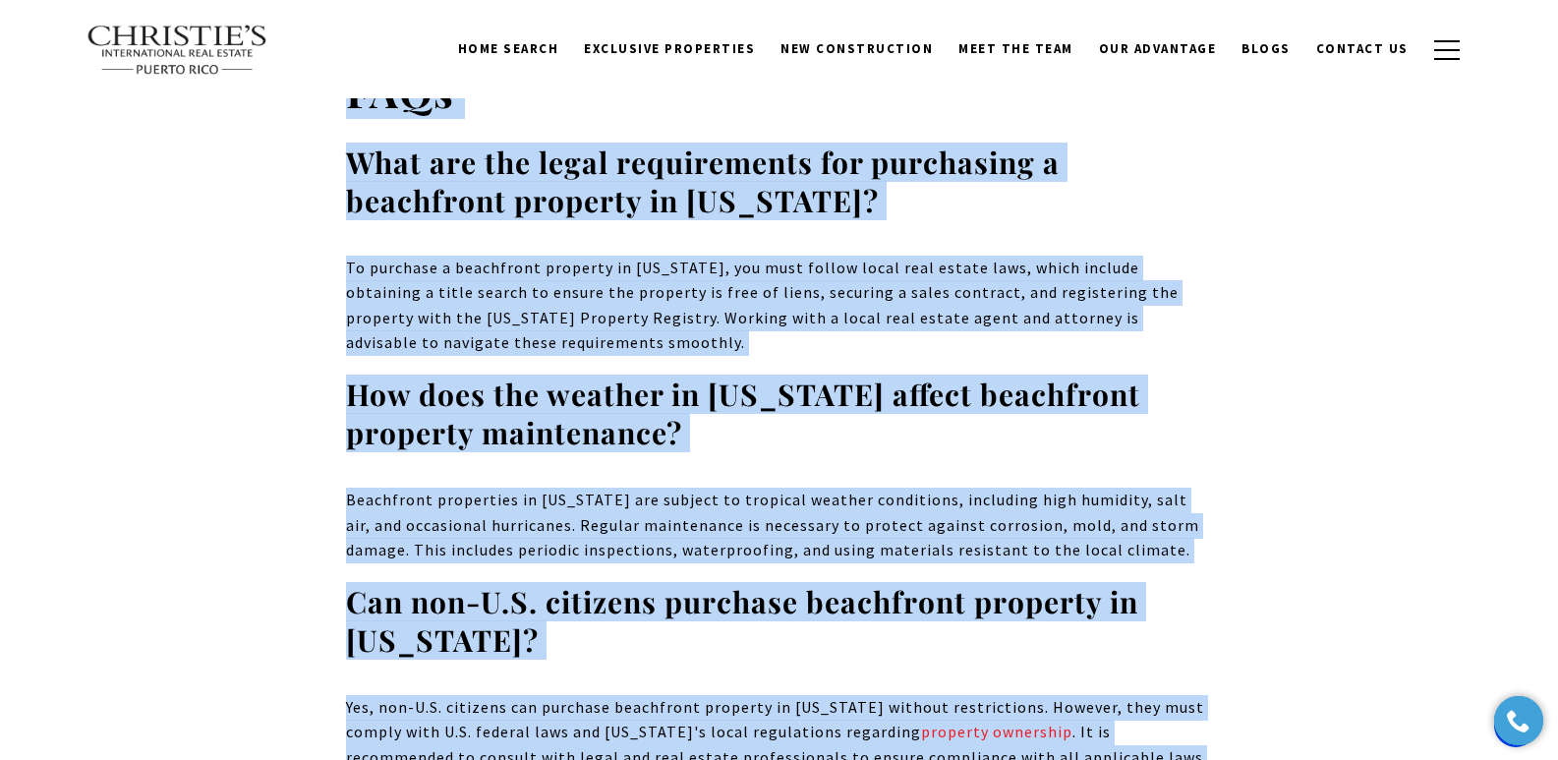
drag, startPoint x: 381, startPoint y: 269, endPoint x: 1137, endPoint y: 438, distance: 774.6
copy body "Christie's International Guide to Puerto Rico Real Estate's Premier Waterfront …"
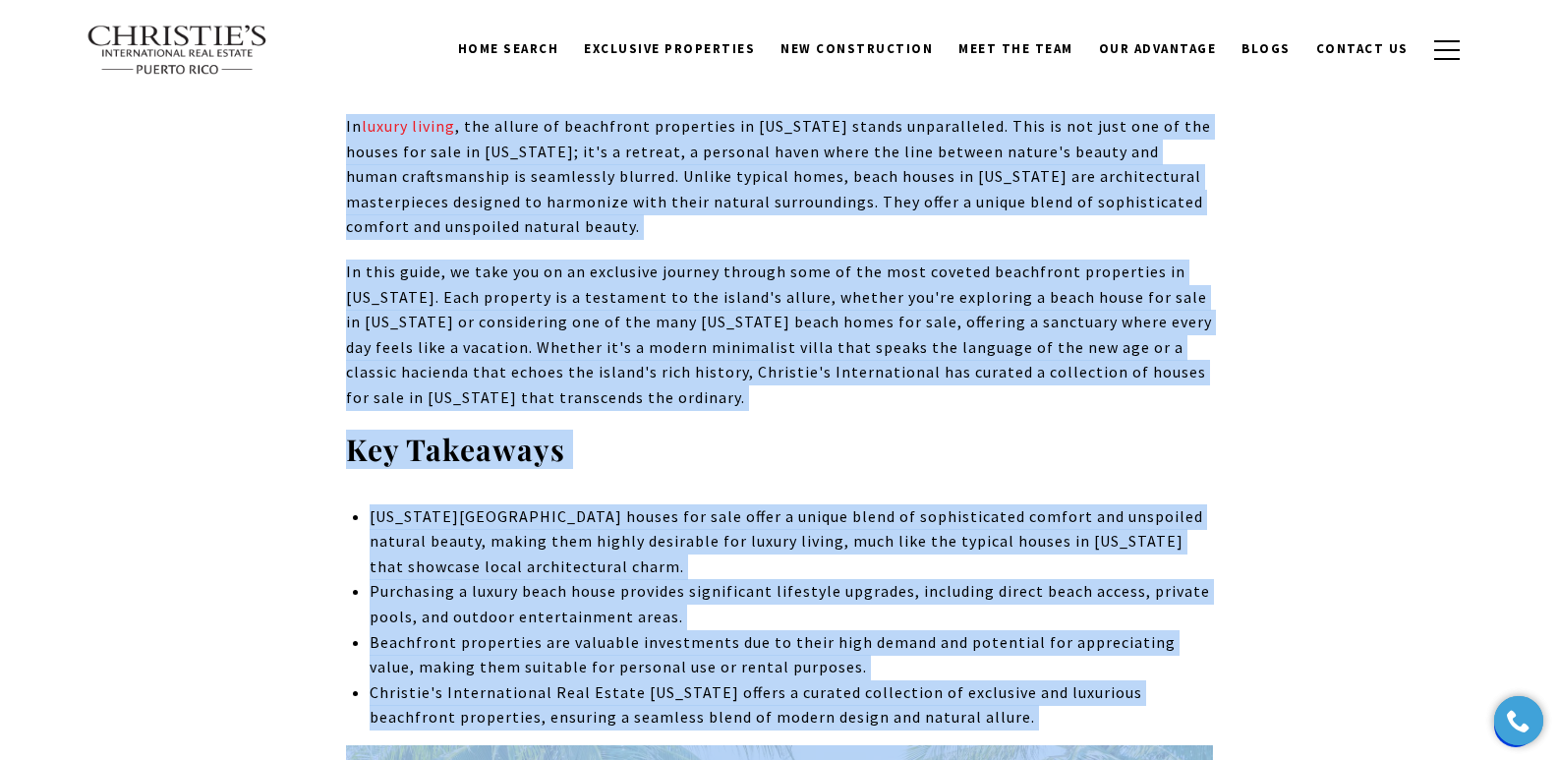
scroll to position [0, 0]
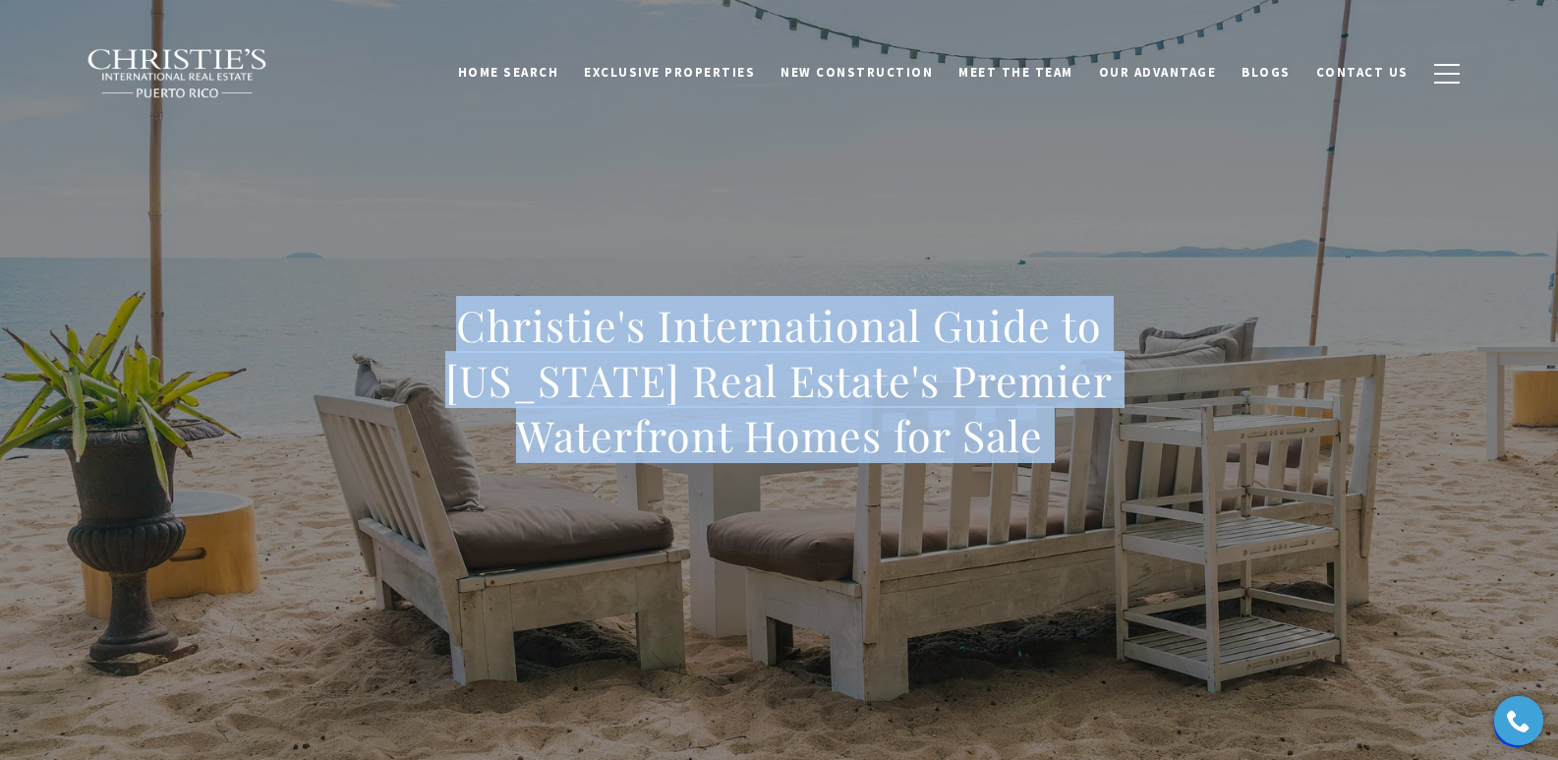
click at [460, 413] on h1 "Christie's International Guide to Puerto Rico Real Estate's Premier Waterfront …" at bounding box center [779, 380] width 867 height 165
click at [371, 341] on h1 "Christie's International Guide to Puerto Rico Real Estate's Premier Waterfront …" at bounding box center [779, 380] width 867 height 165
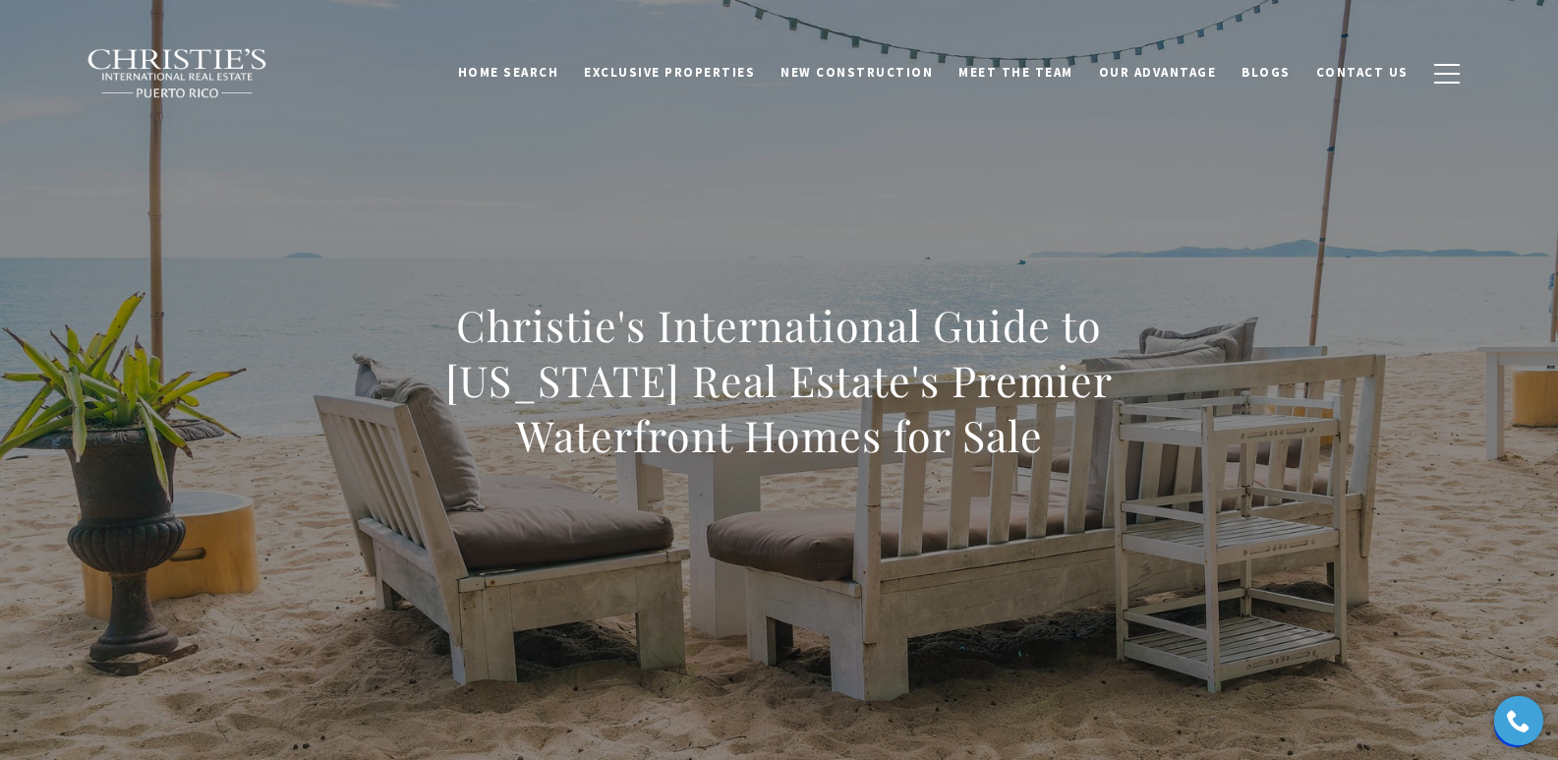
drag, startPoint x: 390, startPoint y: 319, endPoint x: 979, endPoint y: 455, distance: 604.2
click at [979, 455] on h1 "Christie's International Guide to Puerto Rico Real Estate's Premier Waterfront …" at bounding box center [779, 380] width 867 height 165
copy h1 "Christie's International Guide to Puerto Rico Real Estate's Premier Waterfront …"
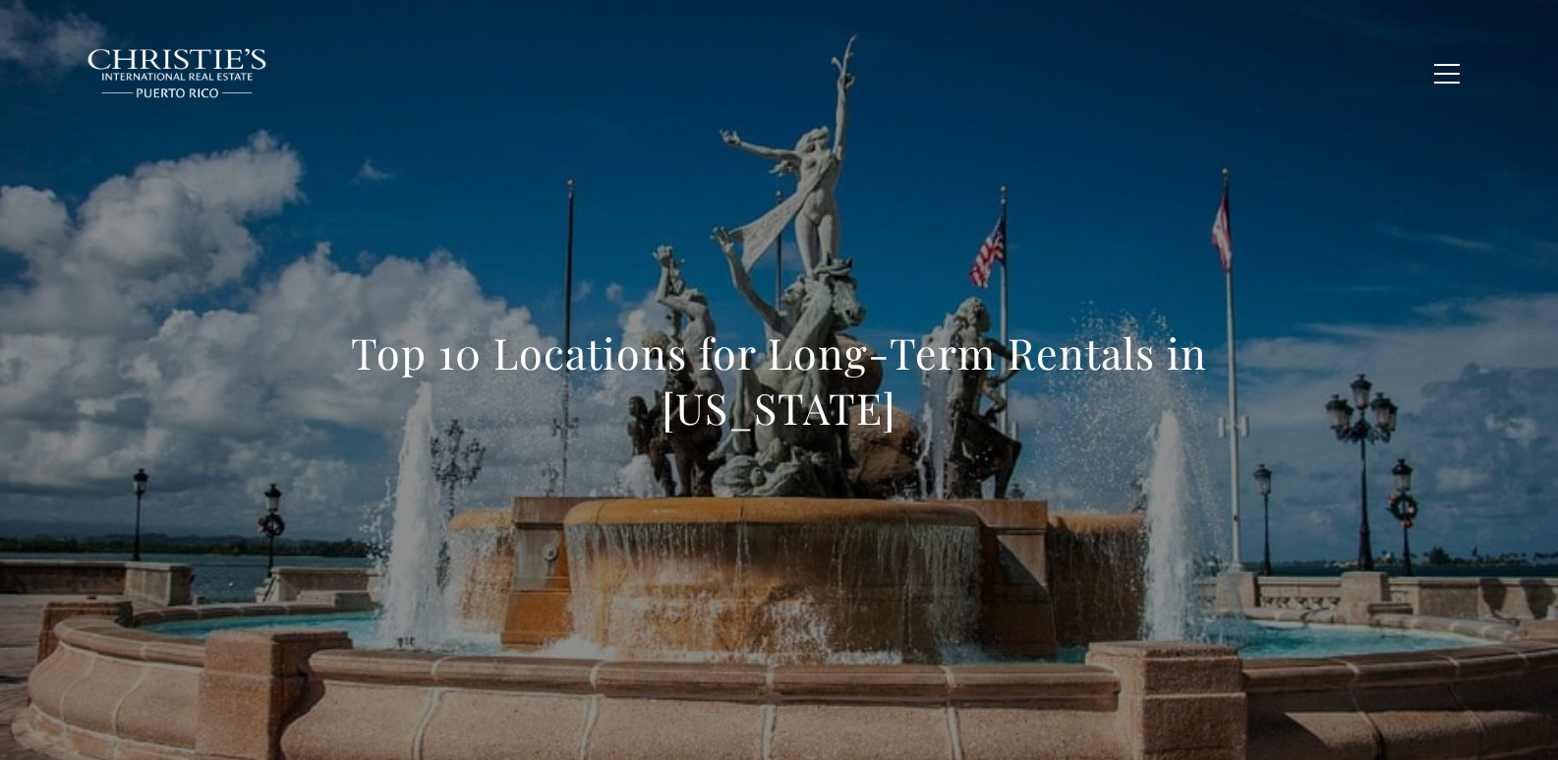
drag, startPoint x: 354, startPoint y: 360, endPoint x: 924, endPoint y: 405, distance: 571.9
click at [924, 405] on div "Top 10 Locations for Long-Term Rentals in Puerto Rico" at bounding box center [779, 393] width 1376 height 590
click at [608, 246] on div "Top 10 Locations for Long-Term Rentals in Puerto Rico" at bounding box center [779, 393] width 1376 height 590
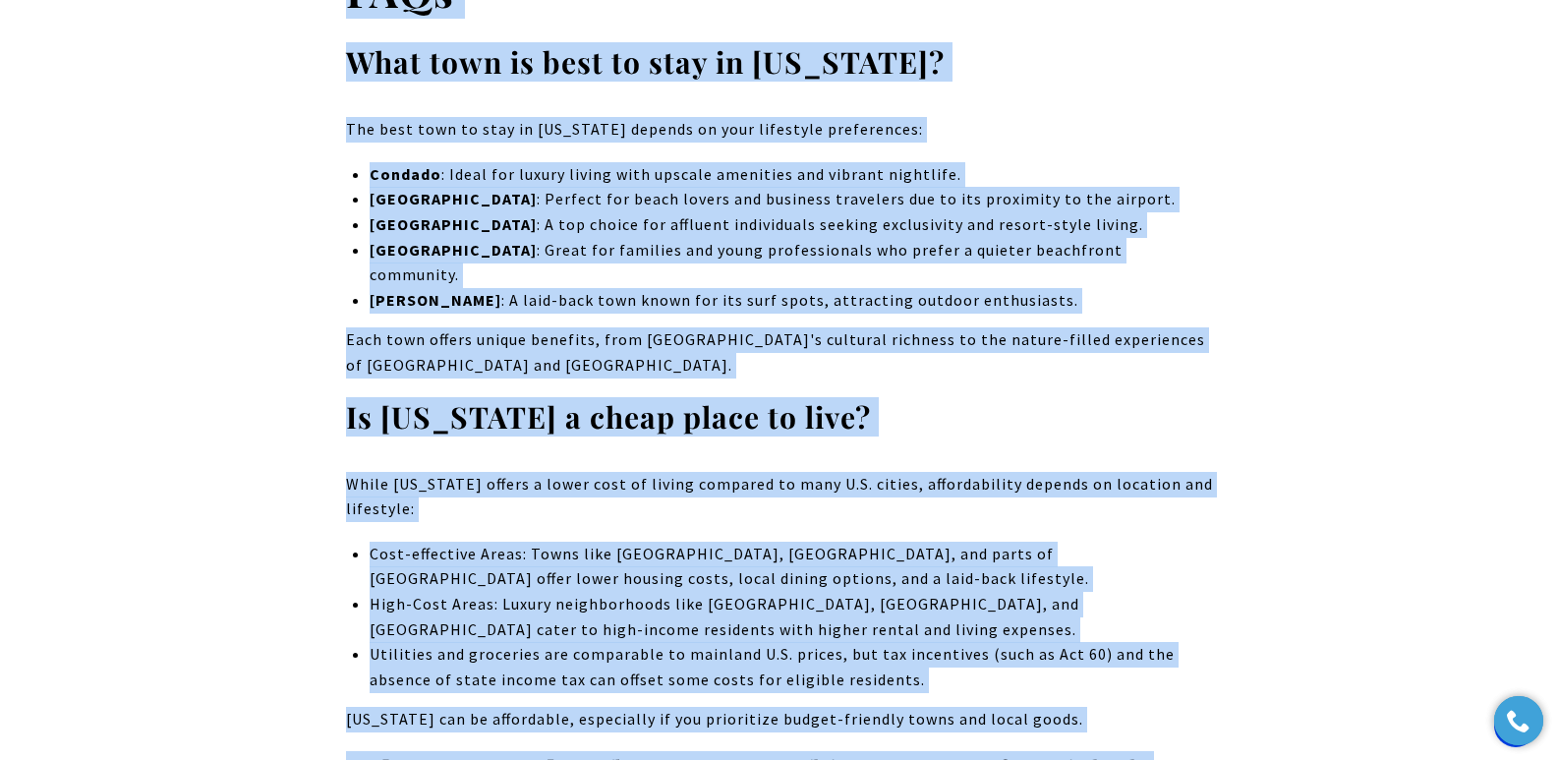
scroll to position [20119, 0]
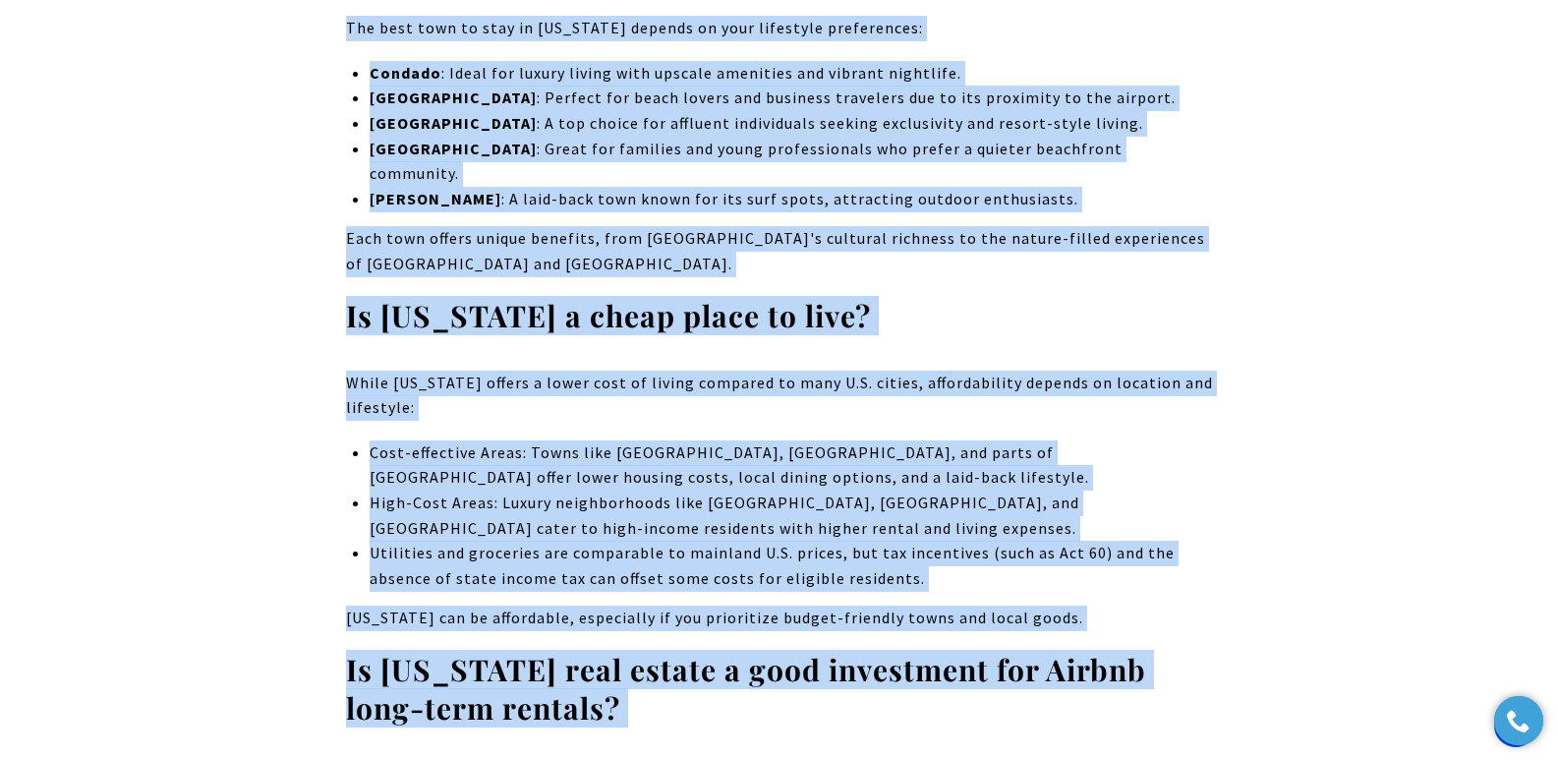
drag, startPoint x: 362, startPoint y: 350, endPoint x: 571, endPoint y: 533, distance: 278.0
copy body "Top 10 Locations for Long-Term Rentals in Puerto Rico Long-term rentals in Puer…"
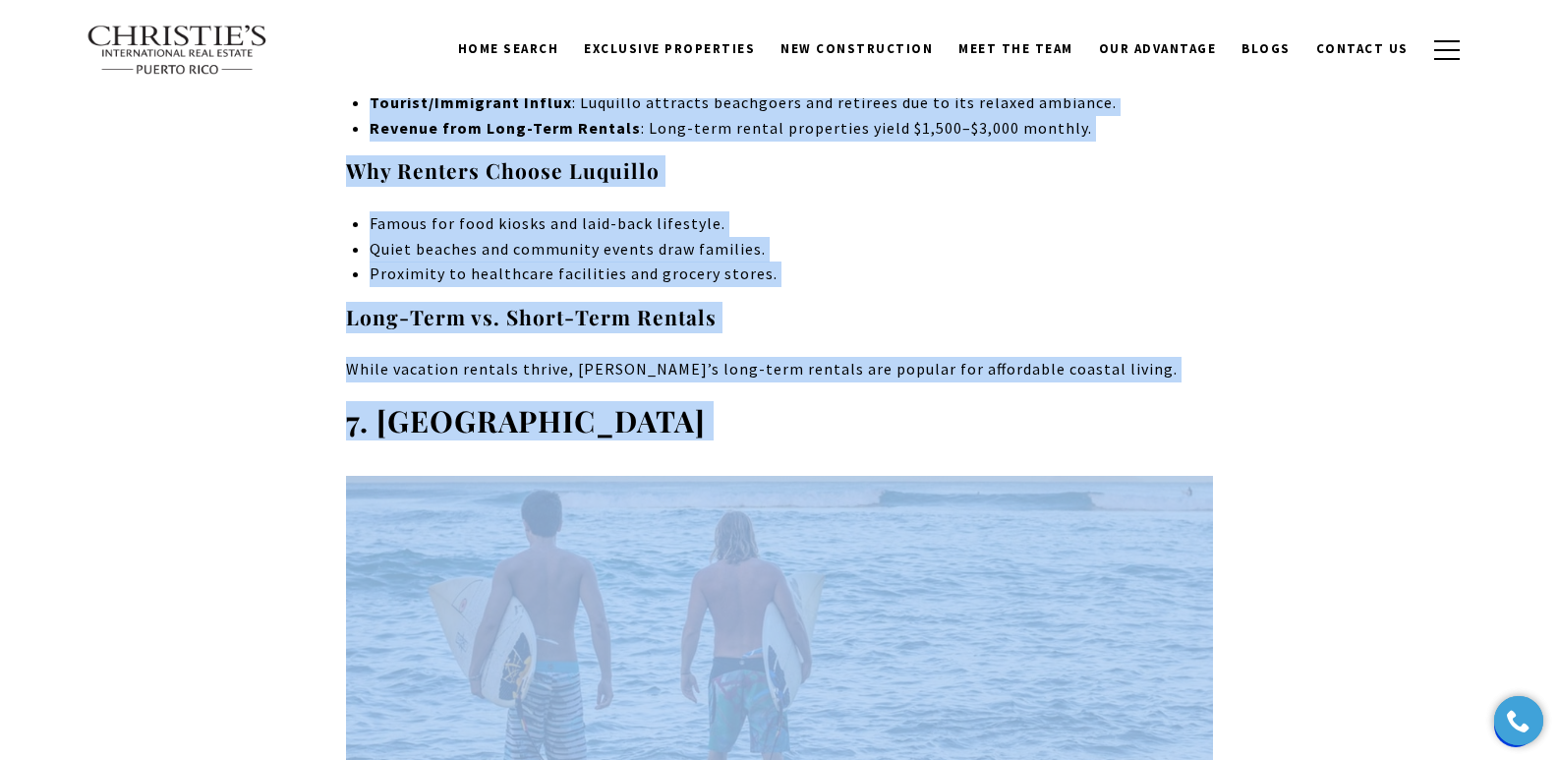
scroll to position [0, 0]
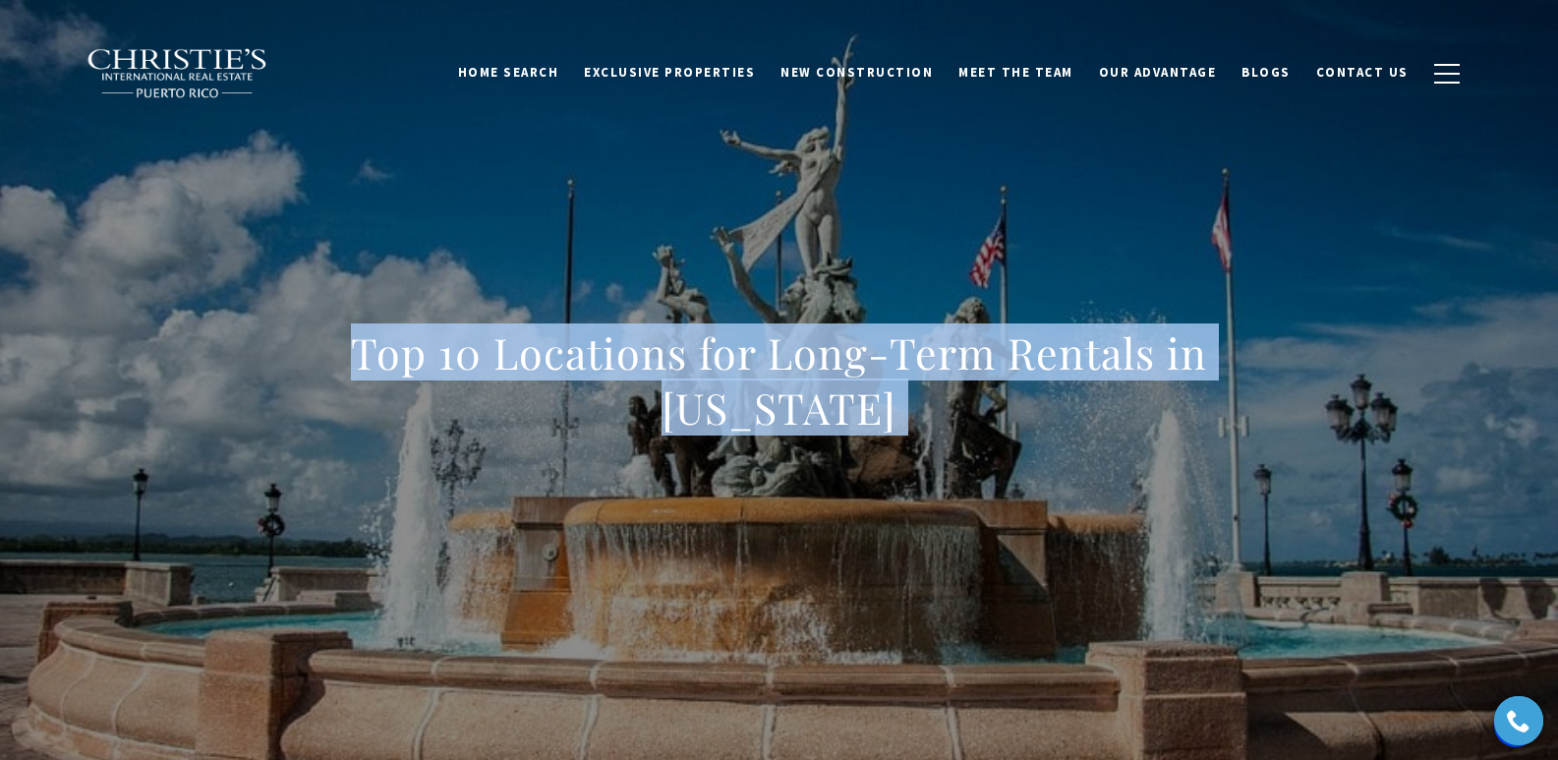
click at [336, 378] on div "Top 10 Locations for Long-Term Rentals in [US_STATE]" at bounding box center [779, 393] width 1376 height 590
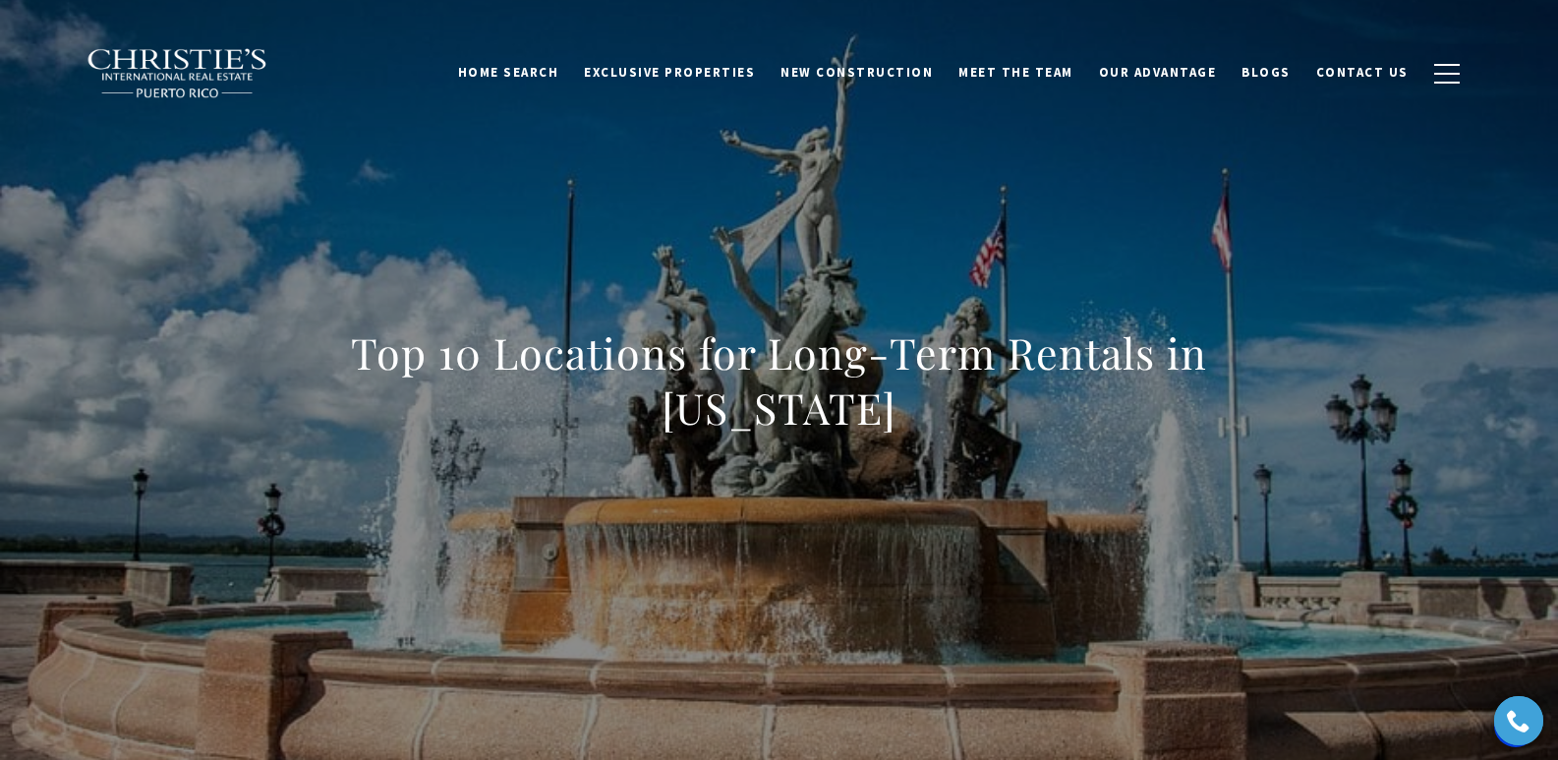
drag, startPoint x: 336, startPoint y: 372, endPoint x: 1042, endPoint y: 414, distance: 707.0
click at [1011, 414] on div "Top 10 Locations for Long-Term Rentals in [US_STATE]" at bounding box center [779, 393] width 1376 height 590
copy h1 "Top 10 Locations for Long-Term Rentals in [US_STATE]"
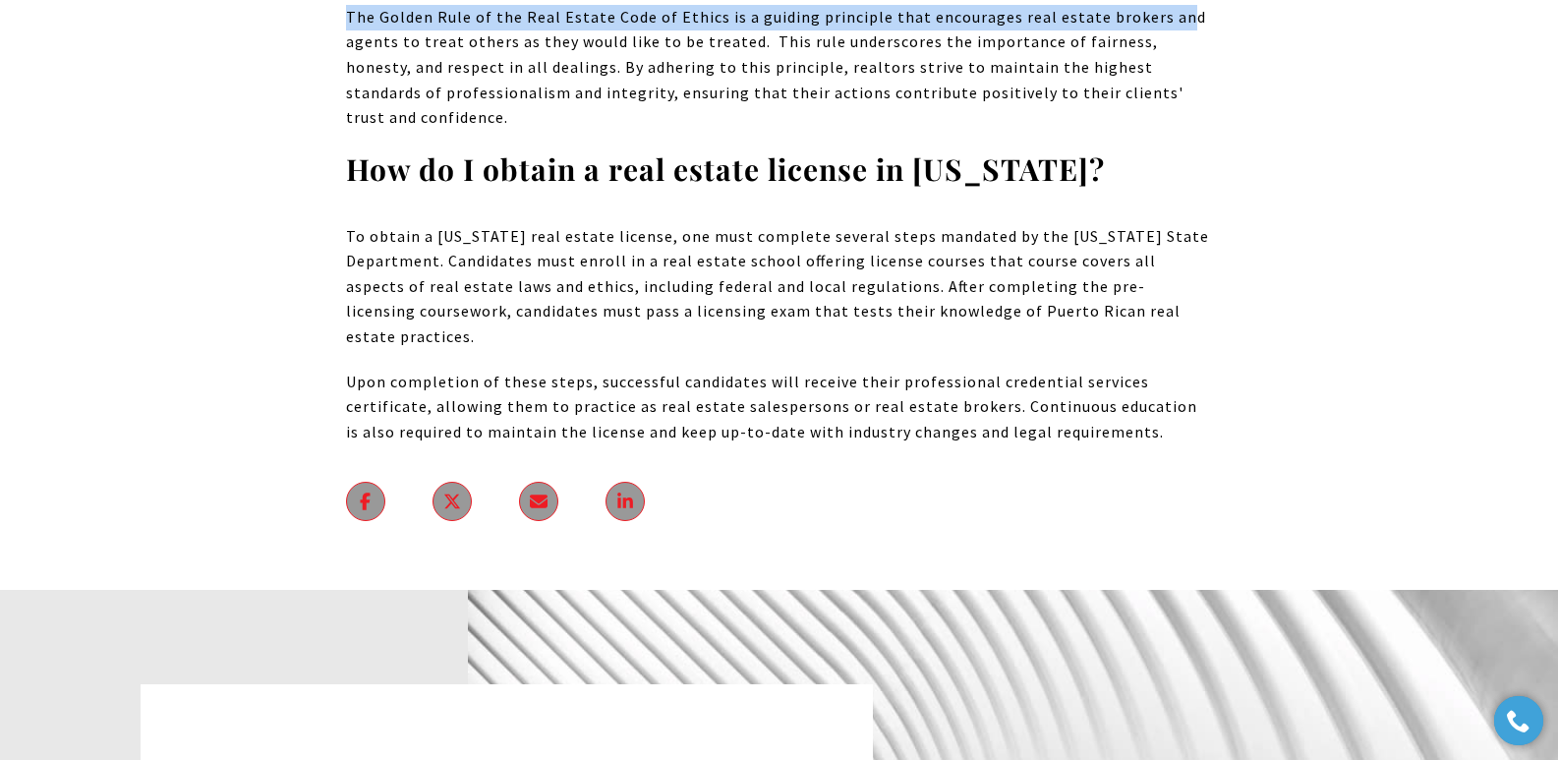
scroll to position [11978, 0]
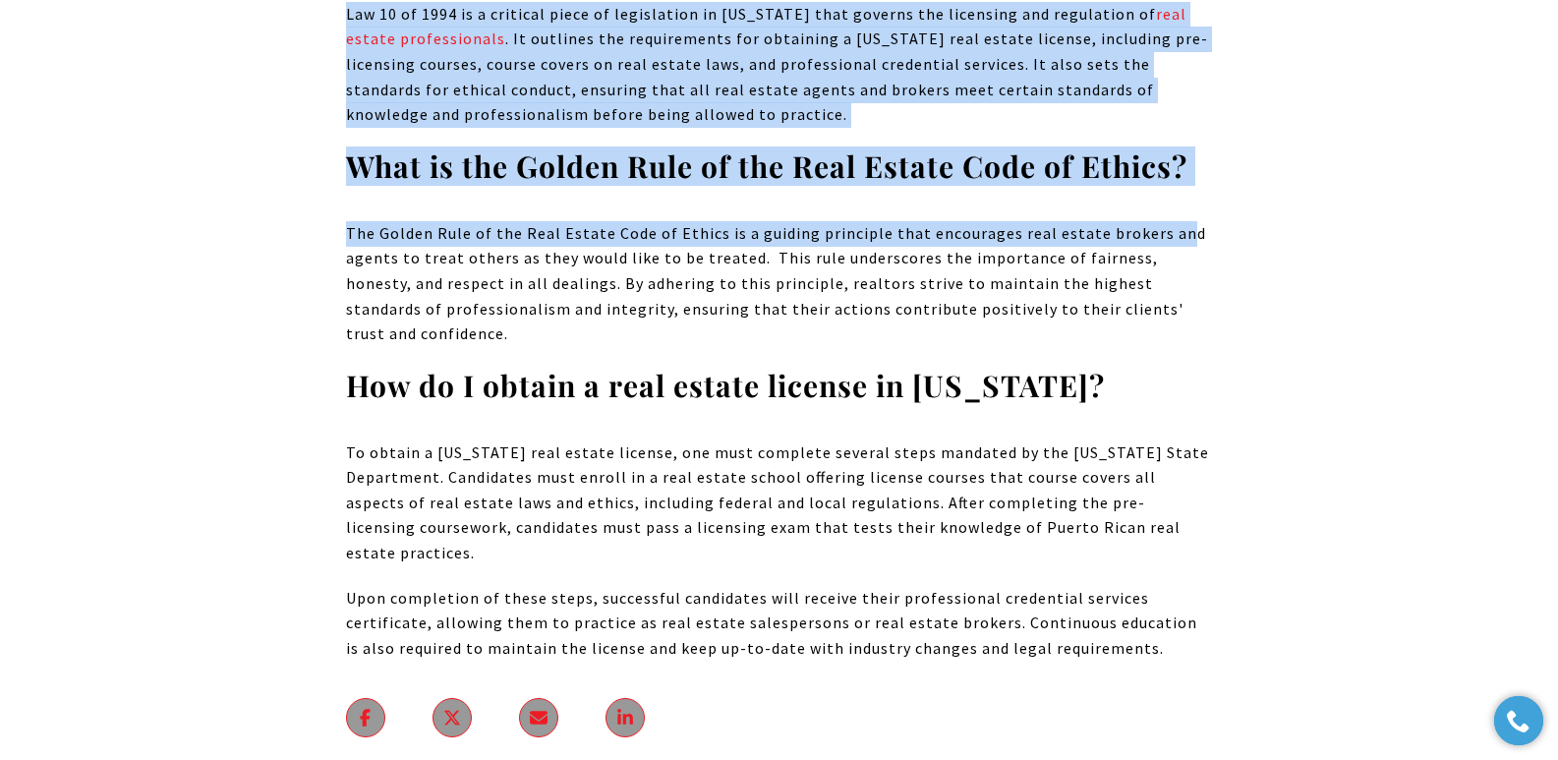
drag, startPoint x: 394, startPoint y: 362, endPoint x: 1169, endPoint y: 490, distance: 785.0
copy body "The Realtor's Code of Ethics and Legal Standards in Puerto Rico Real Estate Awa…"
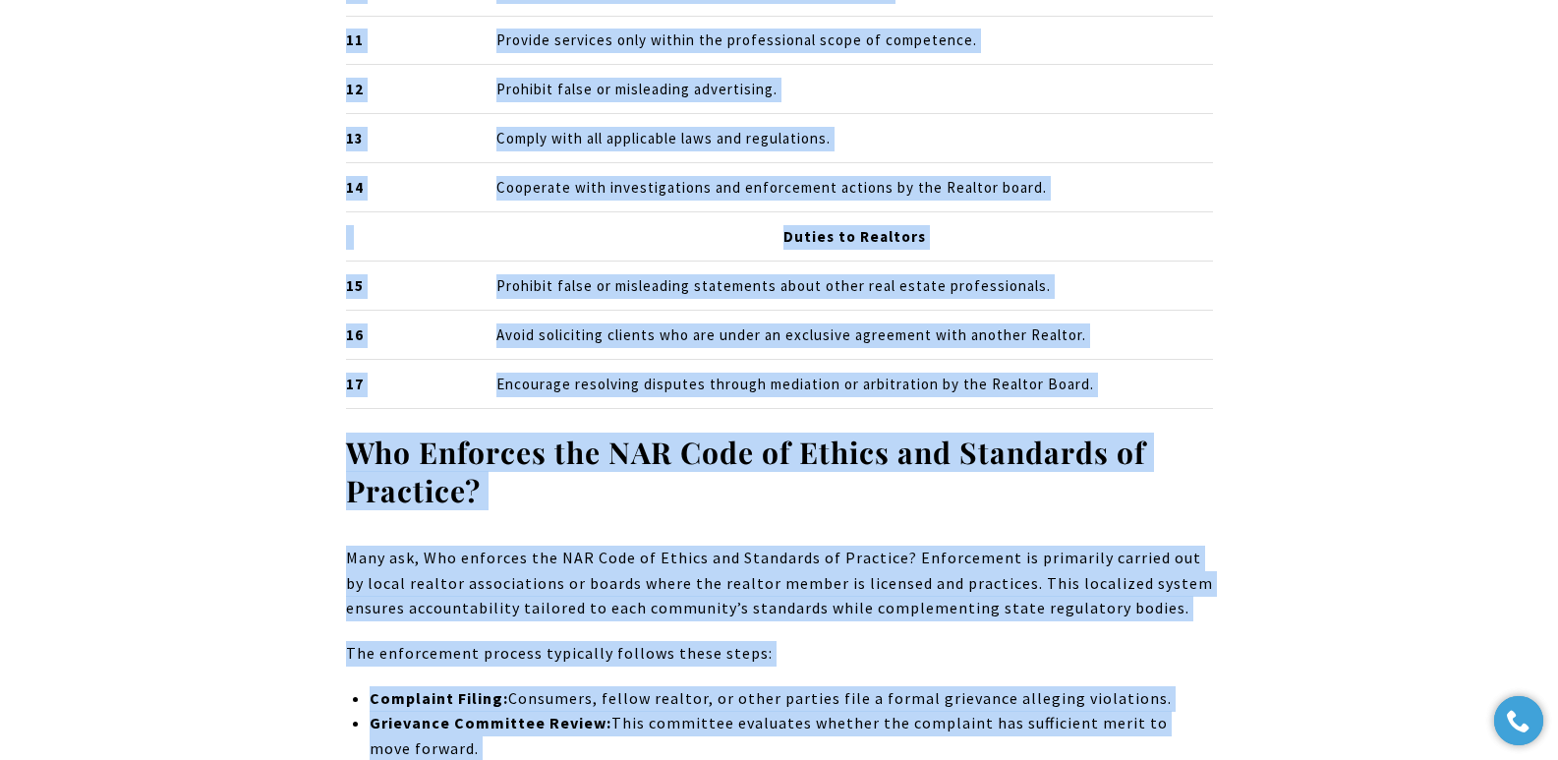
scroll to position [0, 0]
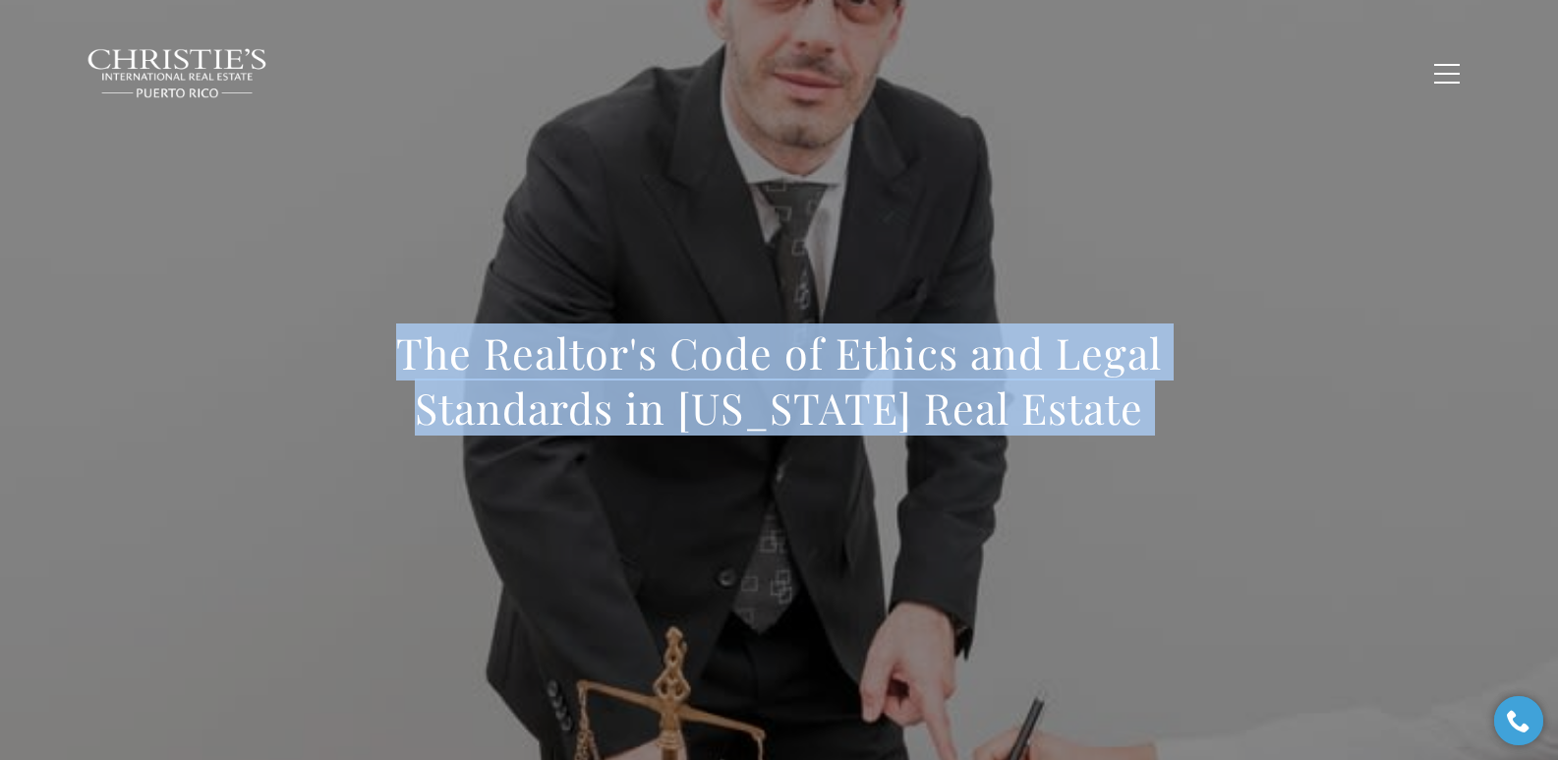
click at [479, 244] on div "The Realtor's Code of Ethics and Legal Standards in [US_STATE] Real Estate" at bounding box center [779, 393] width 1376 height 590
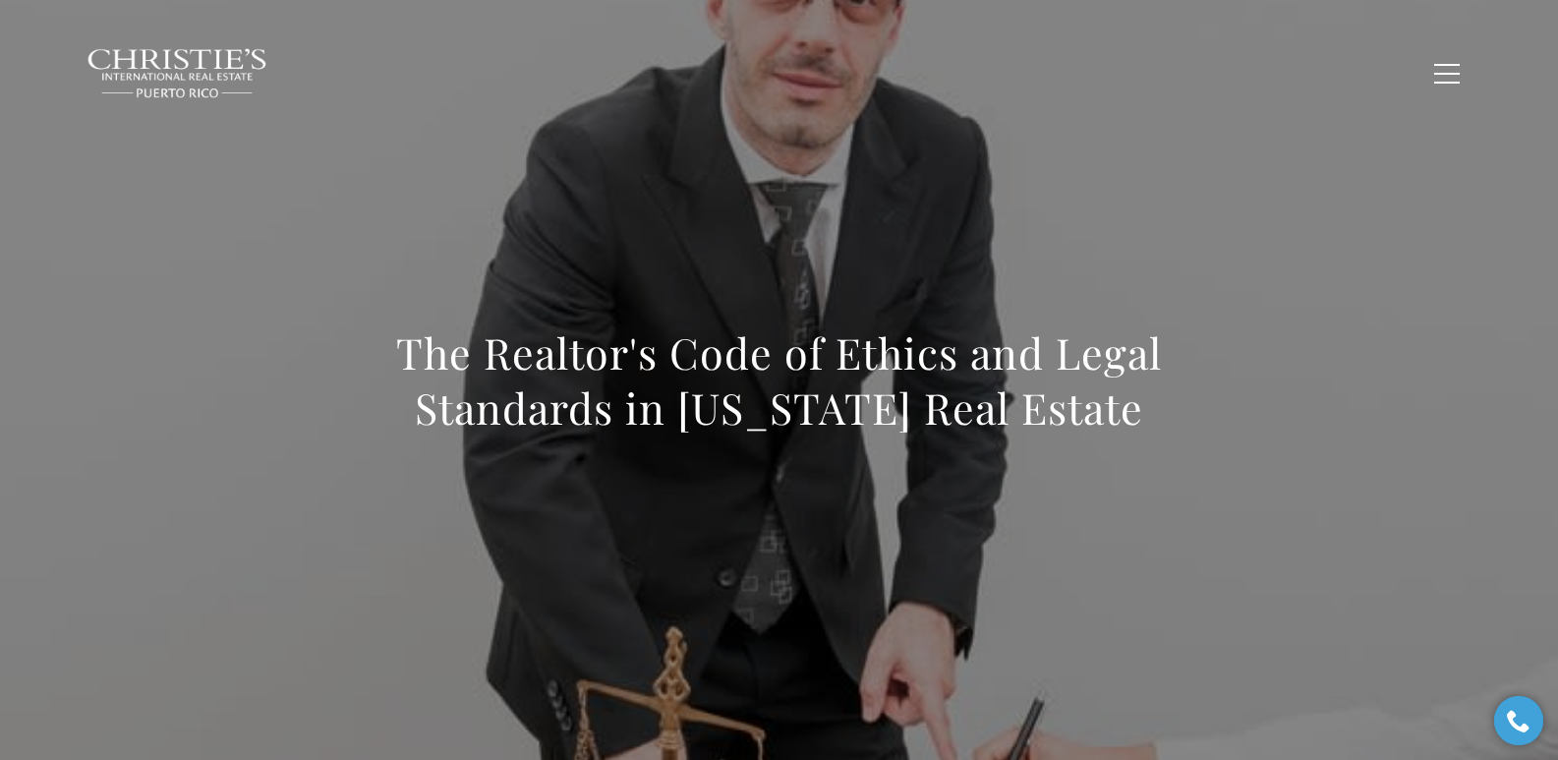
drag, startPoint x: 380, startPoint y: 351, endPoint x: 1189, endPoint y: 448, distance: 814.8
click at [1011, 448] on div "The Realtor's Code of Ethics and Legal Standards in [US_STATE] Real Estate" at bounding box center [779, 393] width 867 height 136
copy h1 "The Realtor's Code of Ethics and Legal Standards in [US_STATE] Real Estate"
